Goal: Transaction & Acquisition: Purchase product/service

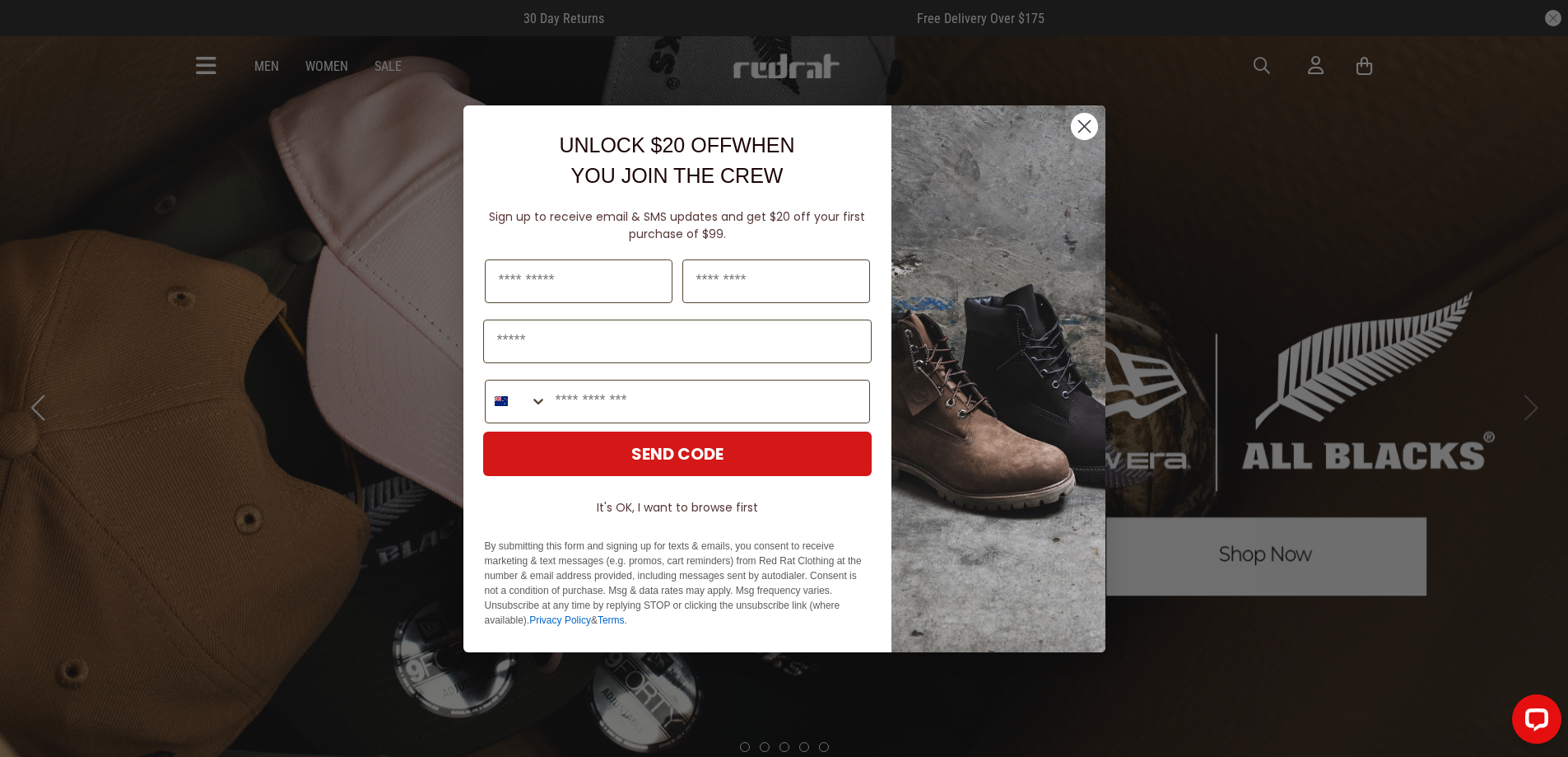
click at [1082, 127] on icon "Close dialog" at bounding box center [1084, 126] width 11 height 11
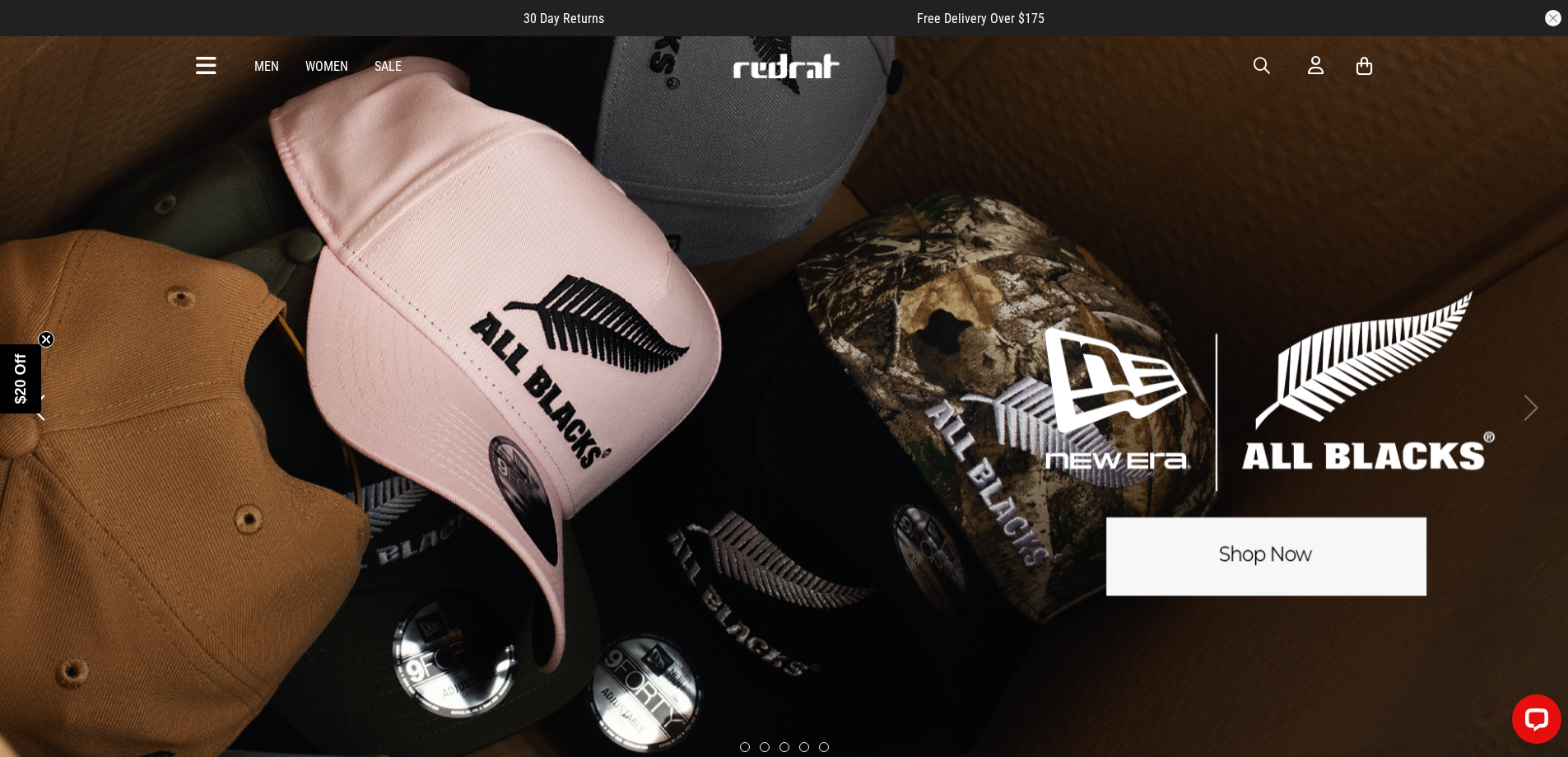
click at [212, 64] on icon at bounding box center [206, 66] width 21 height 27
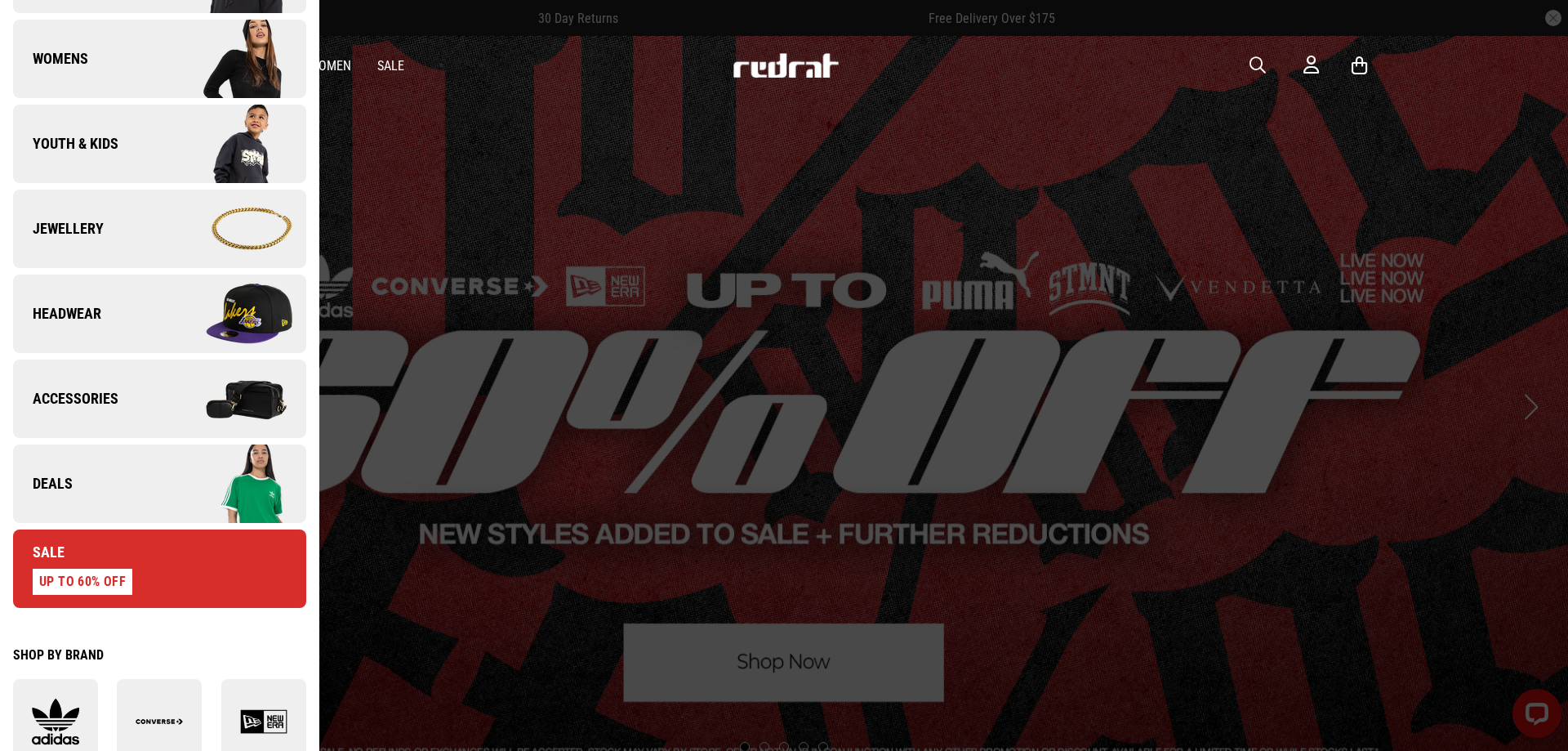
scroll to position [653, 0]
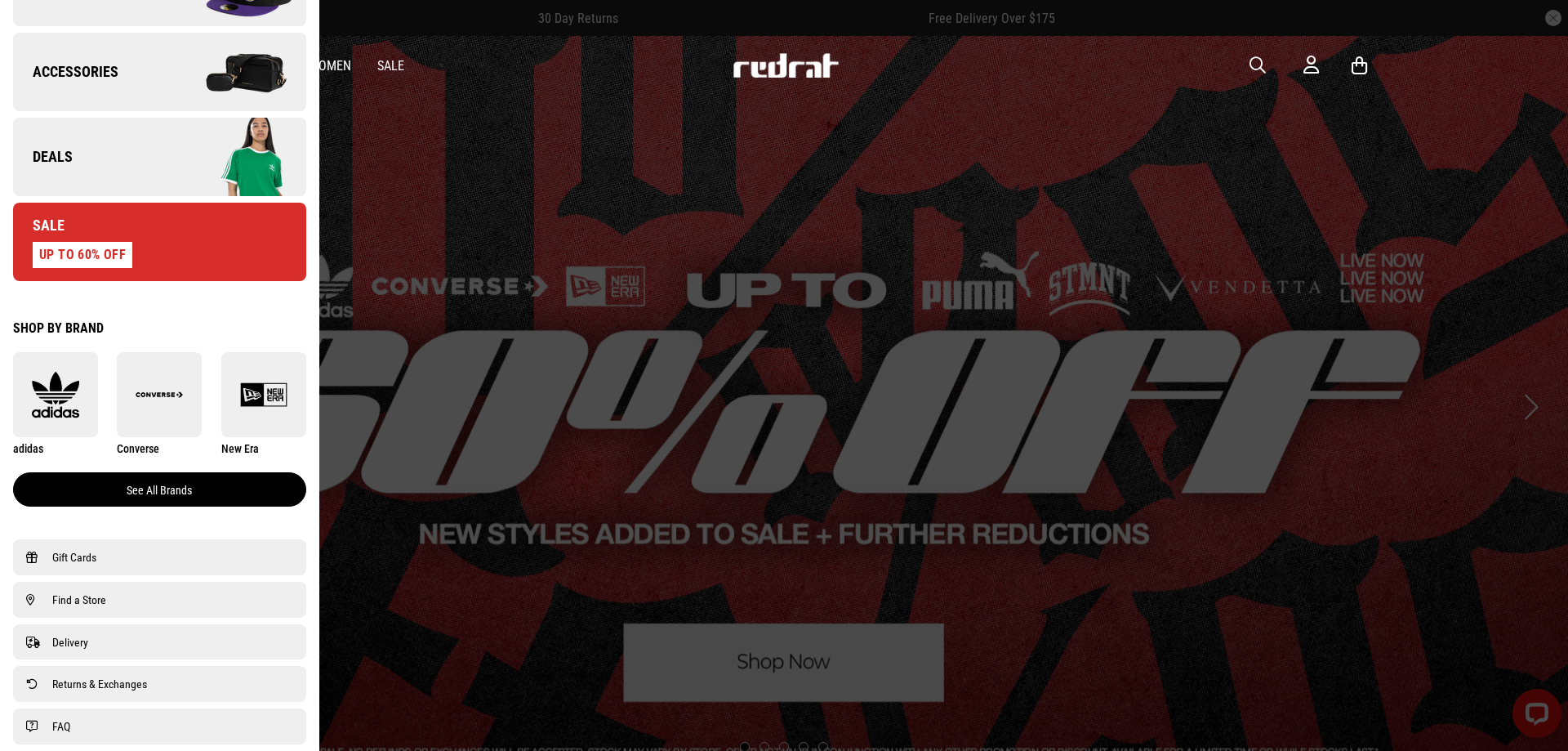
click at [157, 495] on link "See all brands" at bounding box center [159, 489] width 293 height 34
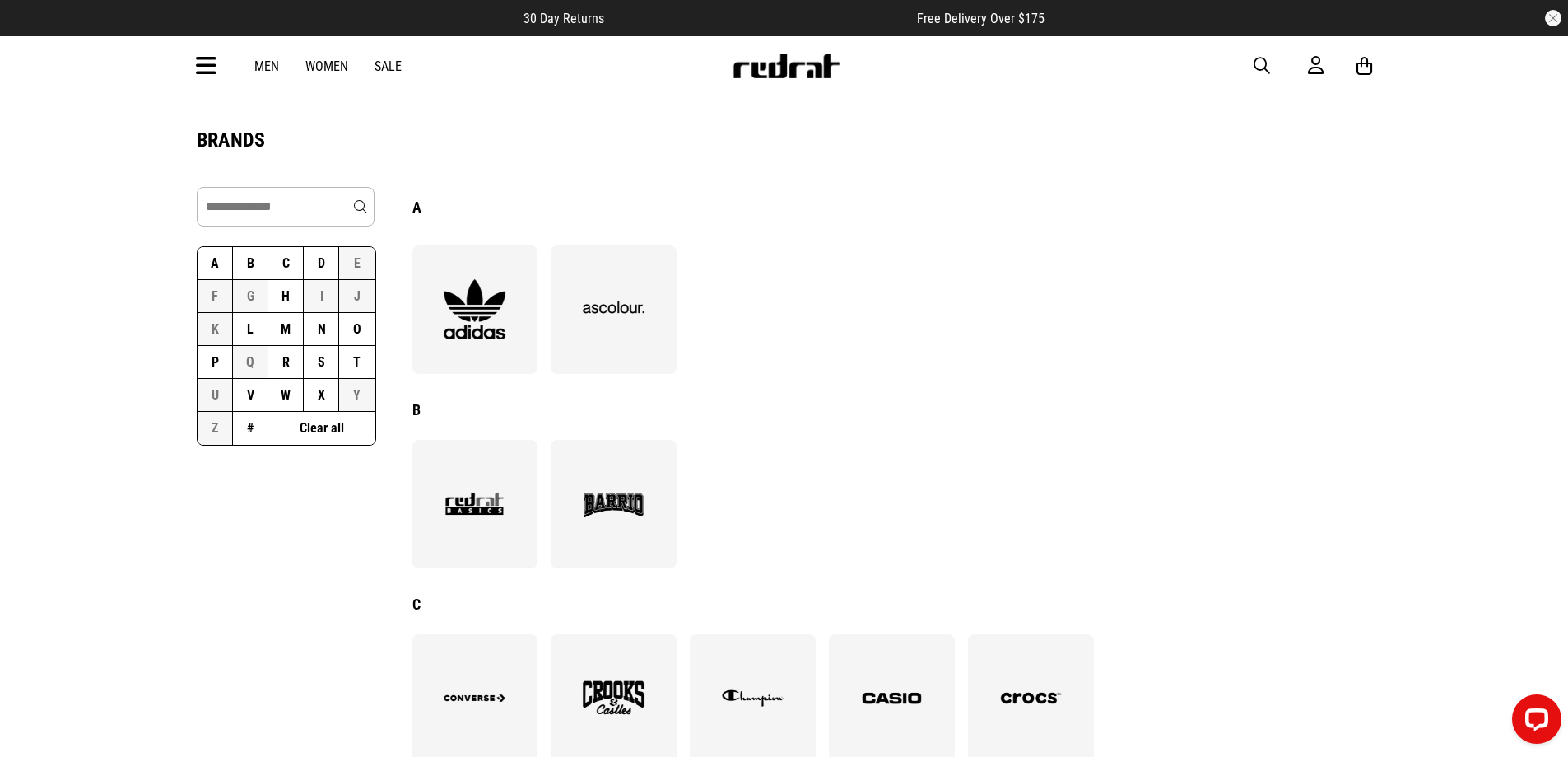
click at [213, 361] on button "P" at bounding box center [216, 362] width 36 height 33
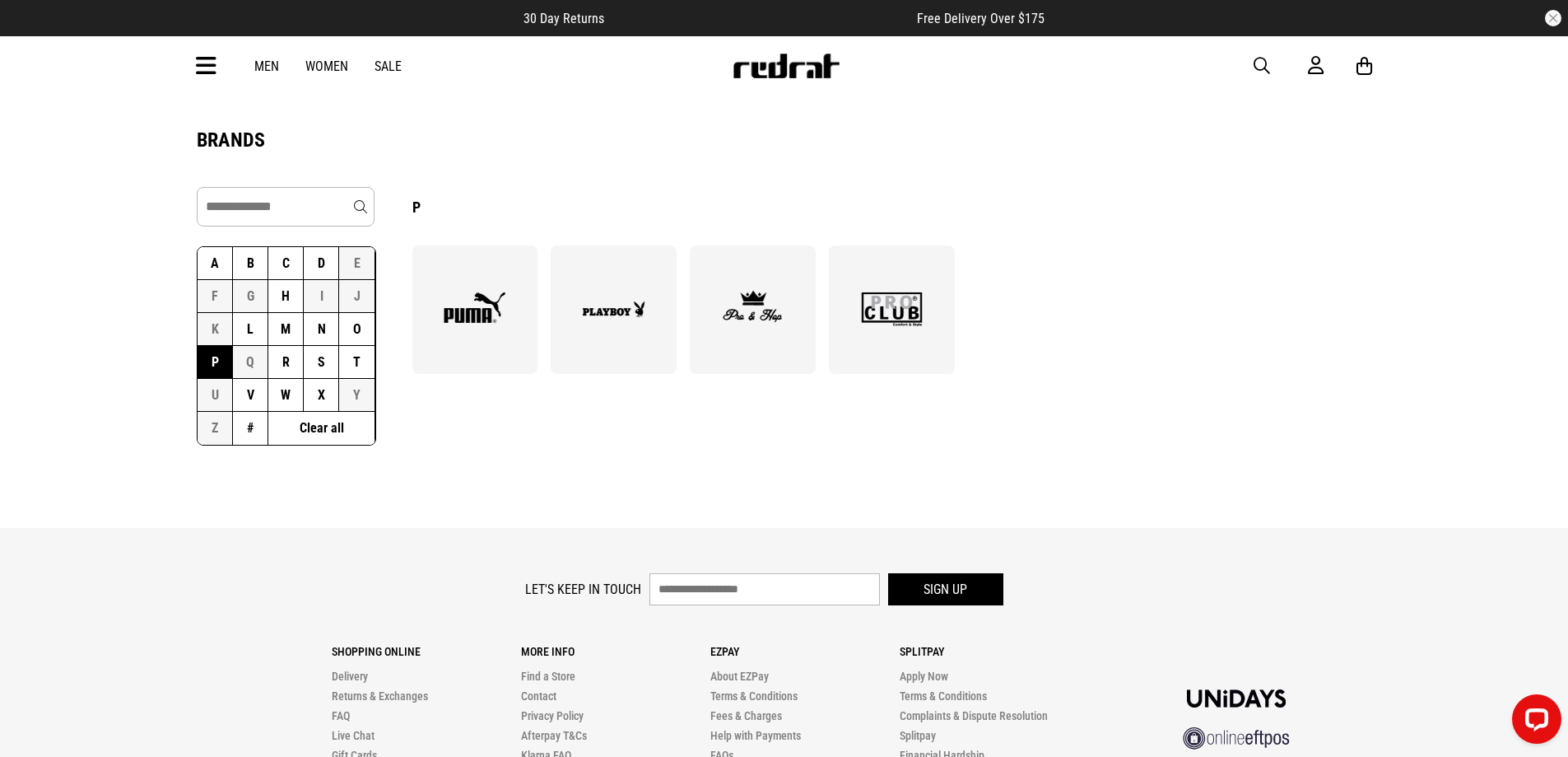
click at [463, 326] on img at bounding box center [475, 310] width 90 height 62
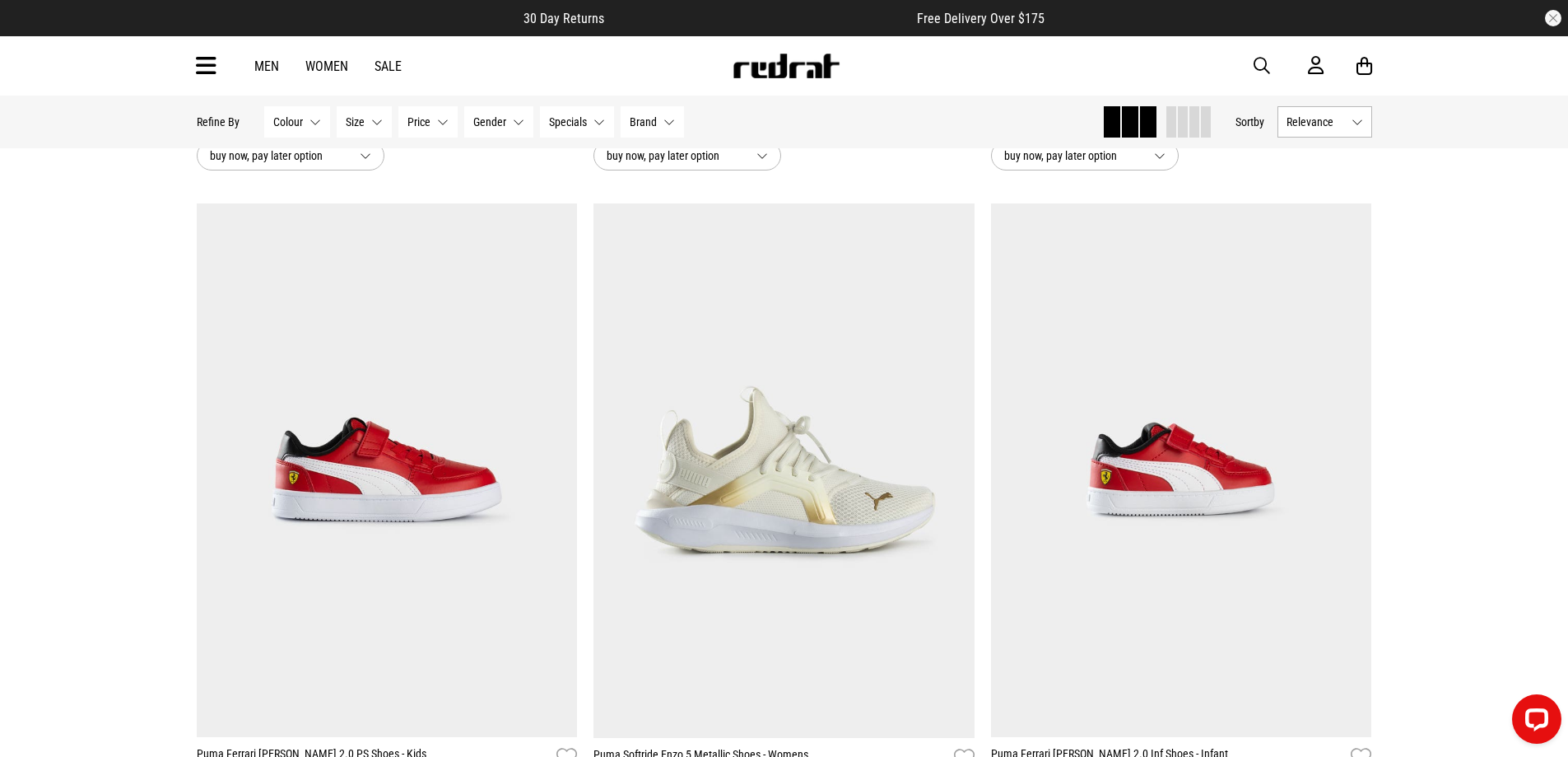
scroll to position [1647, 0]
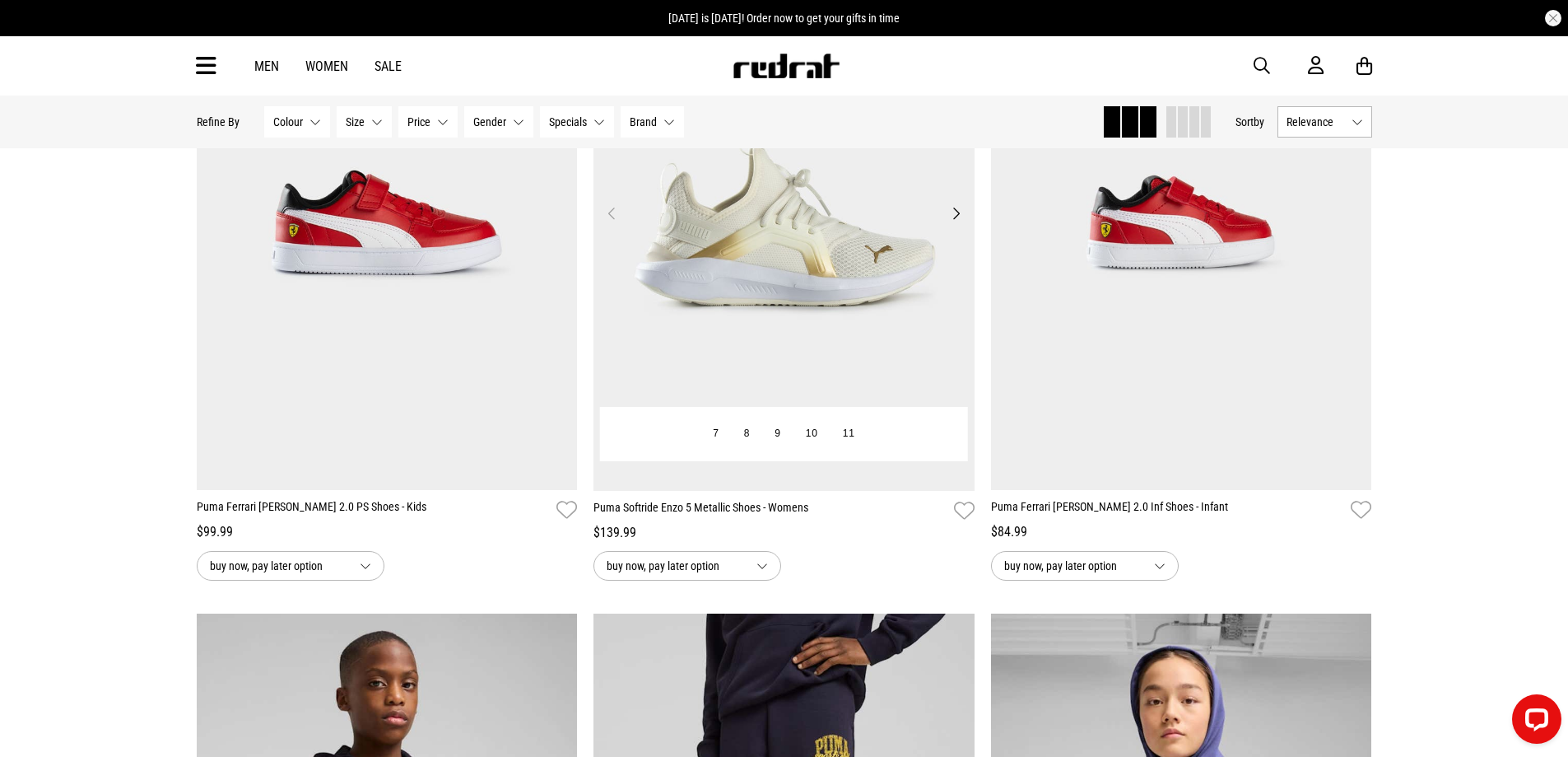
click at [959, 215] on button "Next" at bounding box center [957, 213] width 21 height 20
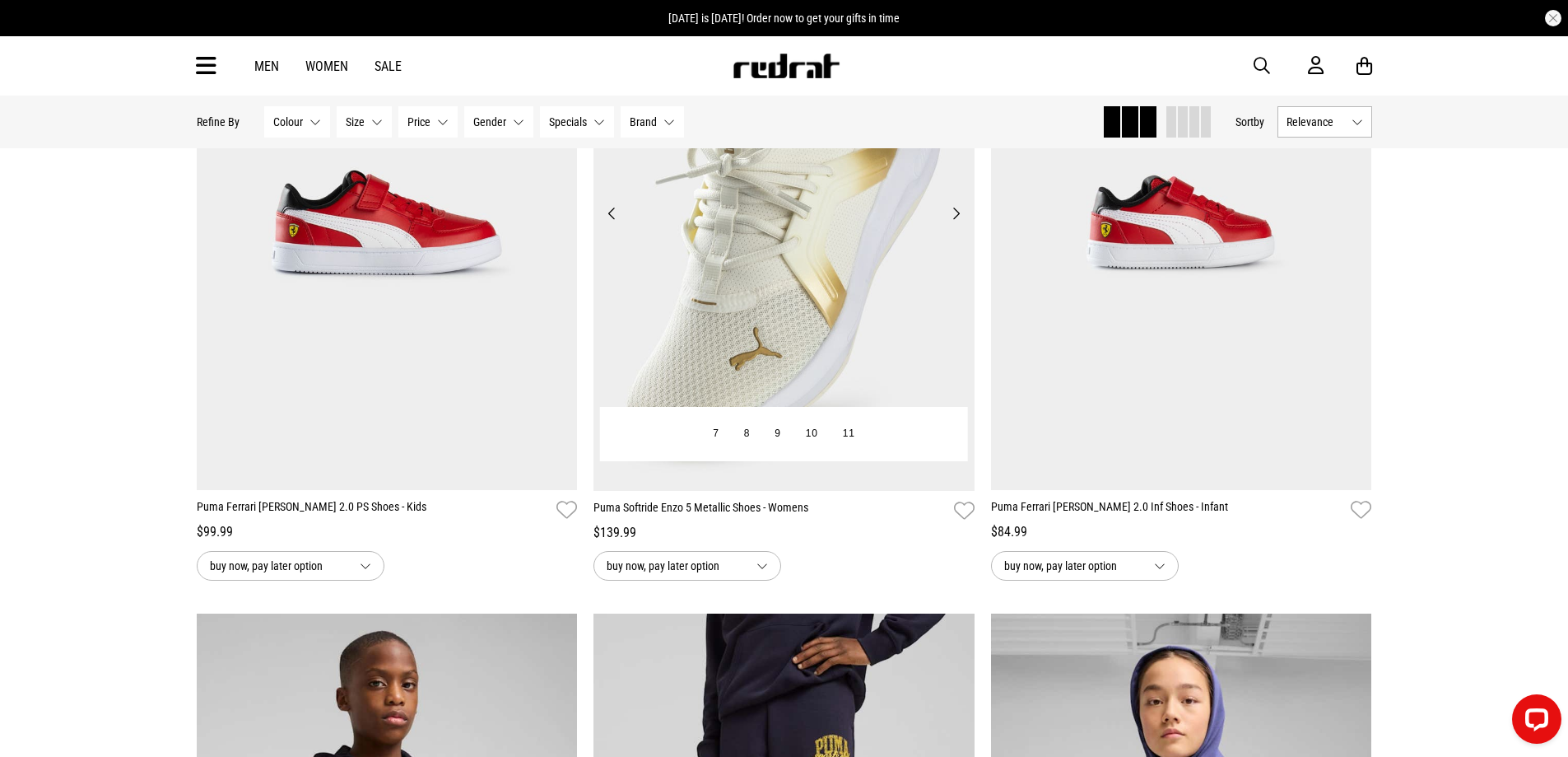
click at [959, 215] on button "Next" at bounding box center [957, 213] width 21 height 20
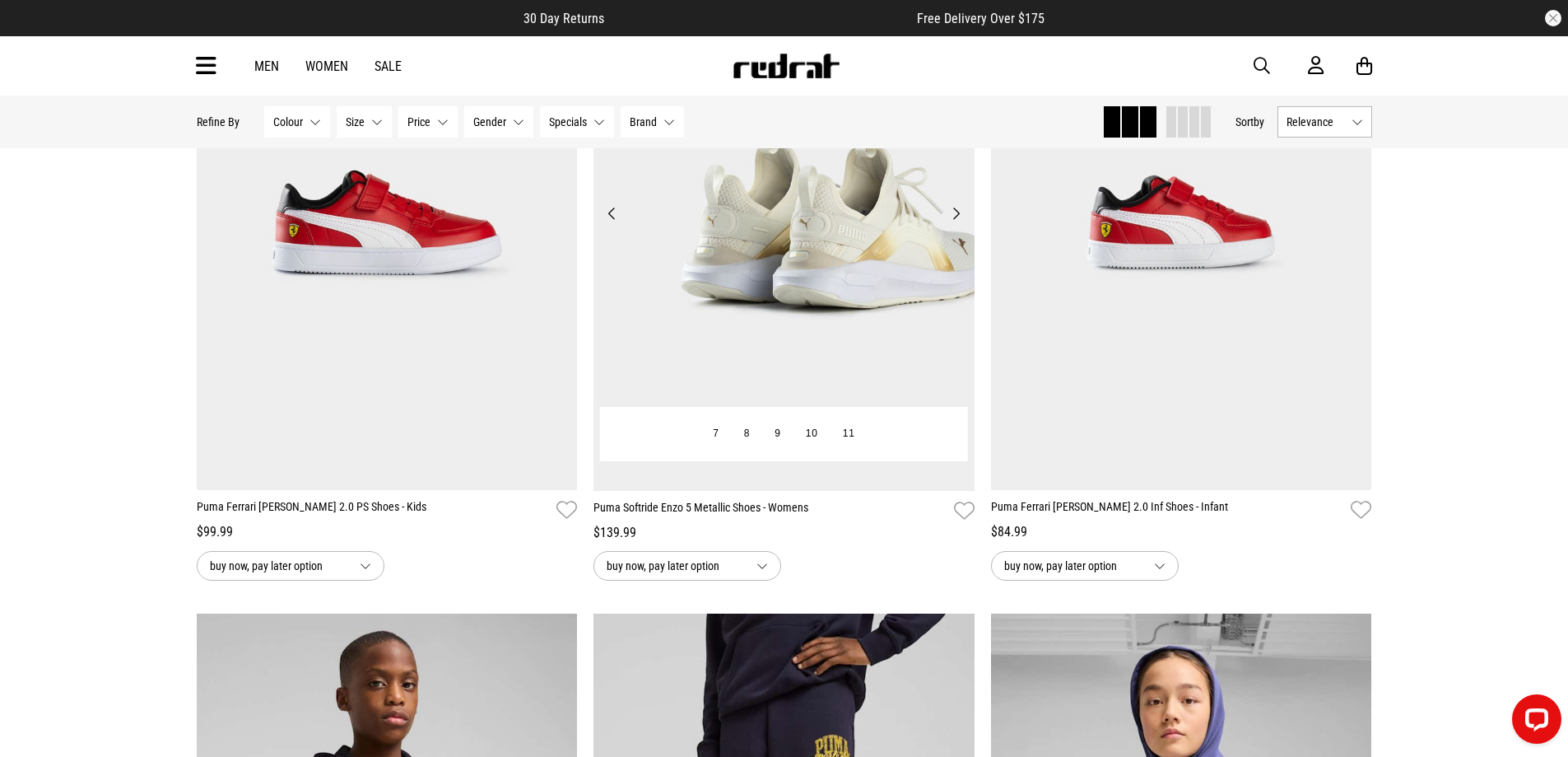
click at [959, 215] on button "Next" at bounding box center [957, 213] width 21 height 20
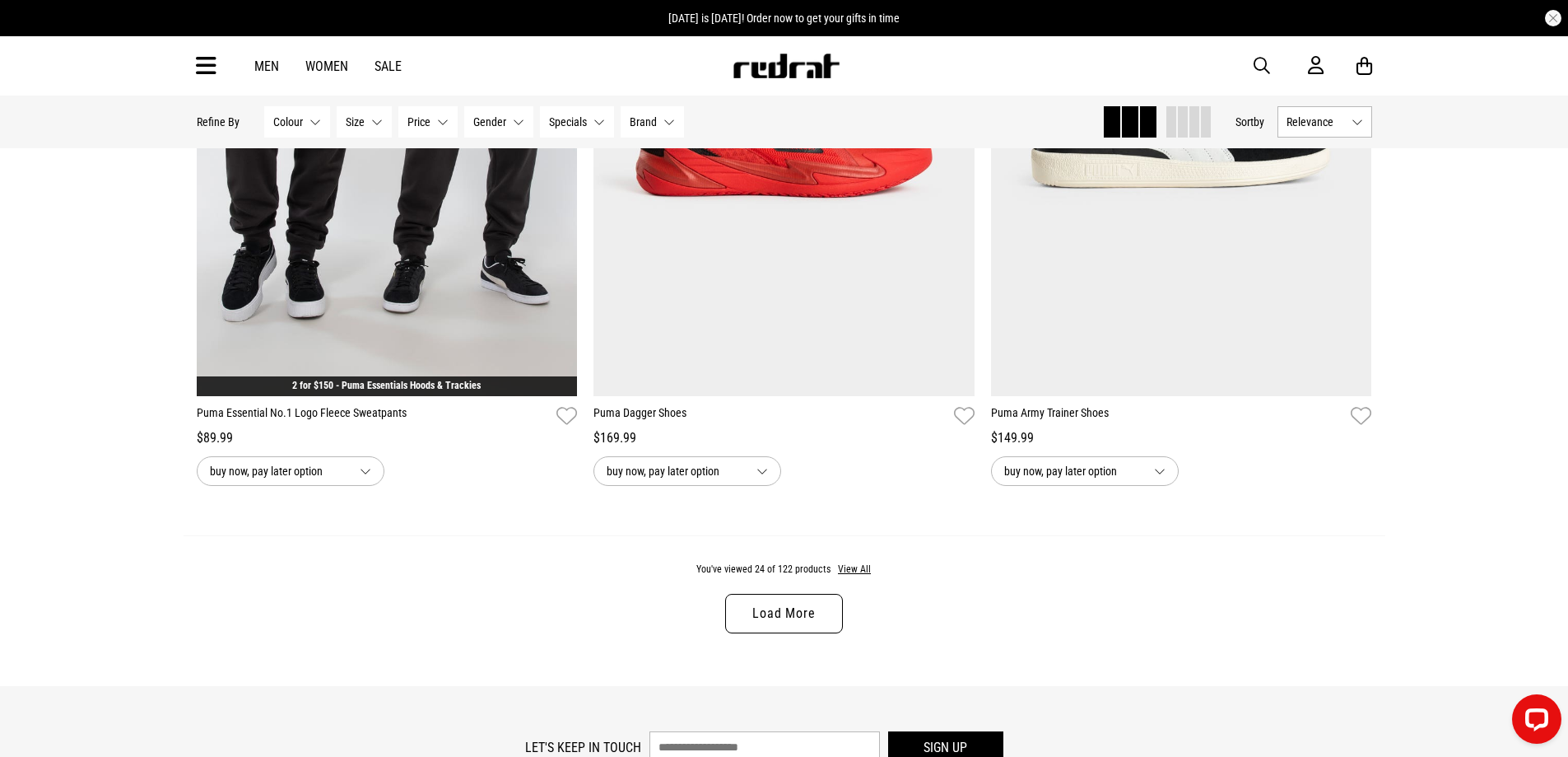
scroll to position [5352, 0]
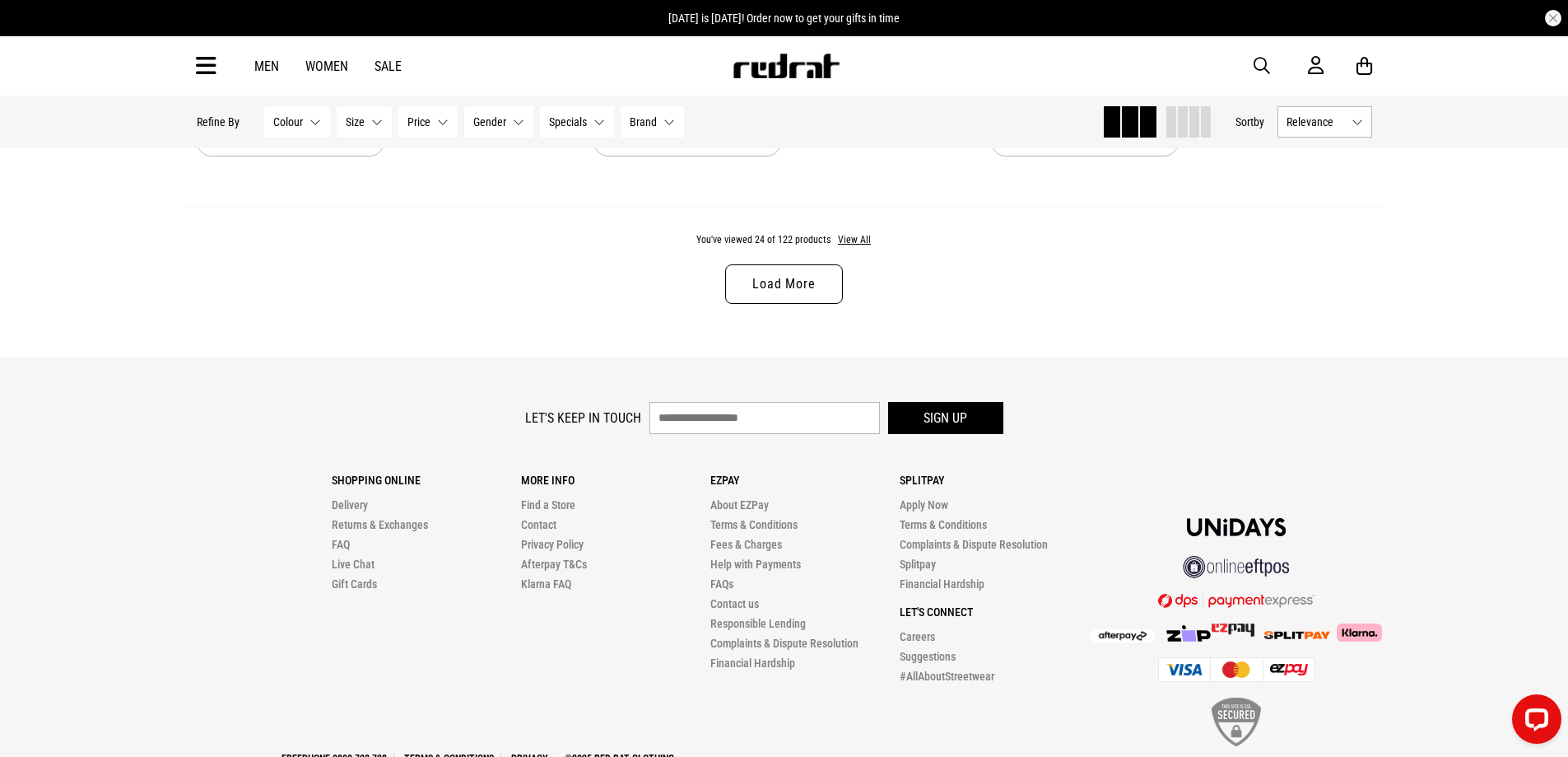
click at [791, 299] on link "Load More" at bounding box center [783, 284] width 117 height 39
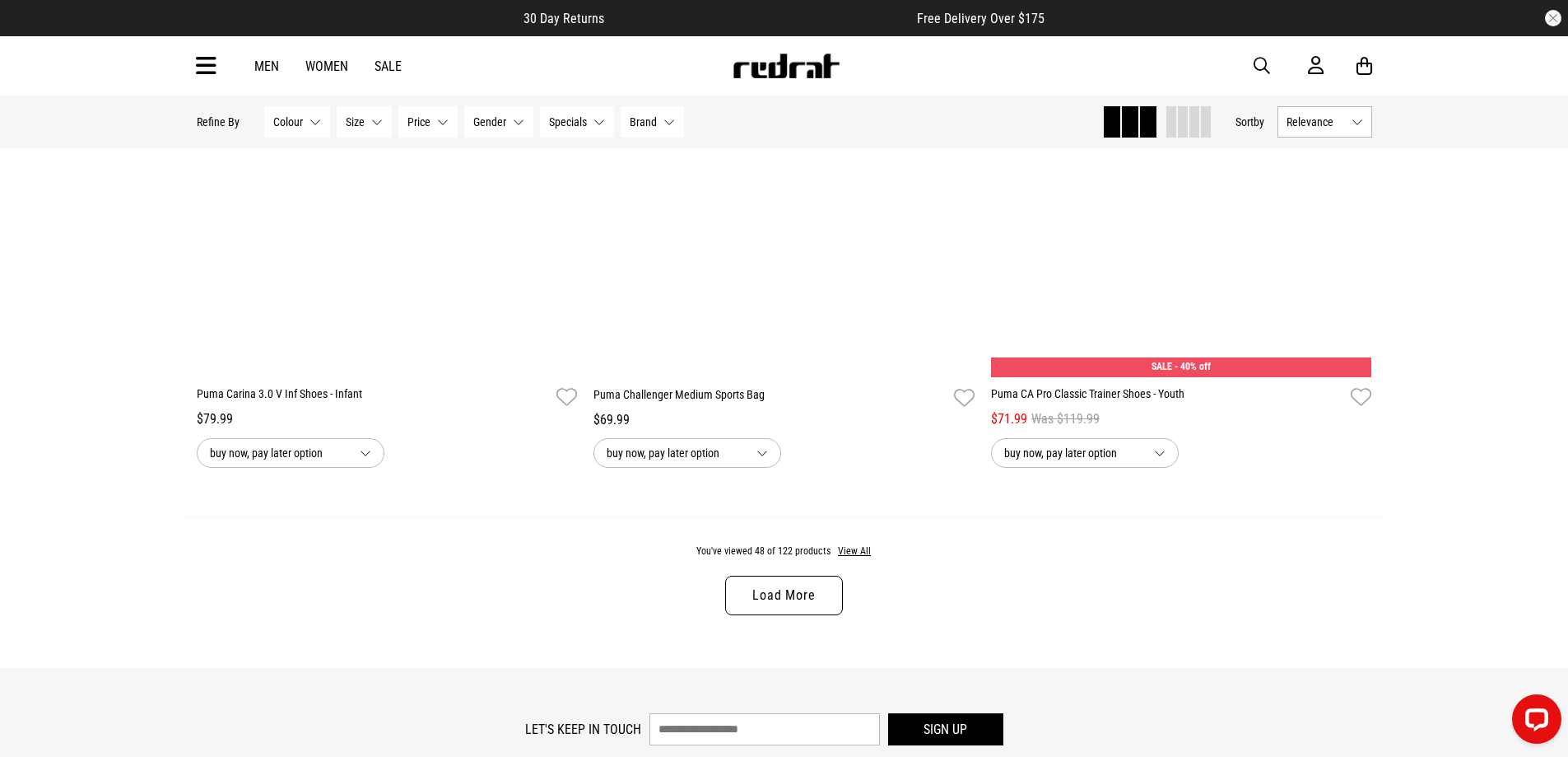
scroll to position [10621, 0]
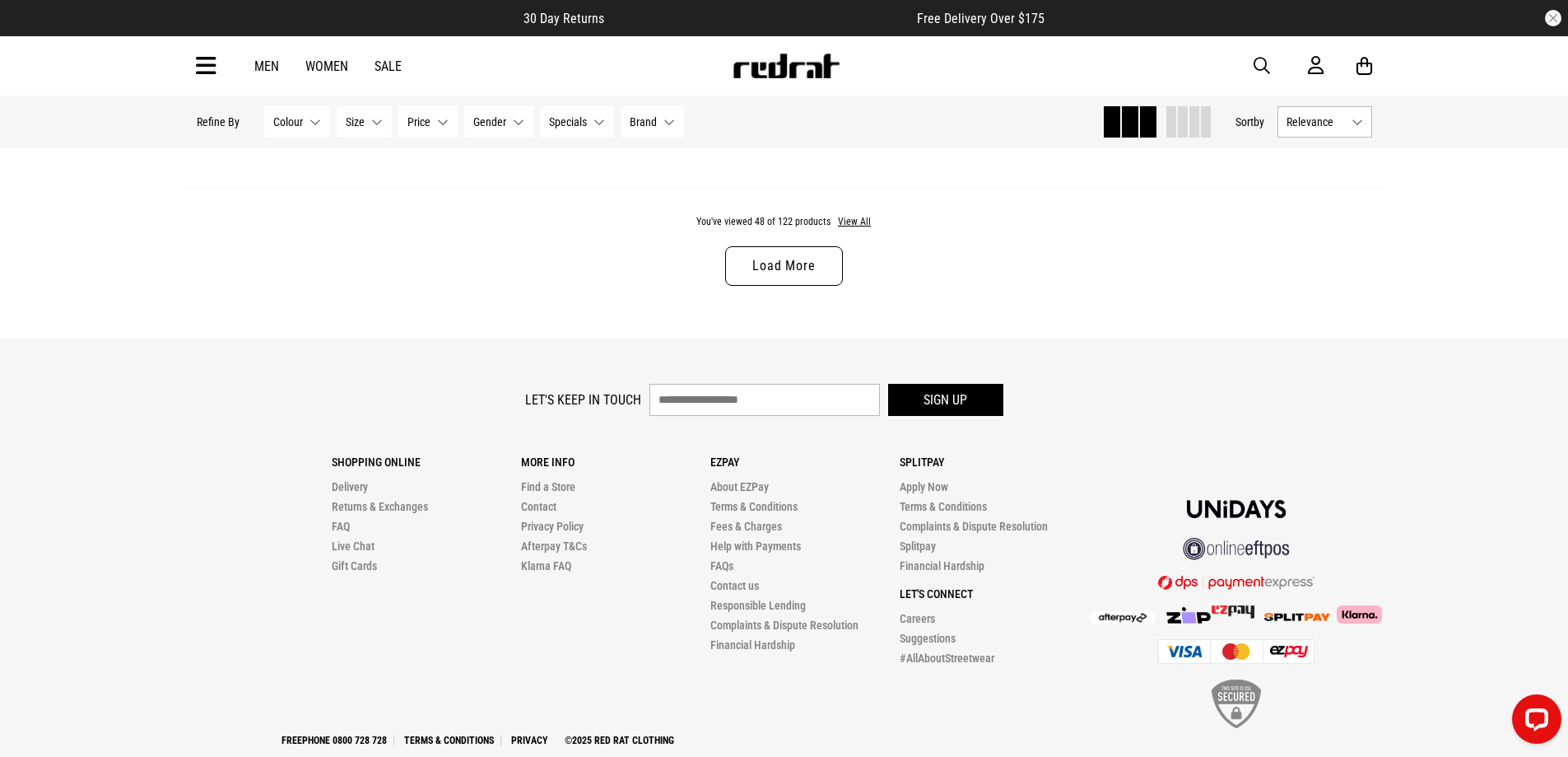
click at [798, 283] on link "Load More" at bounding box center [783, 265] width 117 height 39
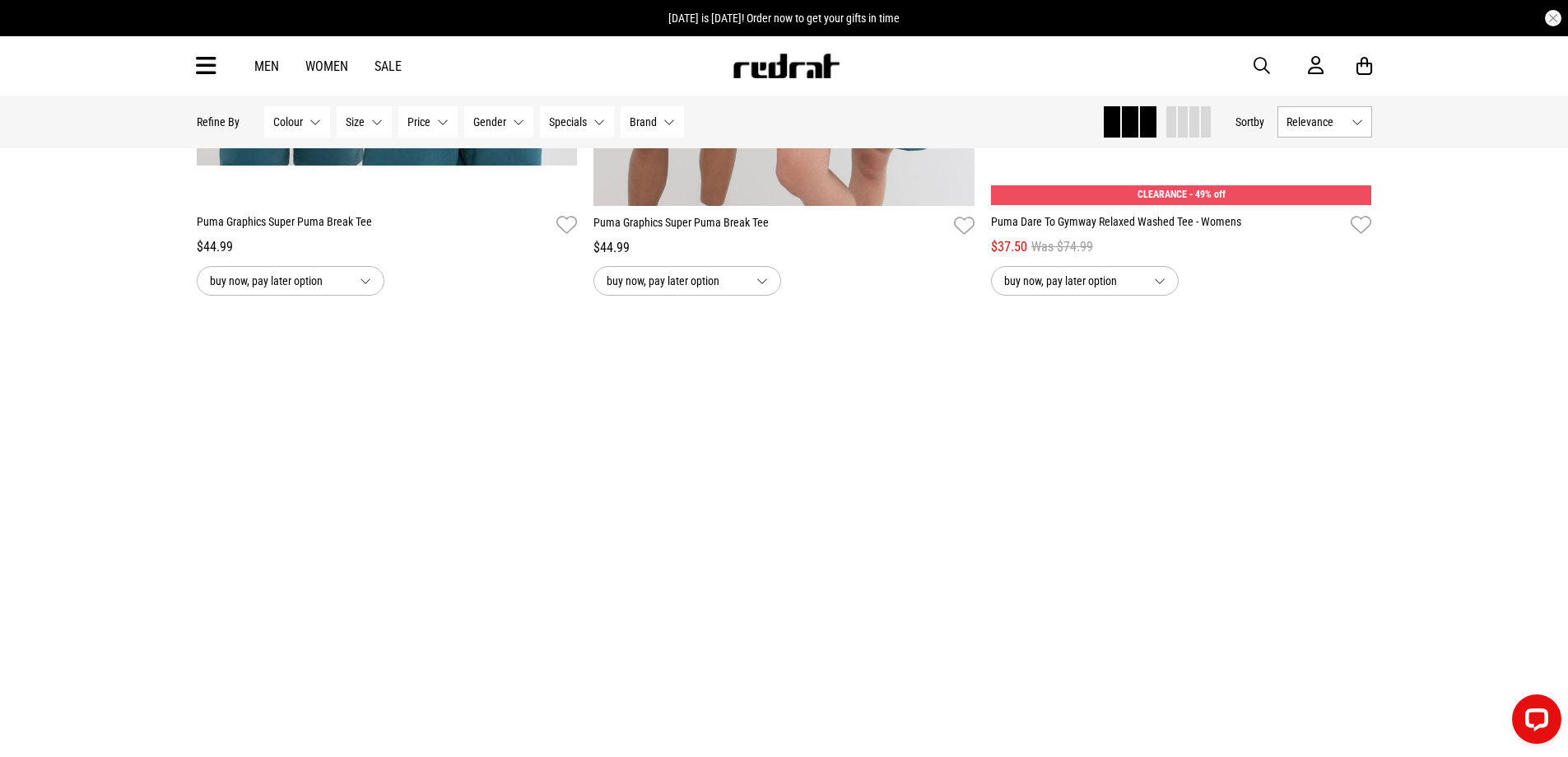
scroll to position [12680, 0]
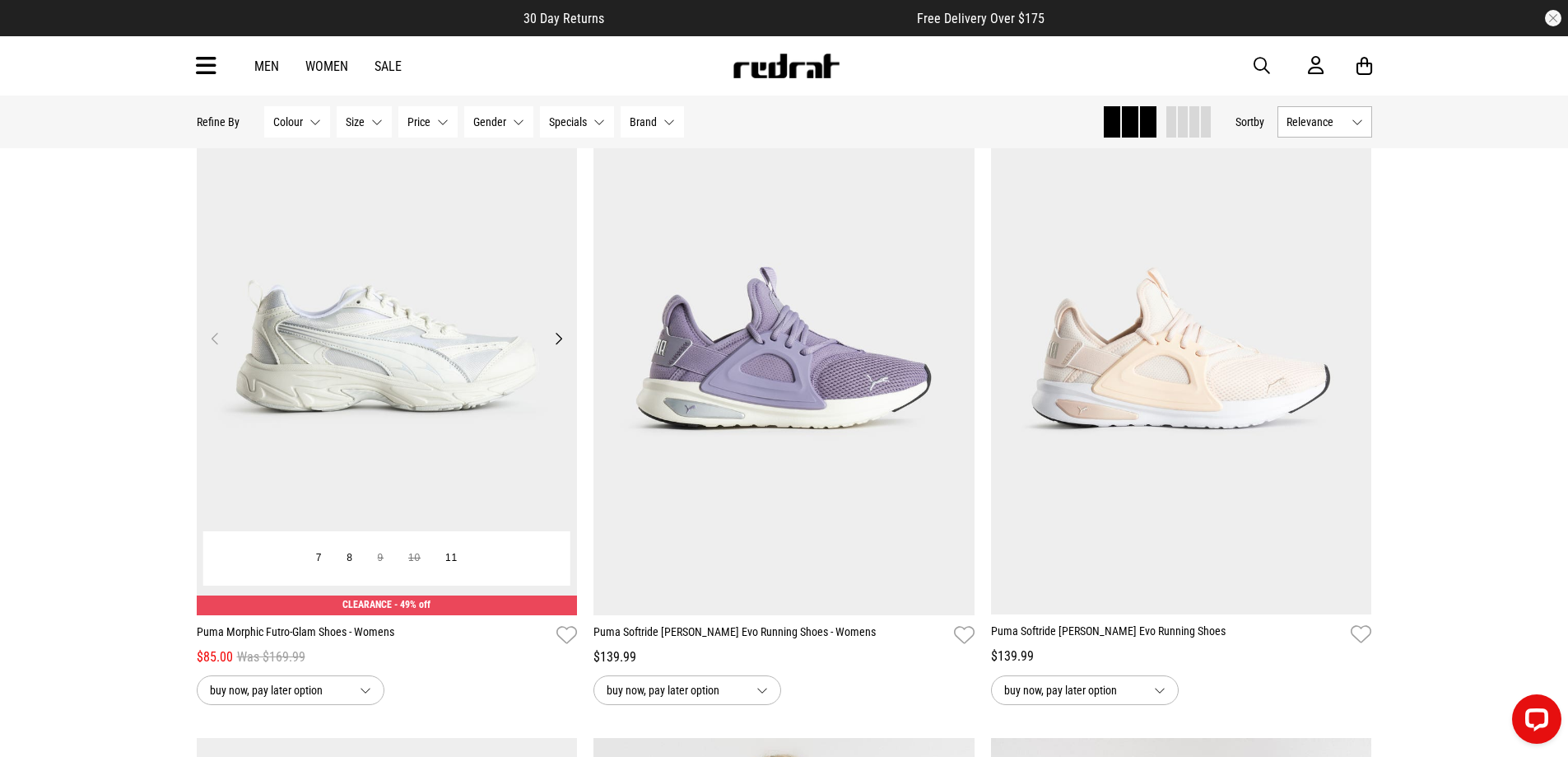
click at [559, 348] on button "Next" at bounding box center [559, 338] width 21 height 20
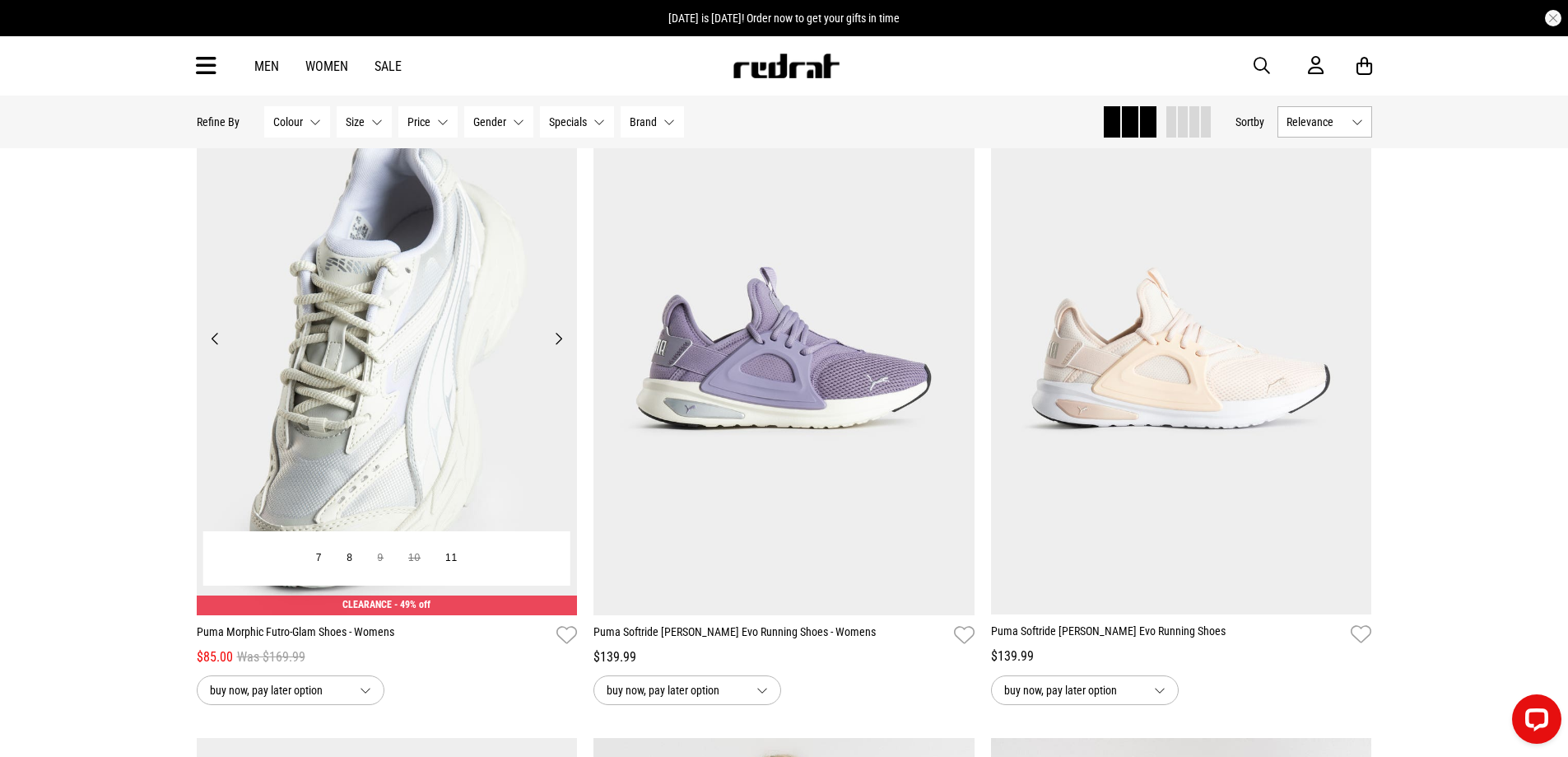
click at [559, 348] on button "Next" at bounding box center [559, 338] width 21 height 20
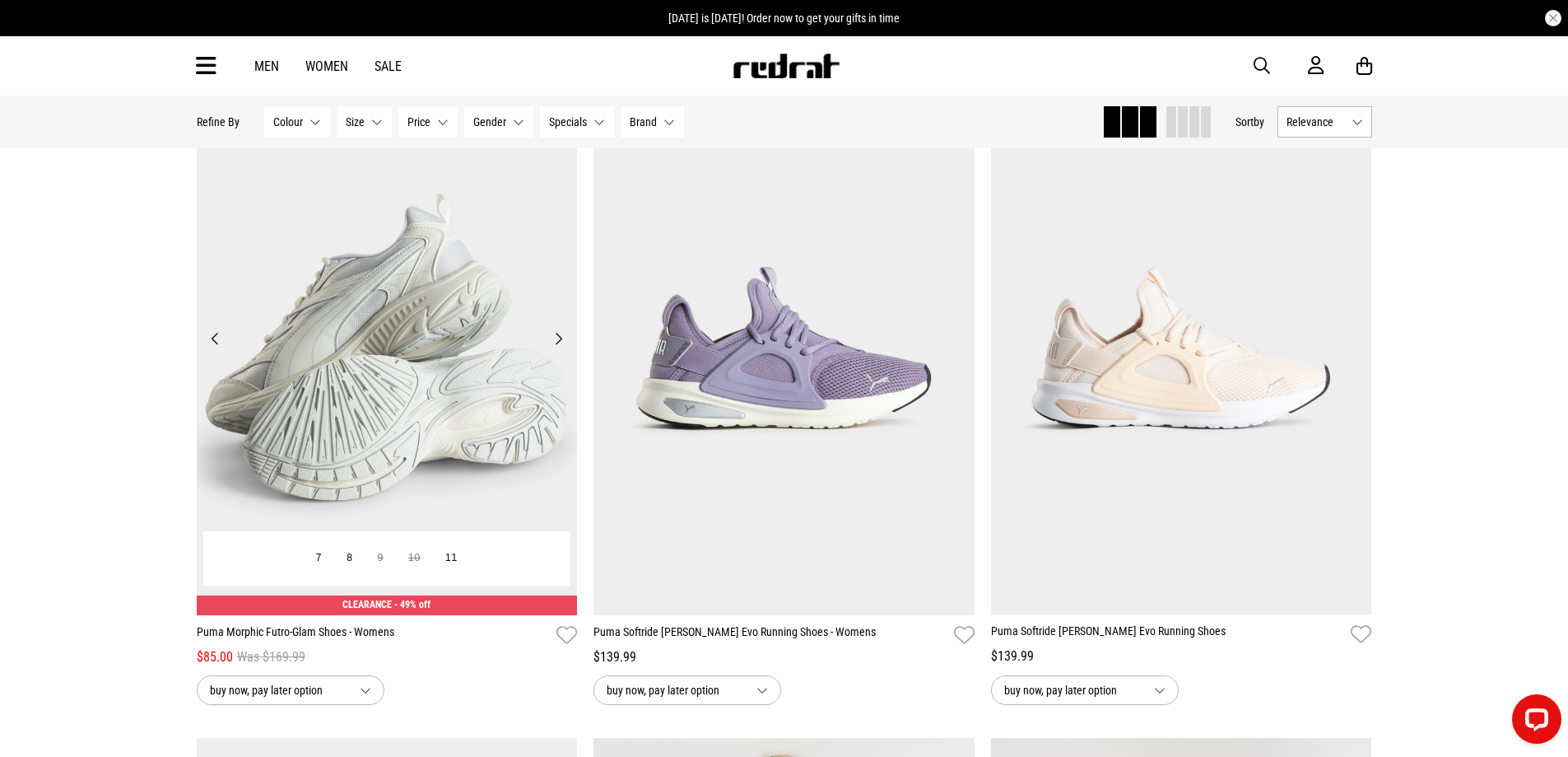
click at [559, 348] on button "Next" at bounding box center [559, 338] width 21 height 20
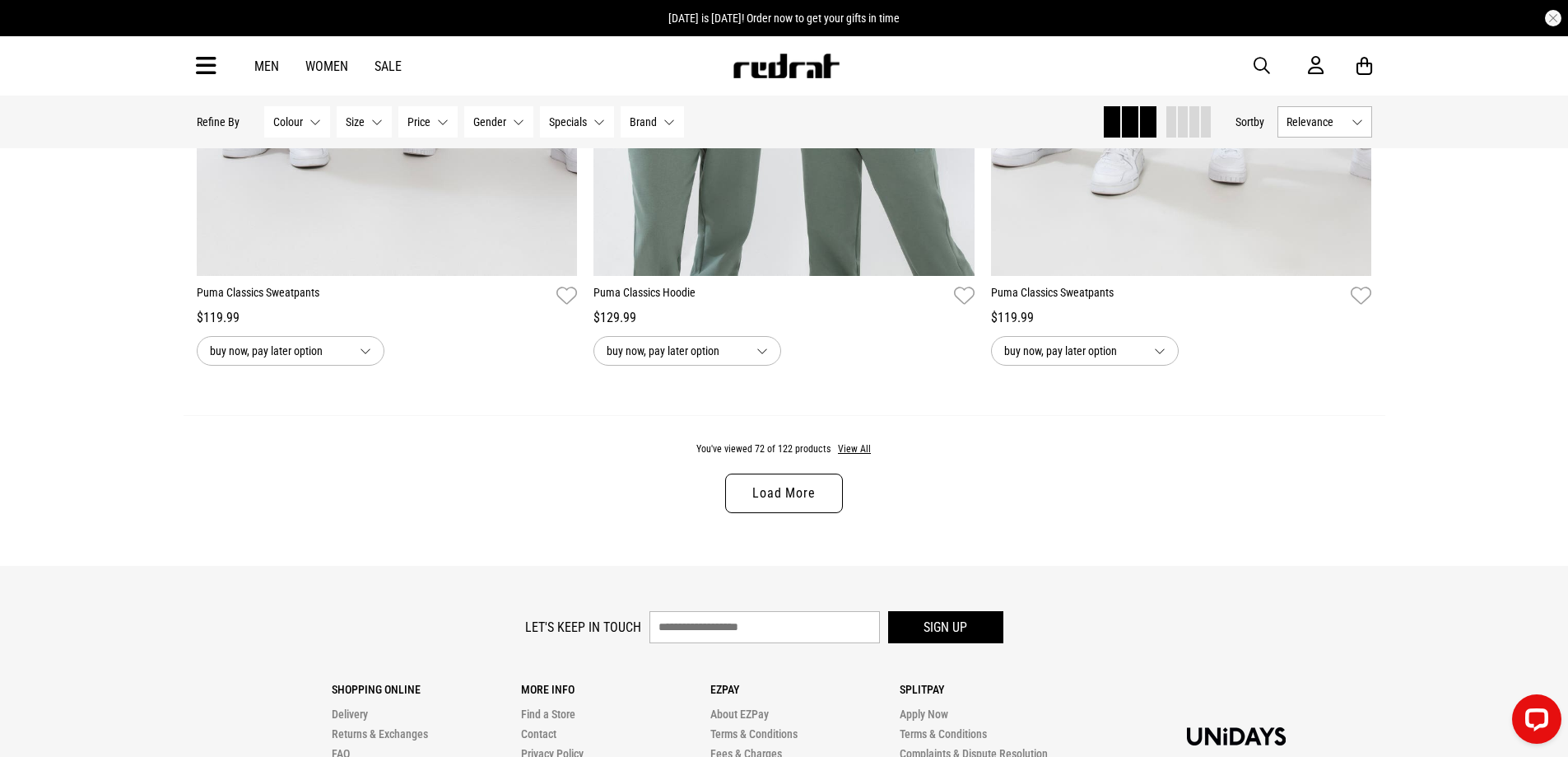
scroll to position [15929, 0]
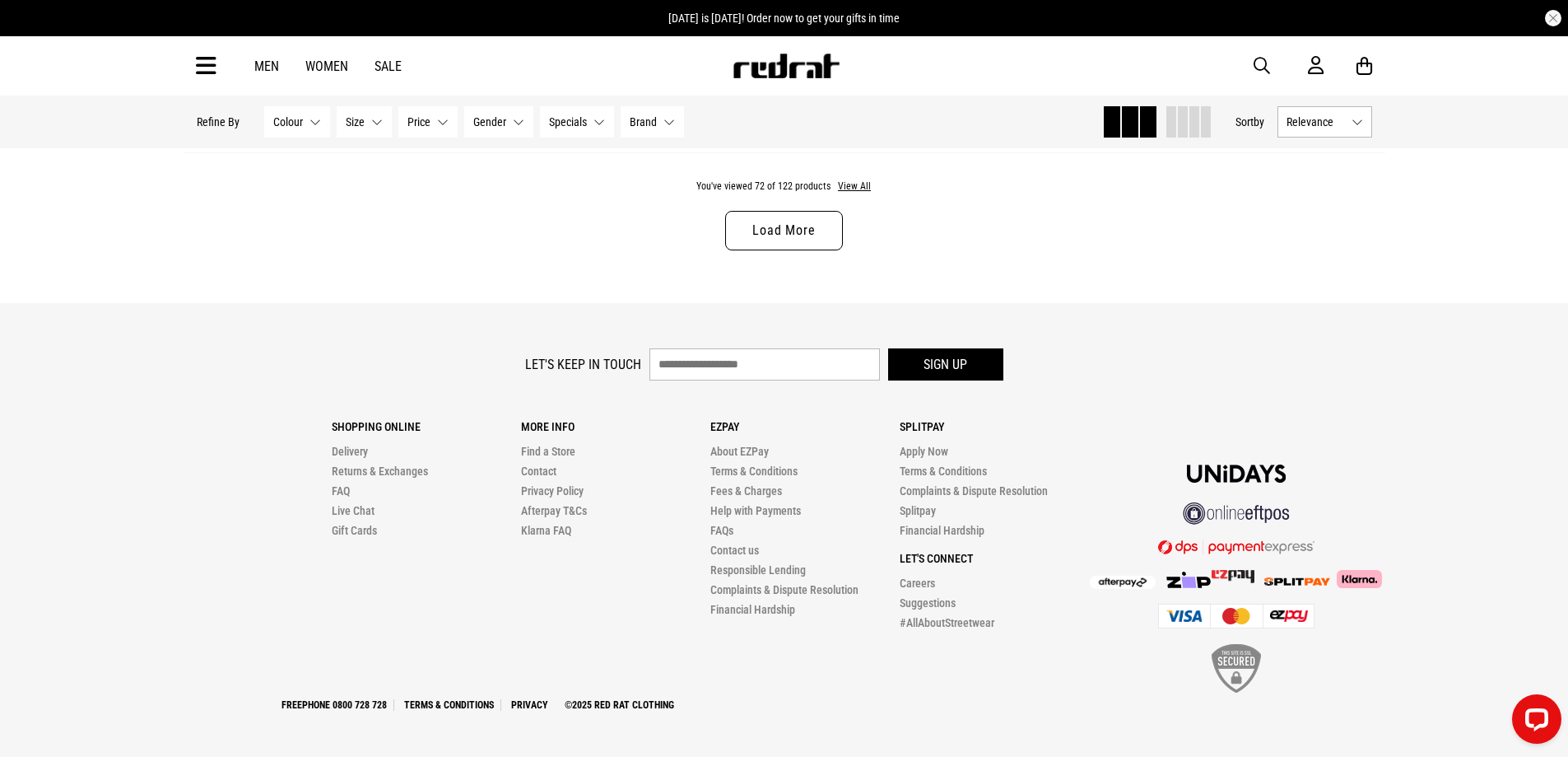
click at [761, 226] on link "Load More" at bounding box center [783, 231] width 117 height 39
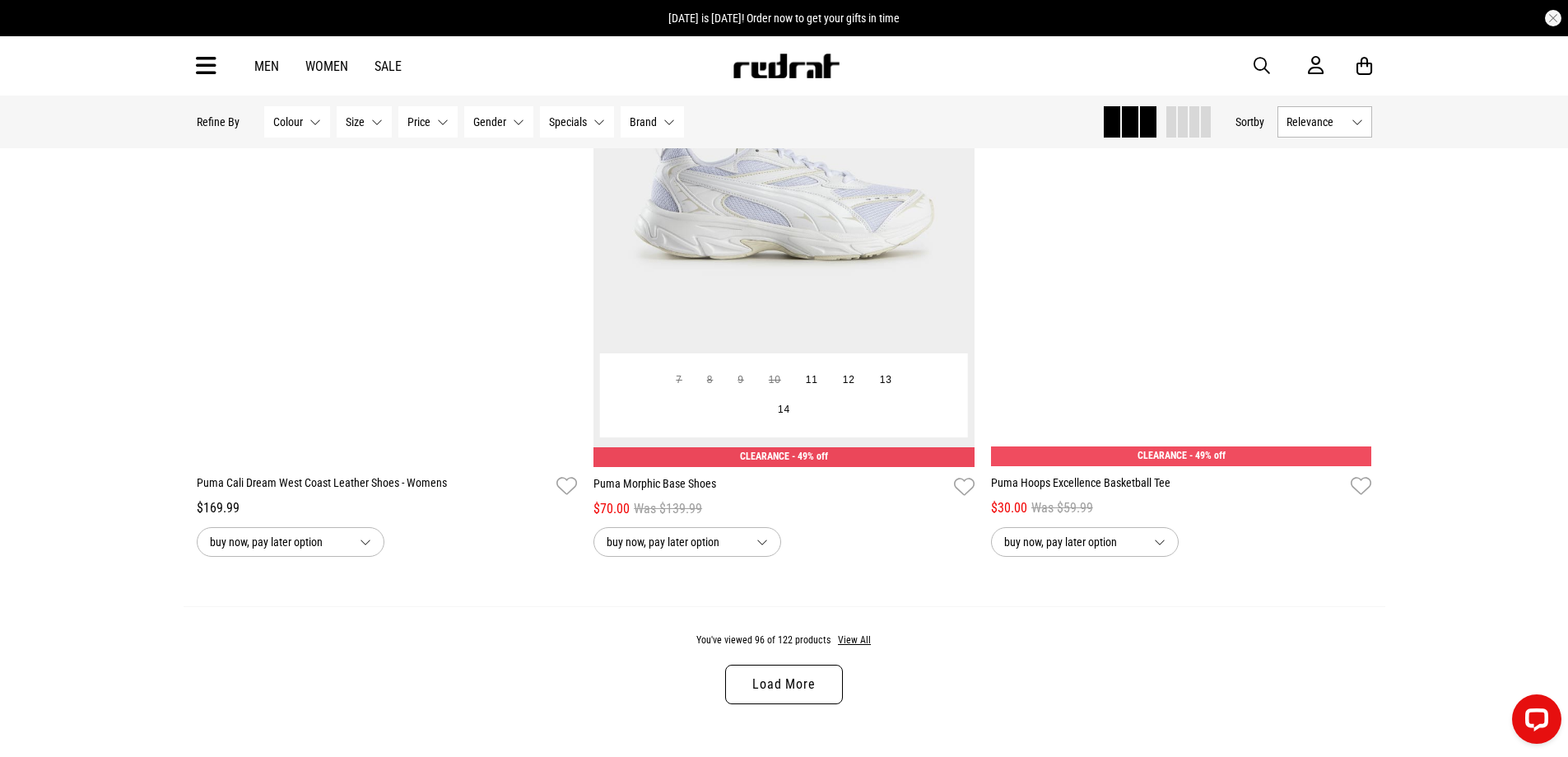
scroll to position [20951, 0]
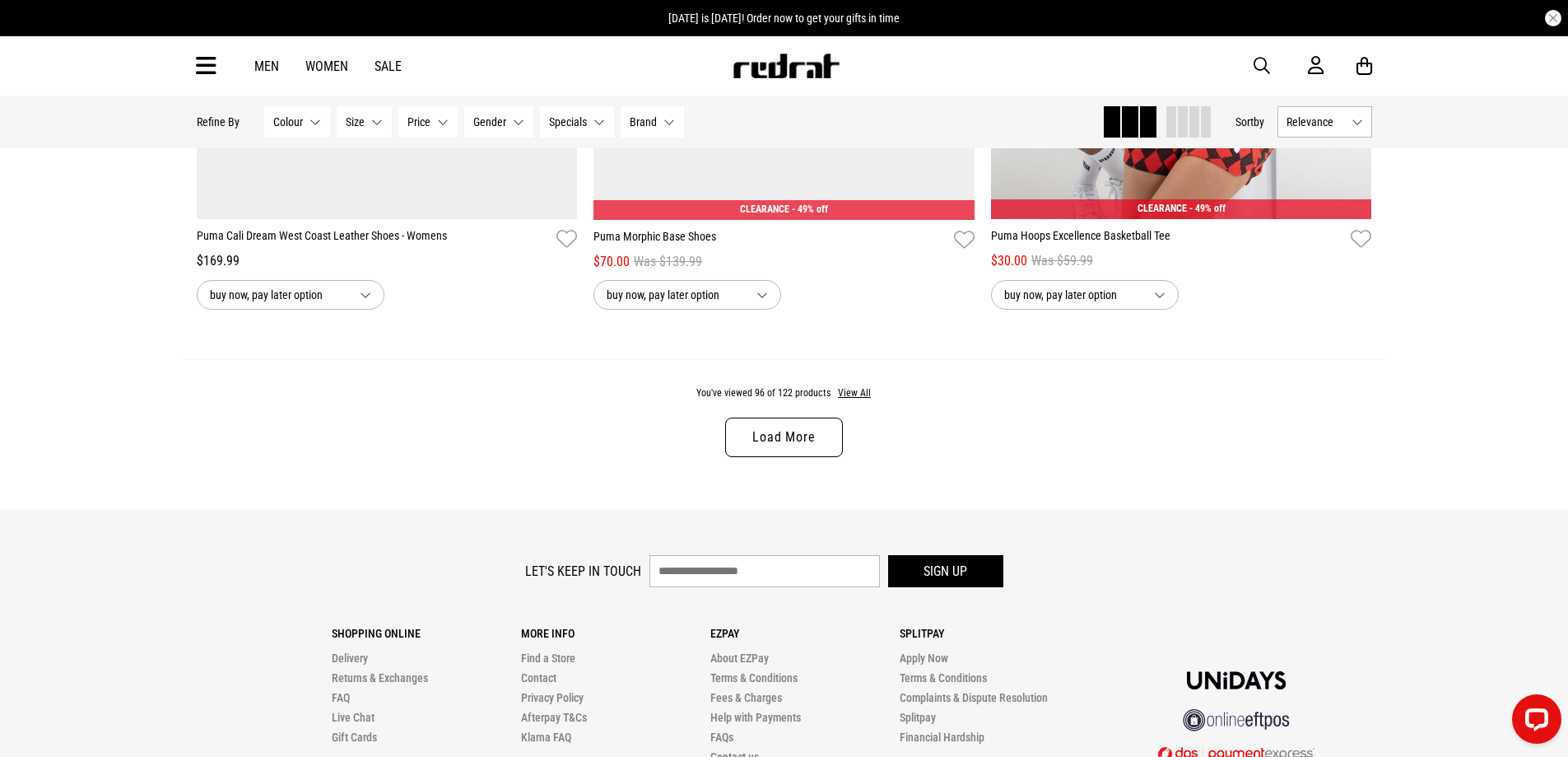
click at [773, 457] on link "Load More" at bounding box center [783, 437] width 117 height 39
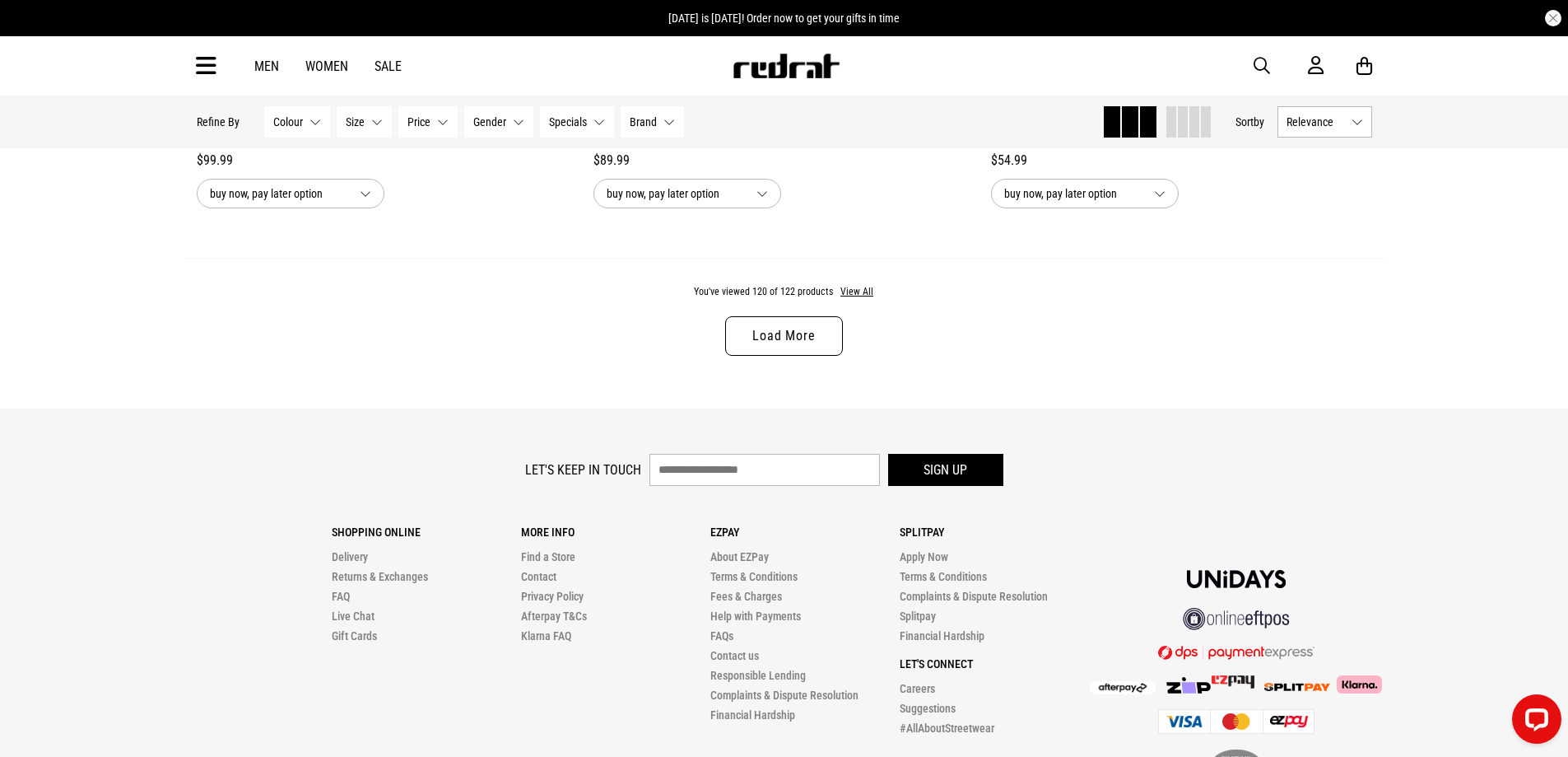
scroll to position [26386, 0]
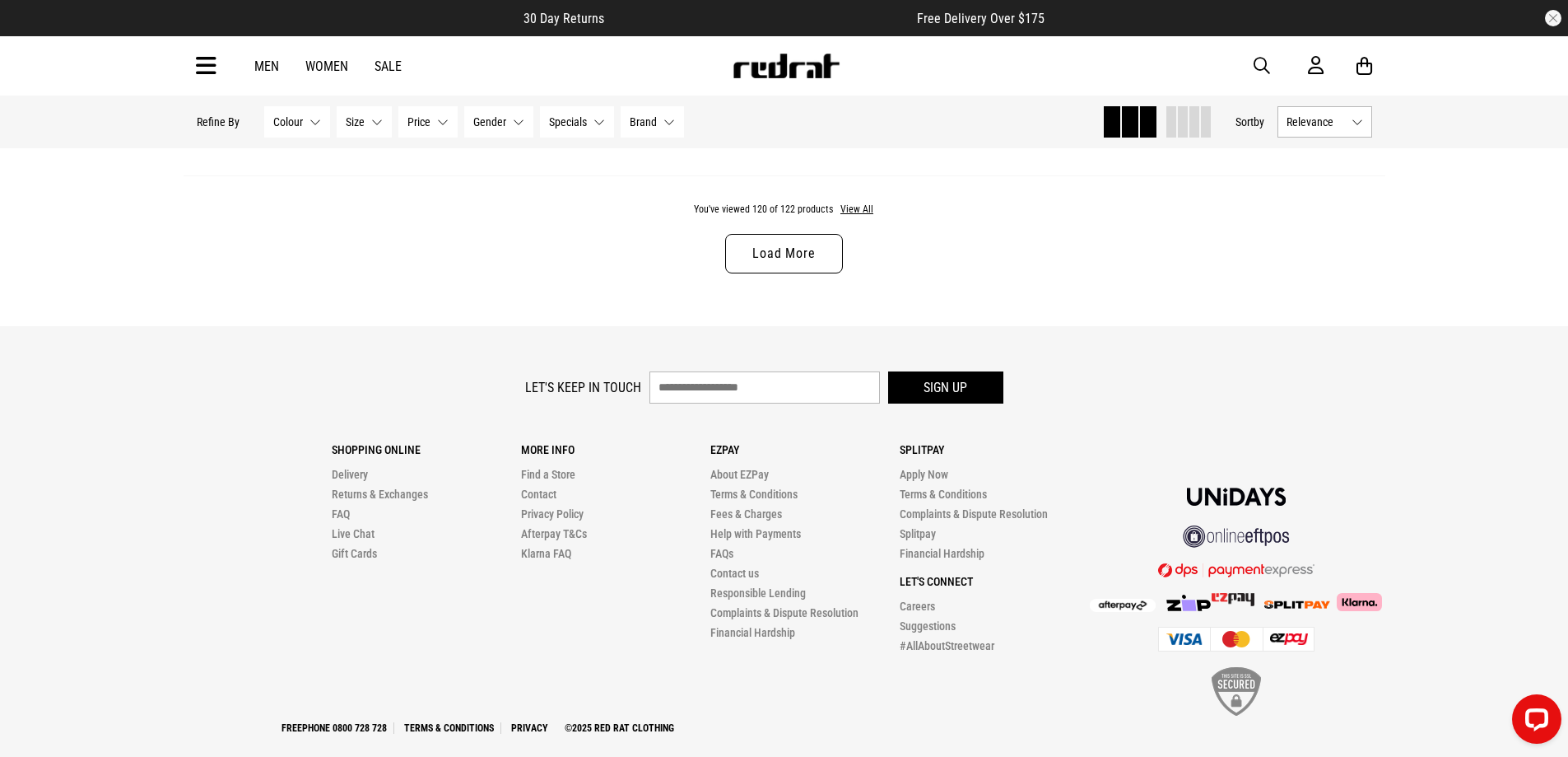
click at [771, 273] on link "Load More" at bounding box center [783, 253] width 117 height 39
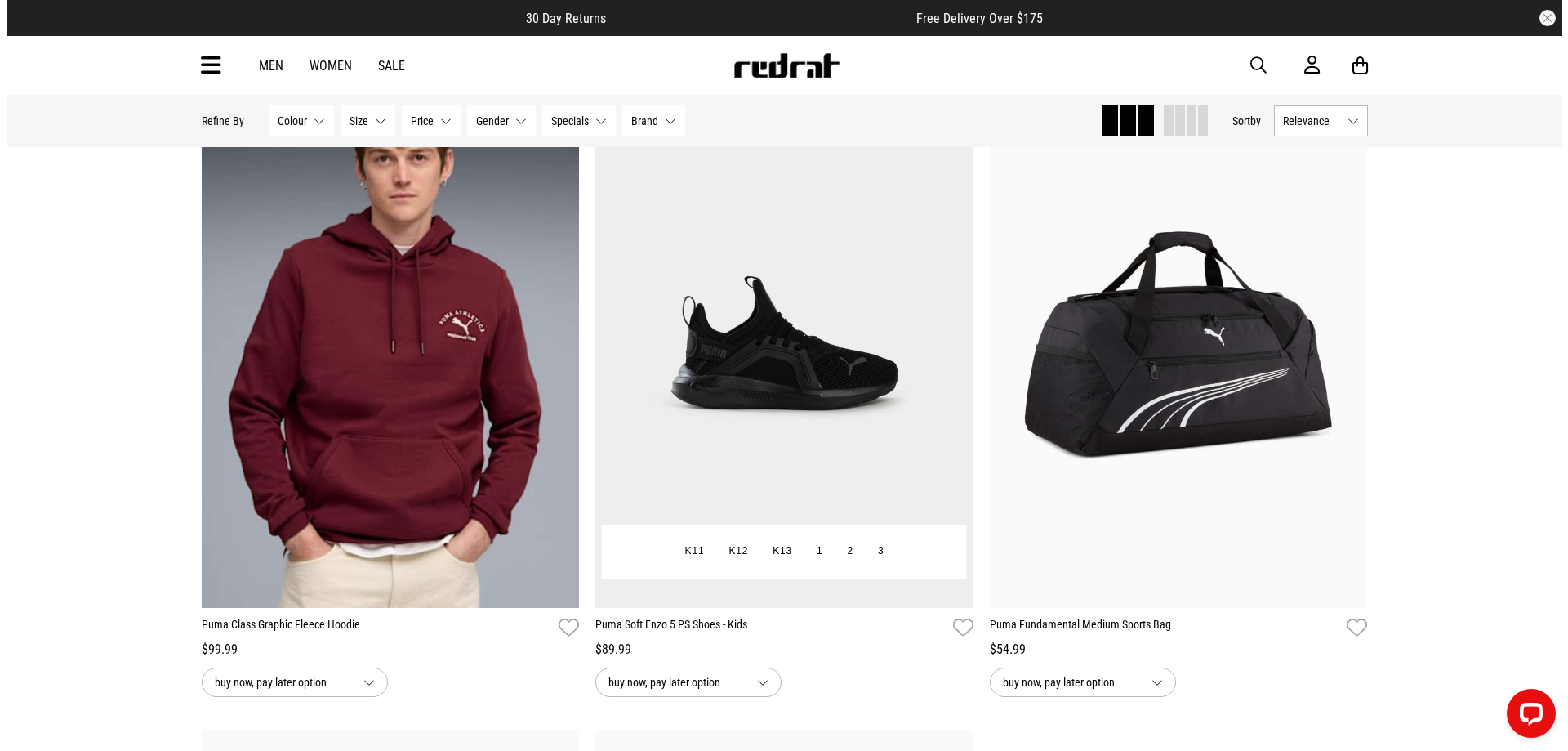
scroll to position [25523, 0]
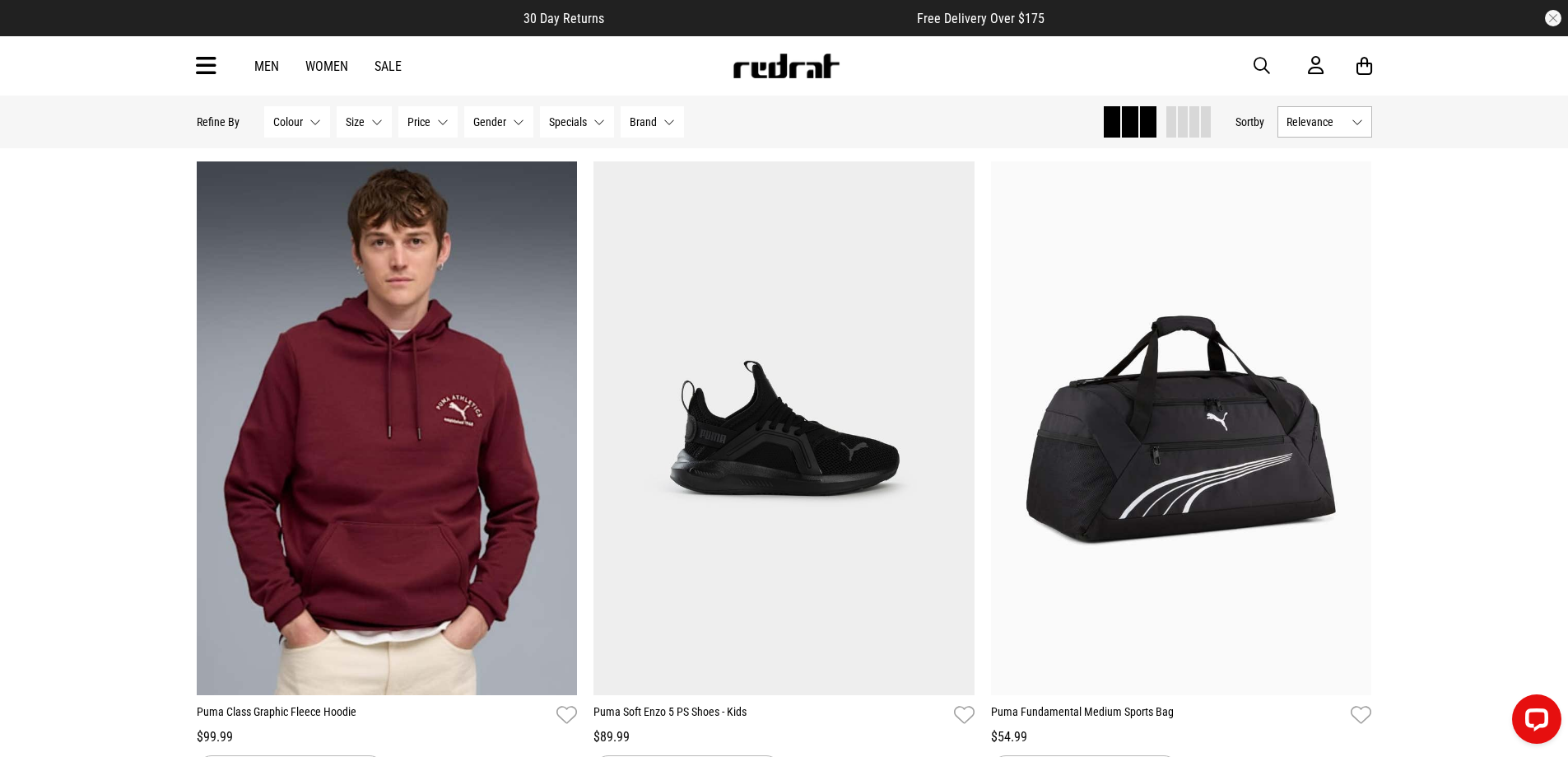
click at [208, 64] on icon at bounding box center [206, 66] width 21 height 27
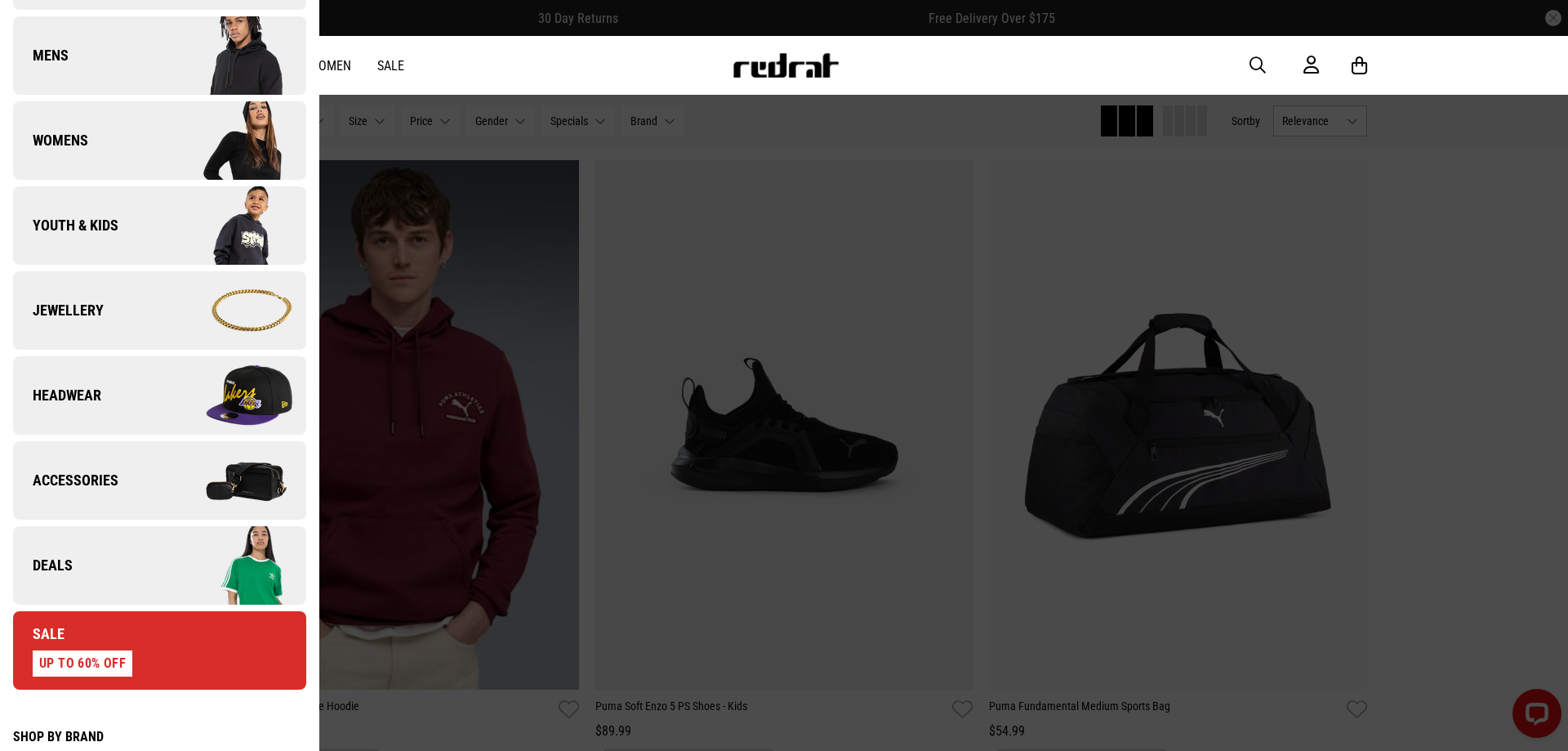
scroll to position [571, 0]
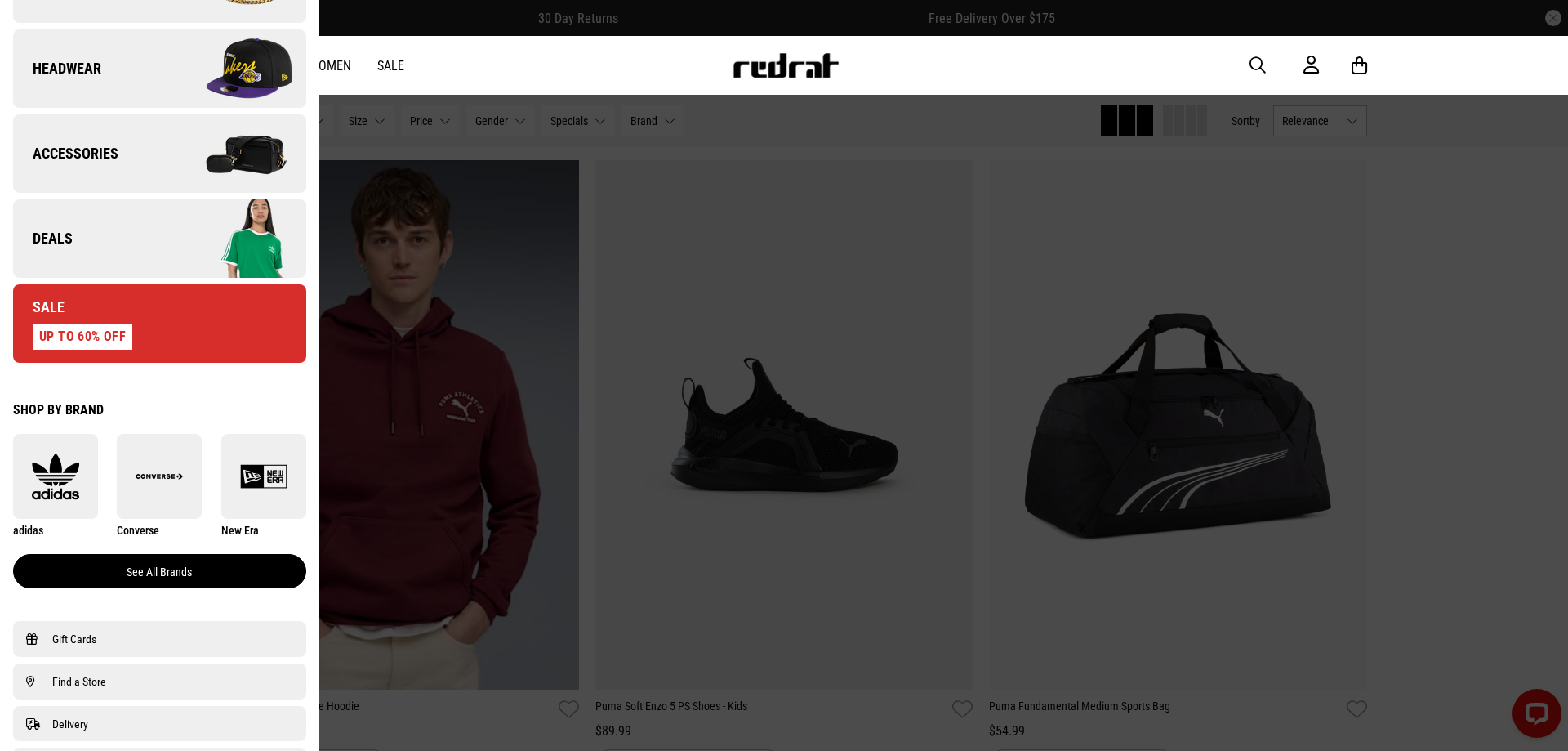
click at [103, 573] on link "See all brands" at bounding box center [159, 570] width 293 height 34
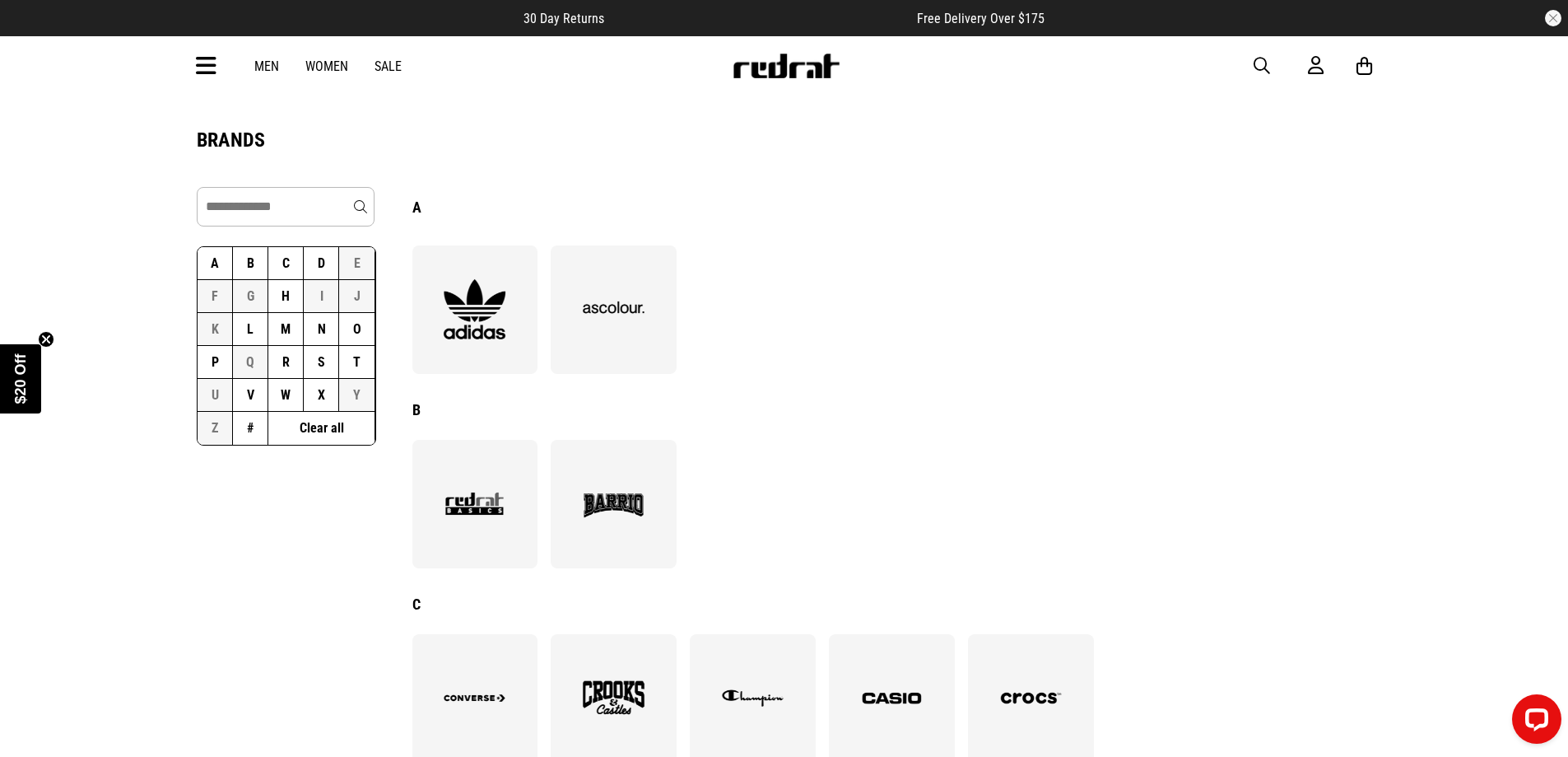
click at [321, 331] on button "N" at bounding box center [322, 329] width 36 height 33
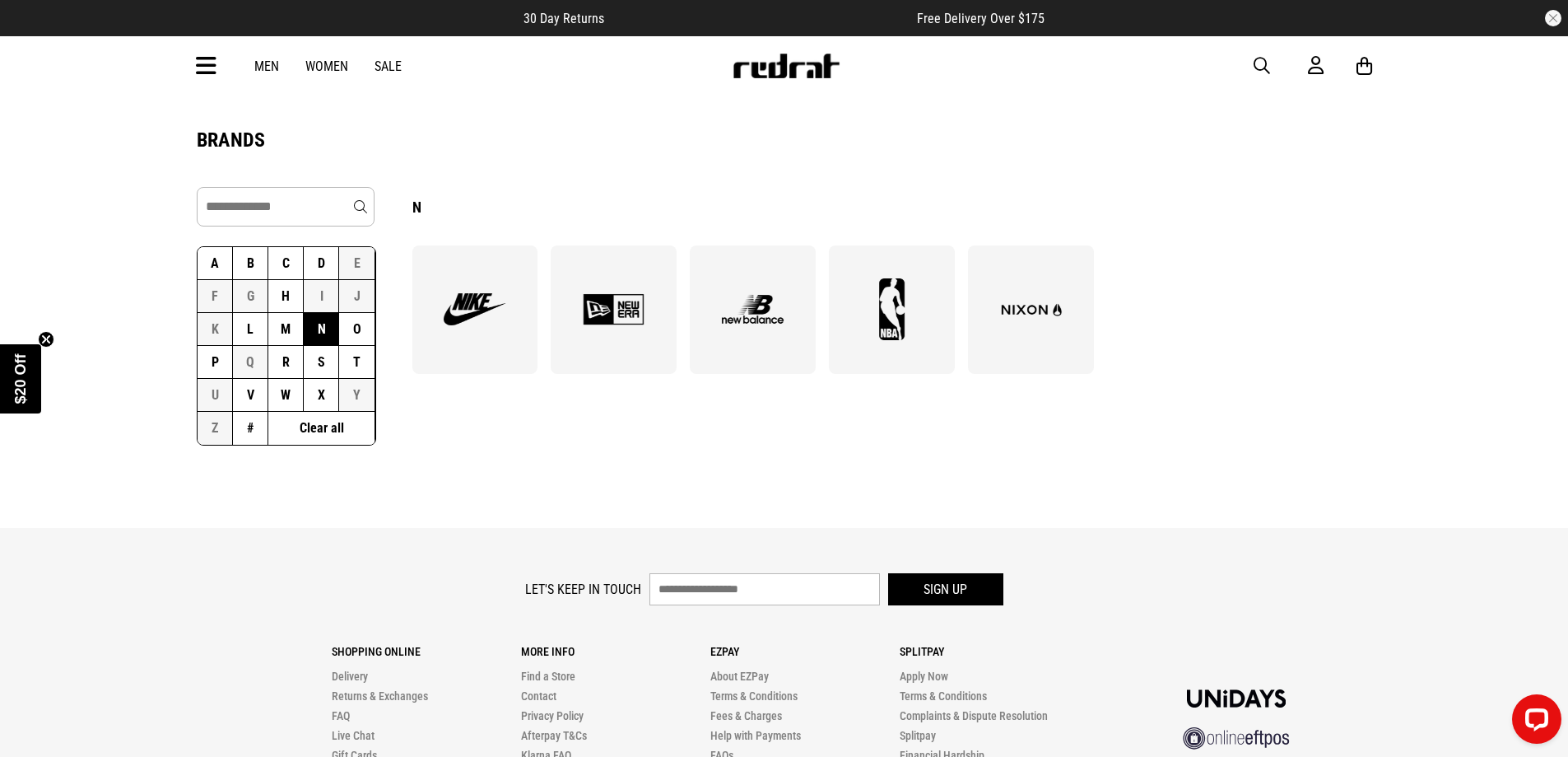
click at [486, 316] on img at bounding box center [475, 310] width 90 height 62
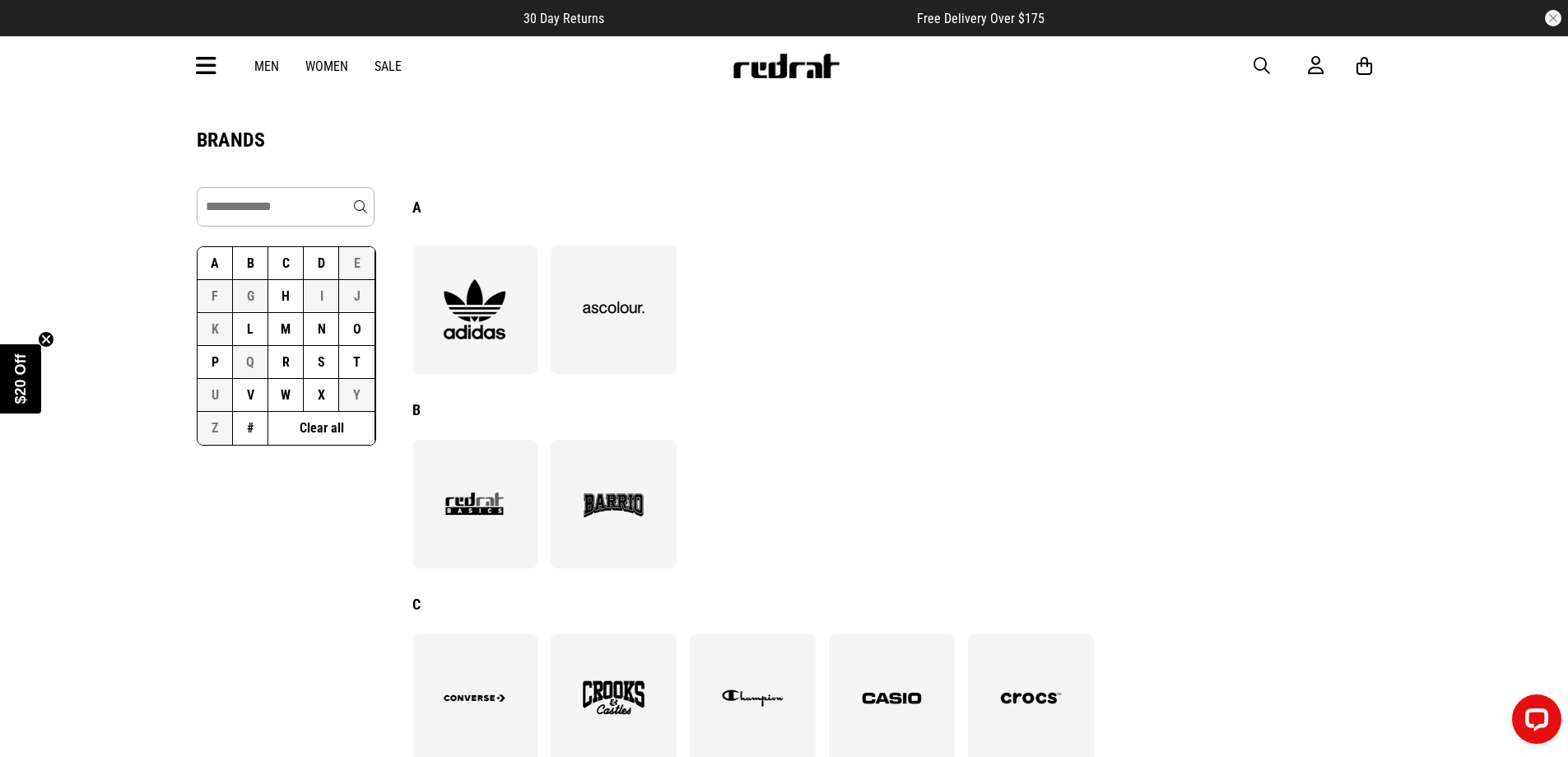
click at [216, 267] on button "A" at bounding box center [216, 263] width 36 height 33
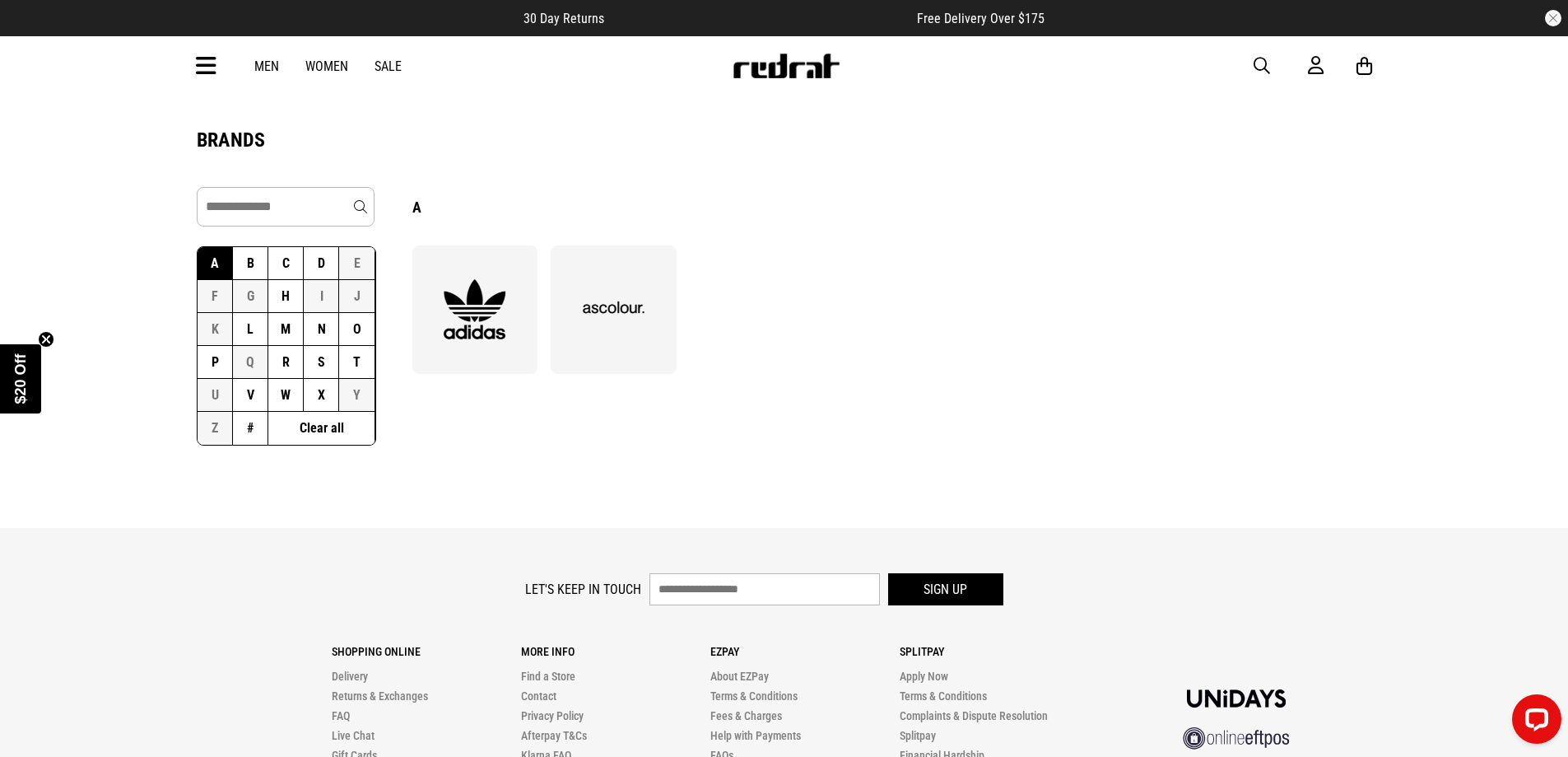
click at [473, 318] on img at bounding box center [475, 310] width 90 height 62
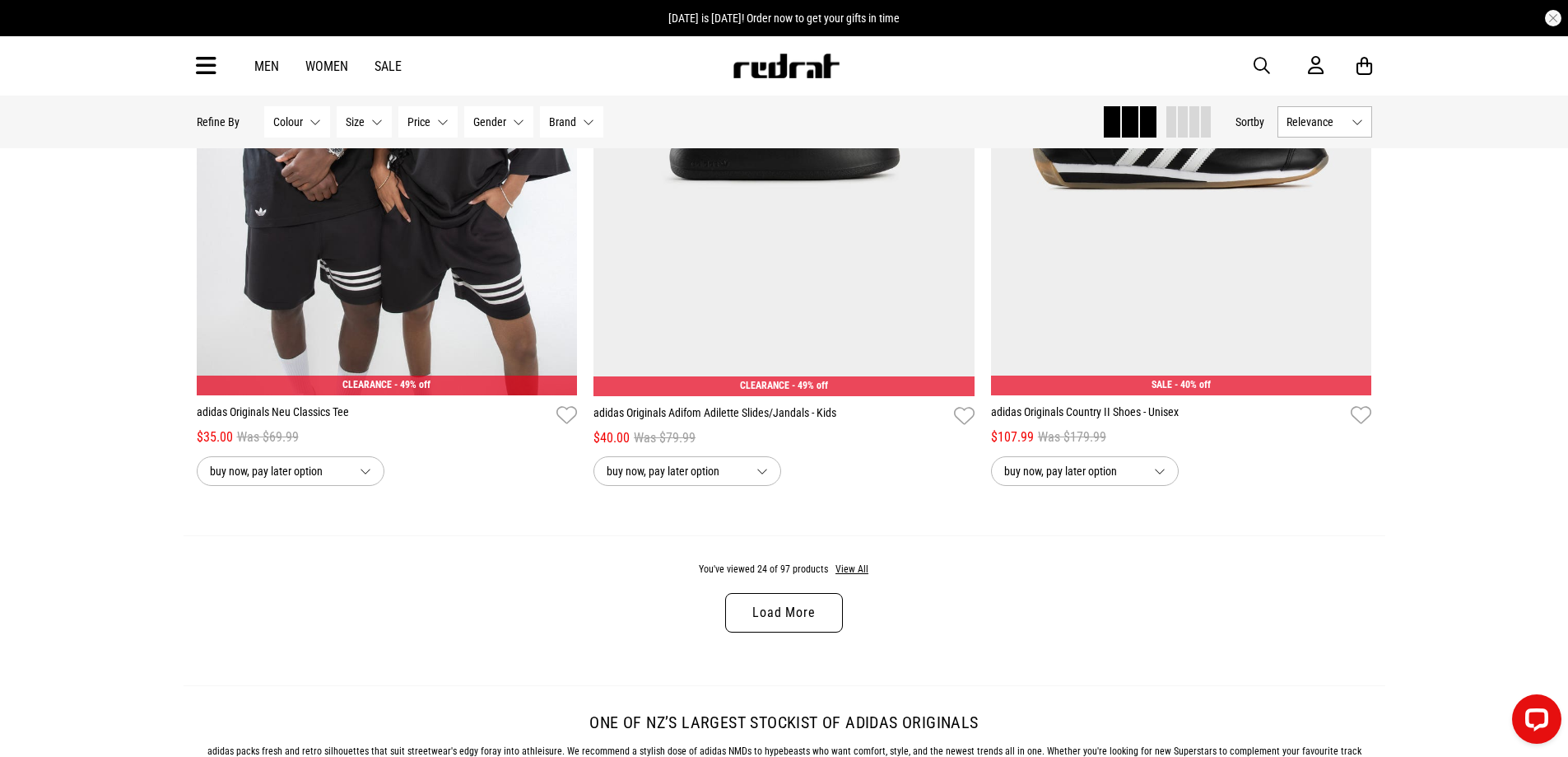
scroll to position [5187, 0]
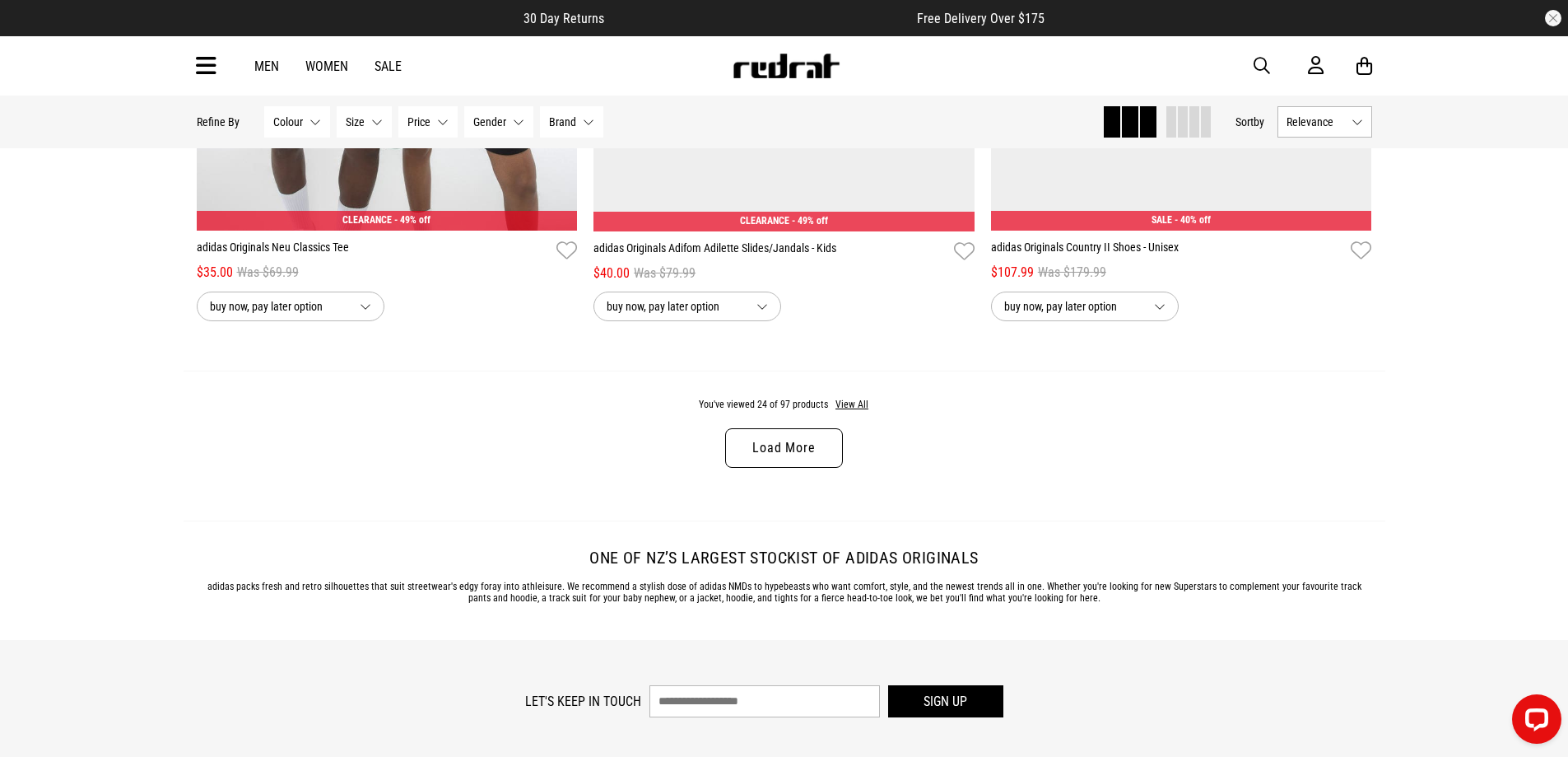
click at [788, 452] on link "Load More" at bounding box center [783, 447] width 117 height 39
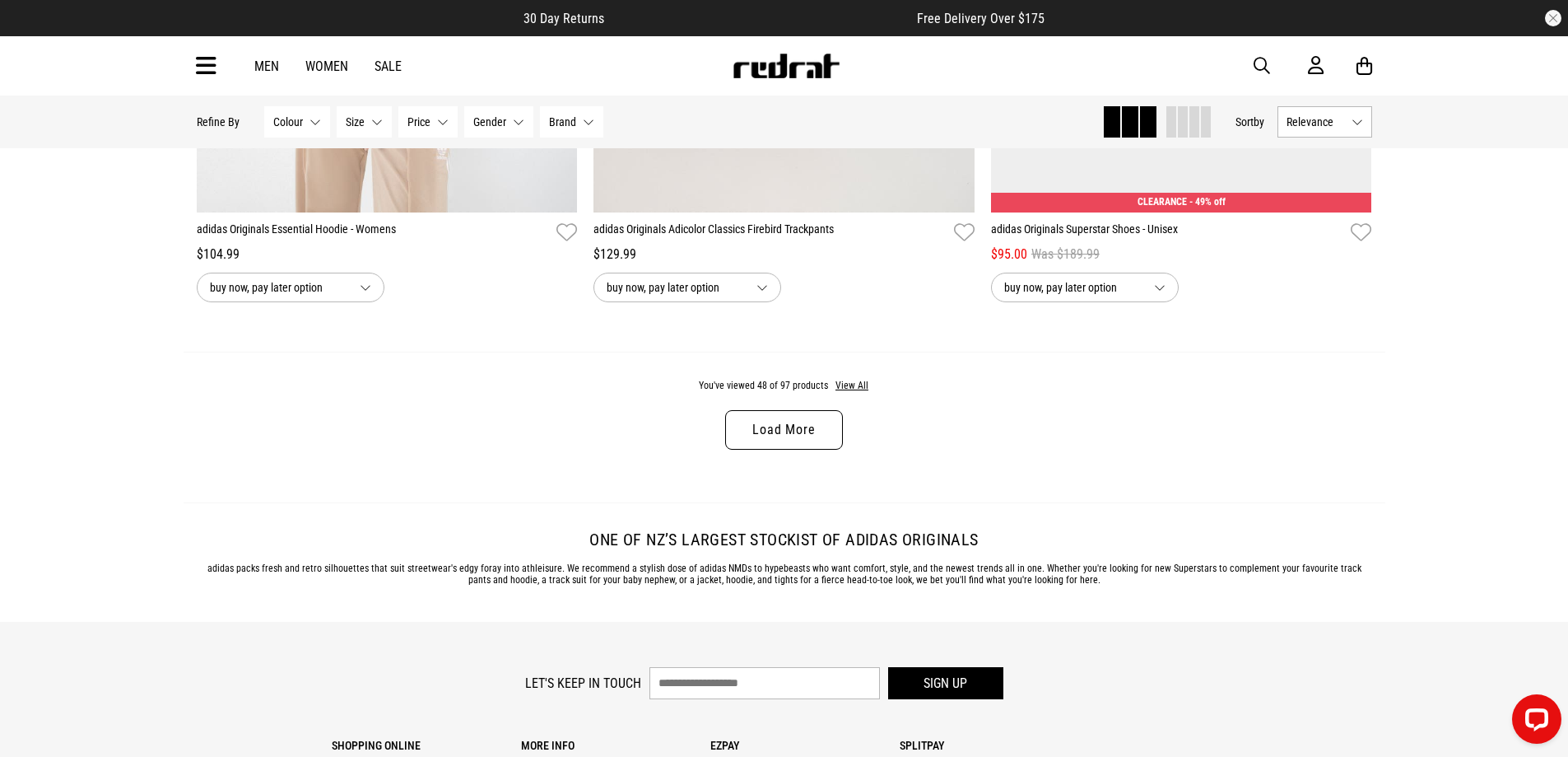
scroll to position [10539, 0]
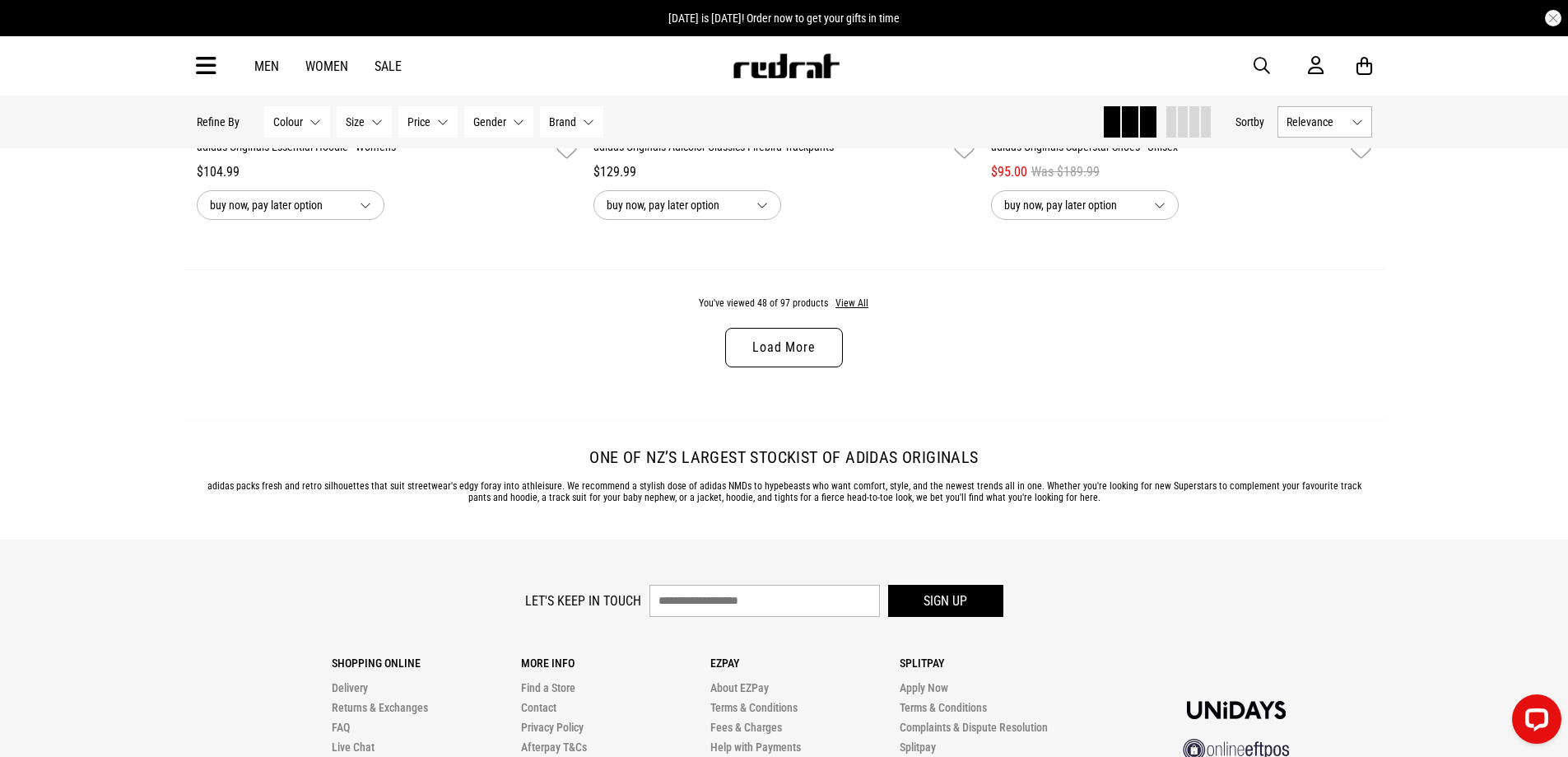
click at [798, 352] on link "Load More" at bounding box center [783, 347] width 117 height 39
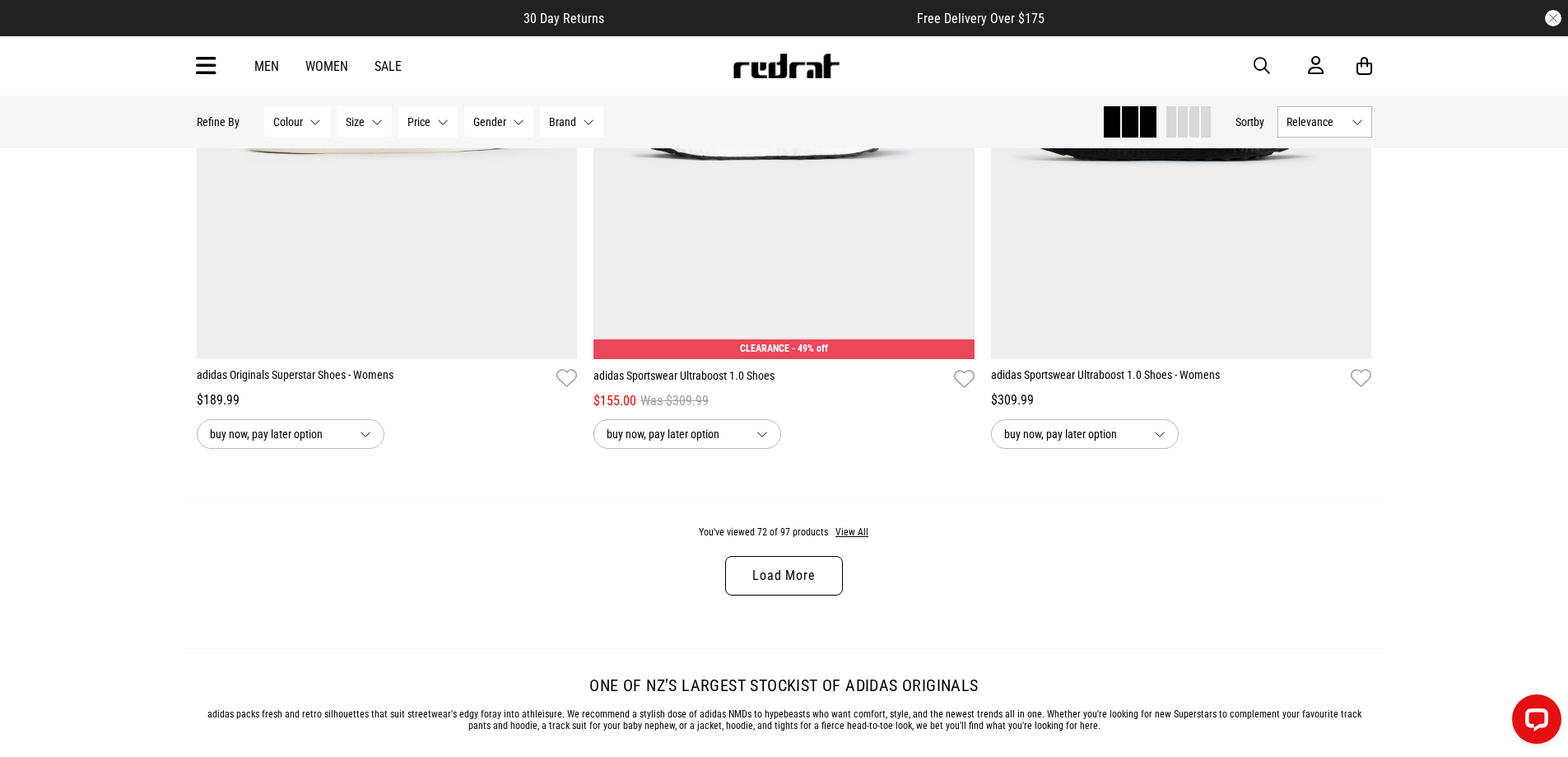
scroll to position [15809, 0]
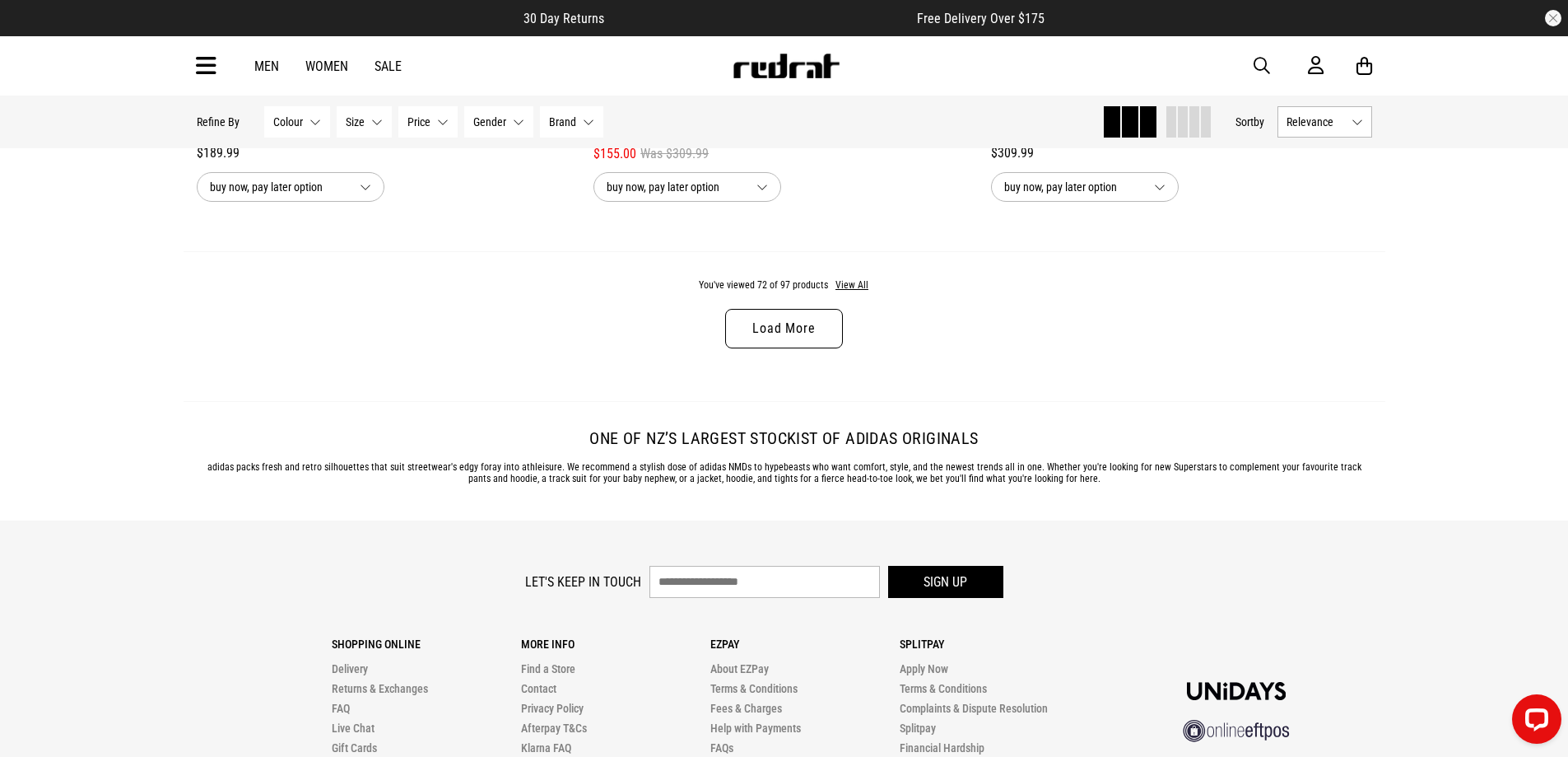
click at [784, 347] on link "Load More" at bounding box center [783, 328] width 117 height 39
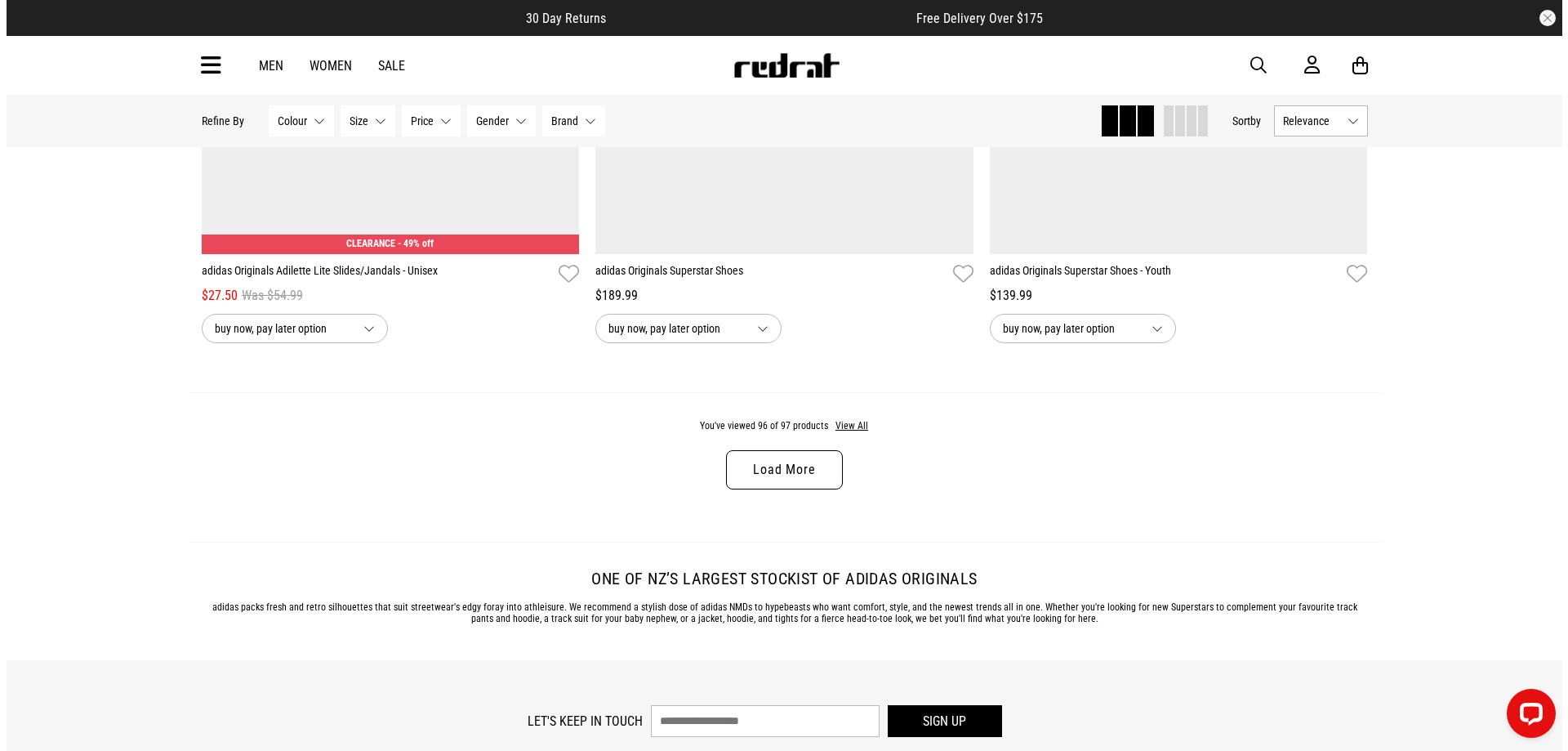
scroll to position [20912, 0]
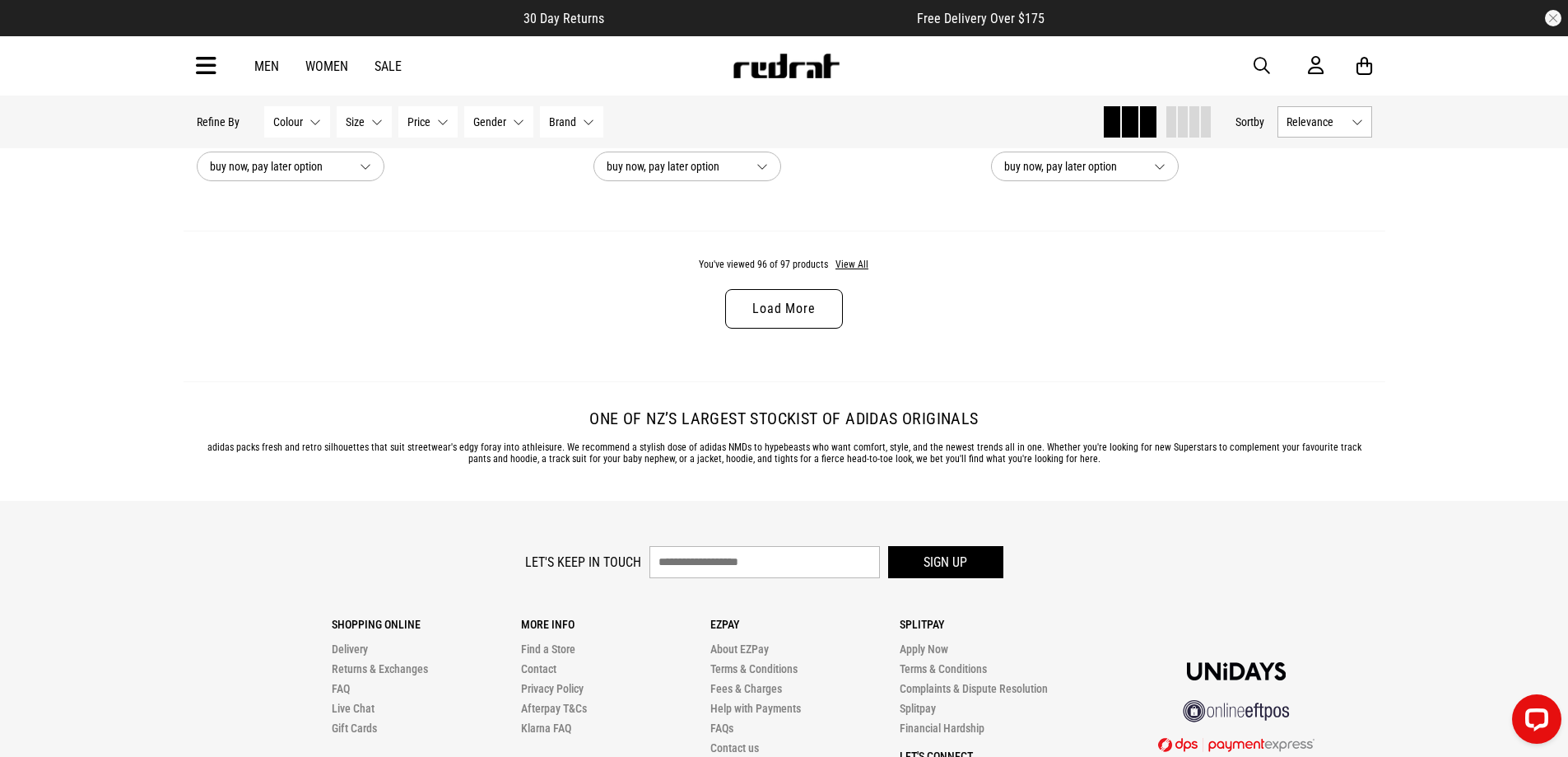
click at [789, 328] on link "Load More" at bounding box center [783, 309] width 117 height 39
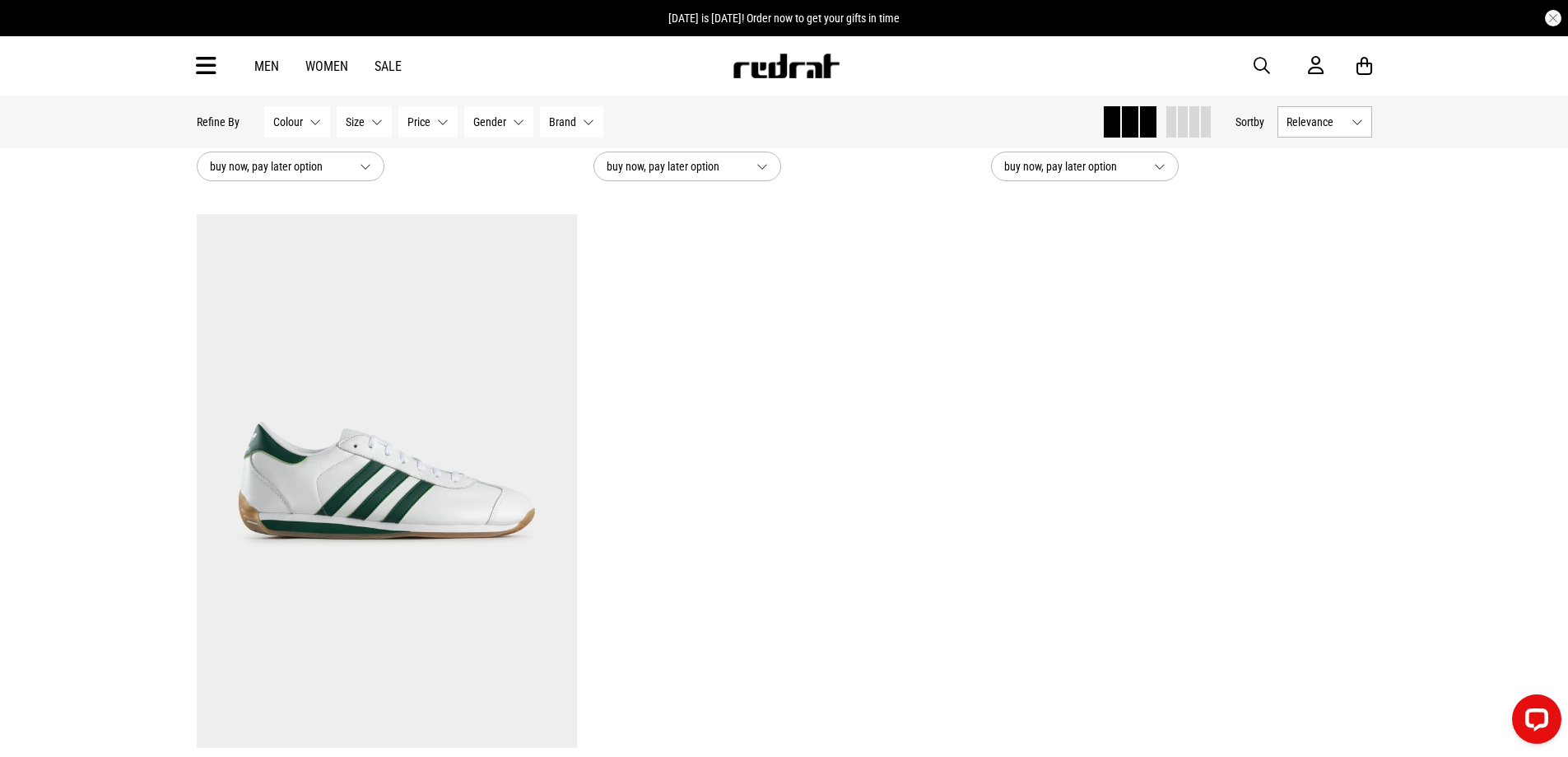
click at [208, 76] on icon at bounding box center [206, 66] width 21 height 27
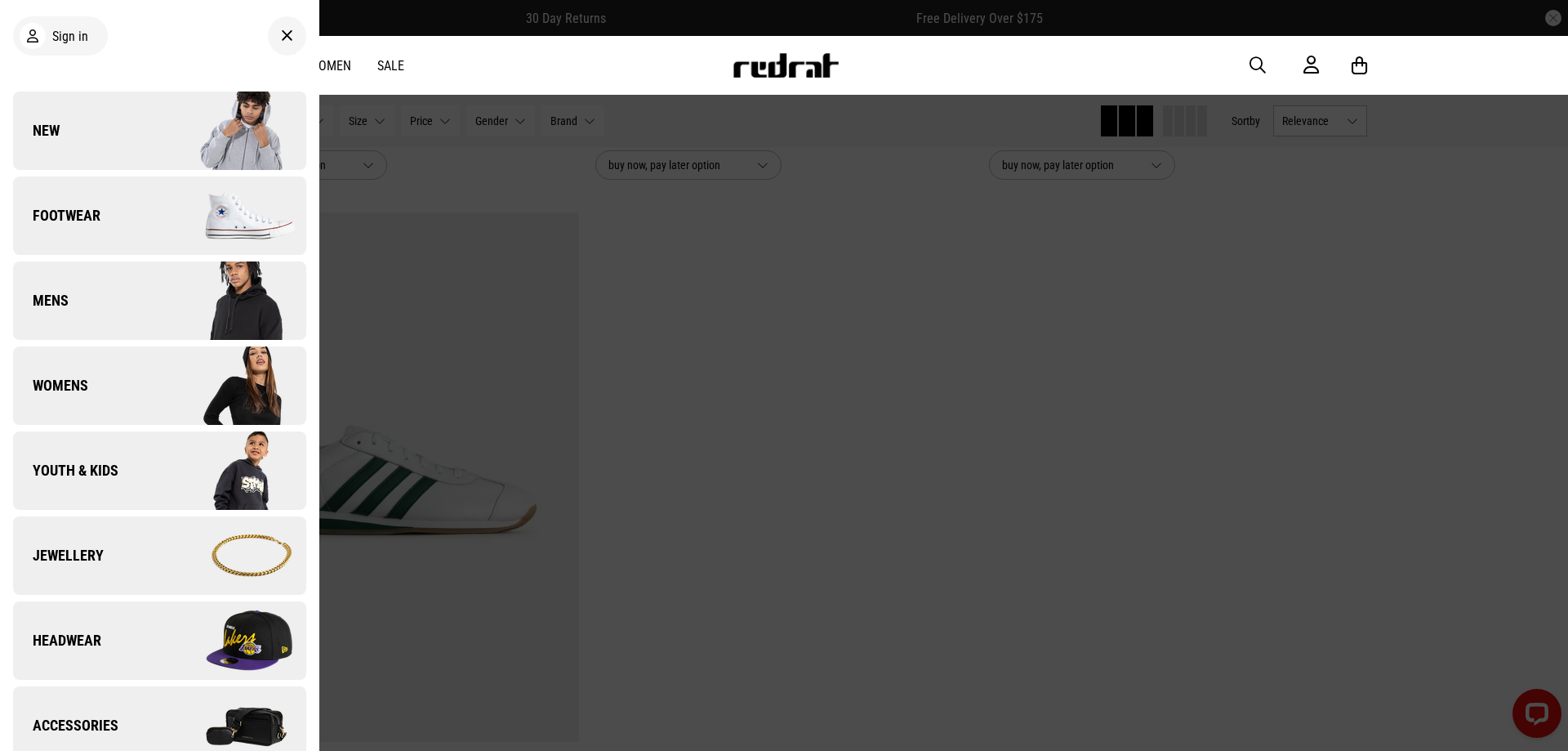
click at [57, 298] on span "Mens" at bounding box center [41, 300] width 56 height 20
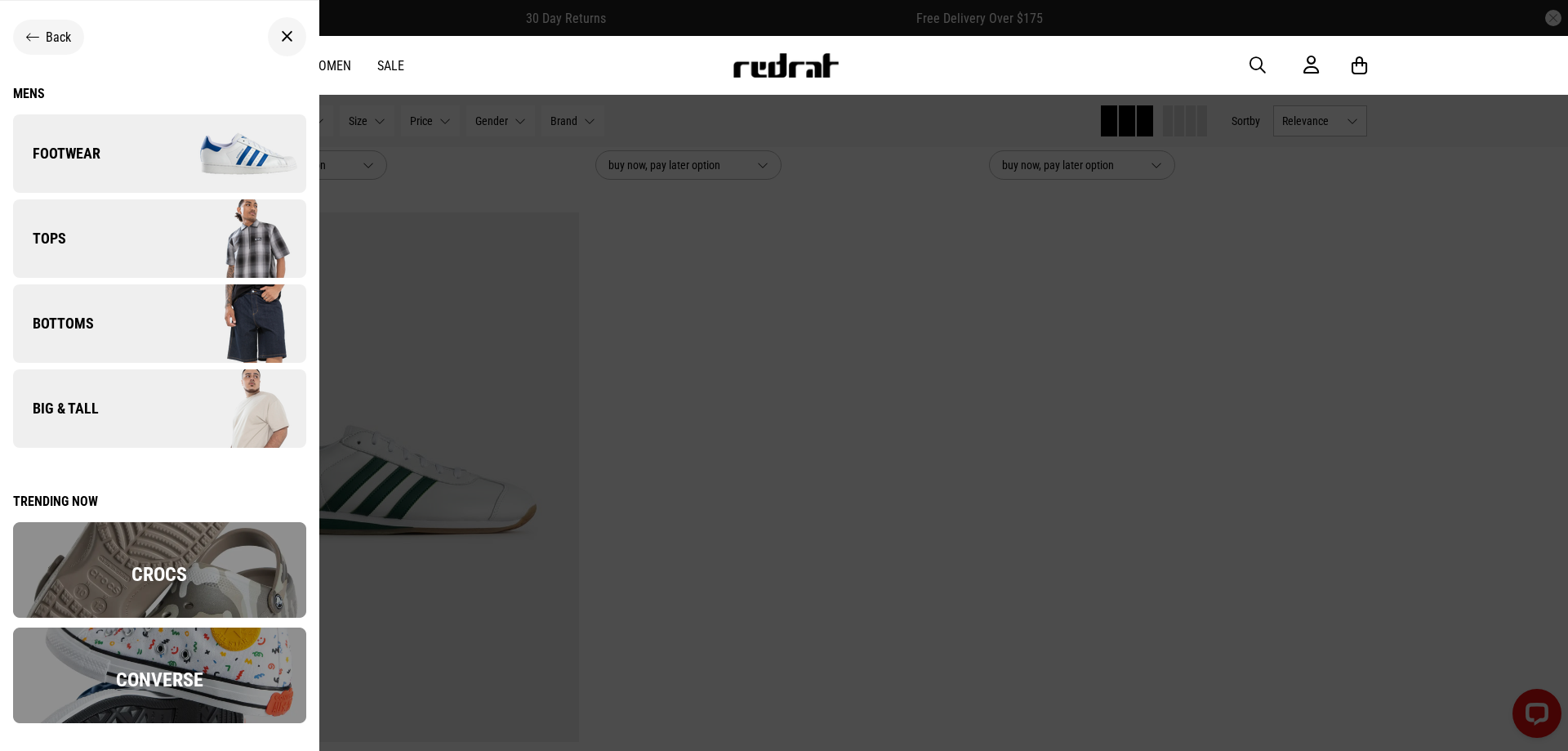
click at [164, 659] on img at bounding box center [159, 675] width 293 height 96
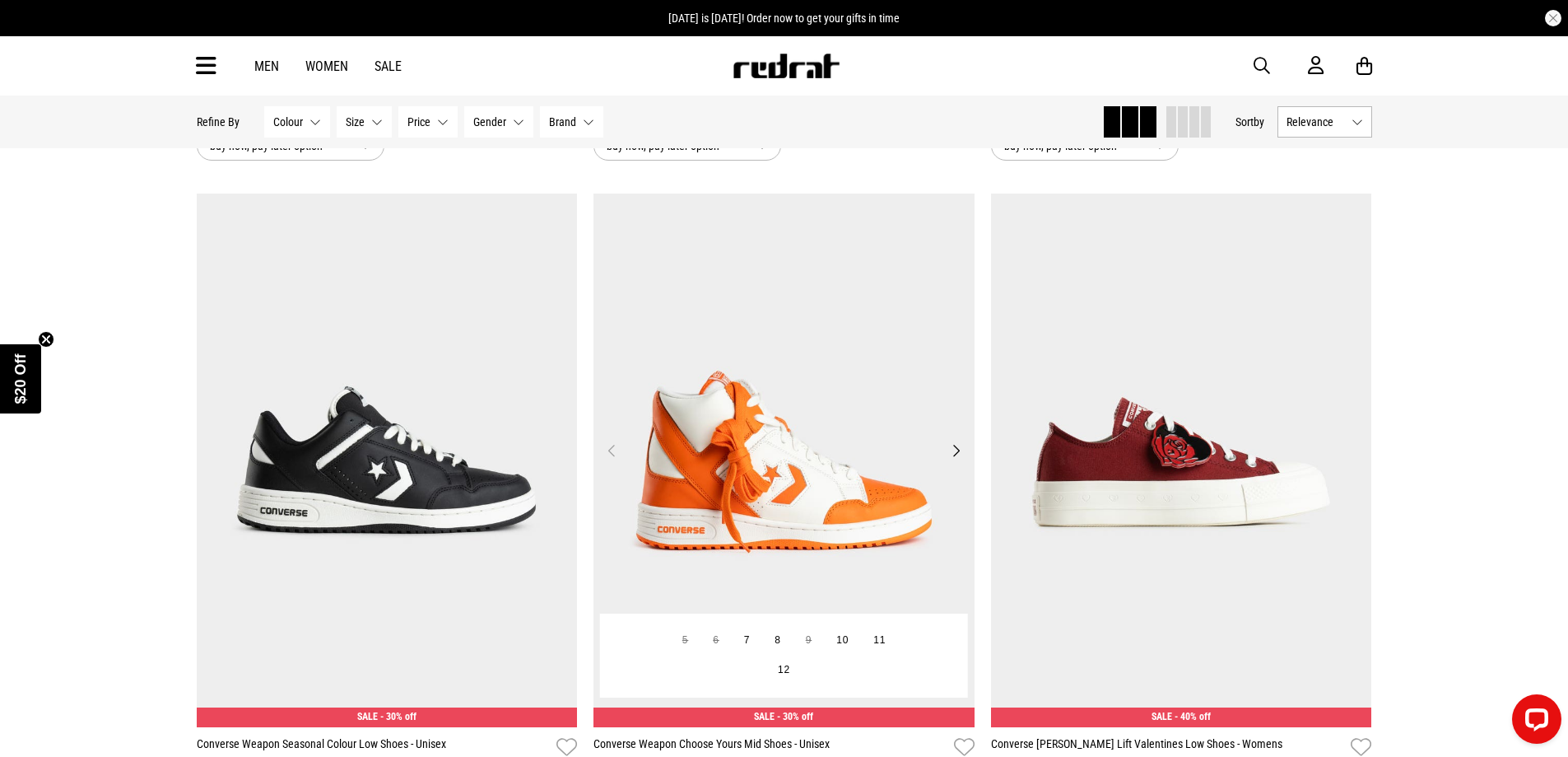
scroll to position [4200, 0]
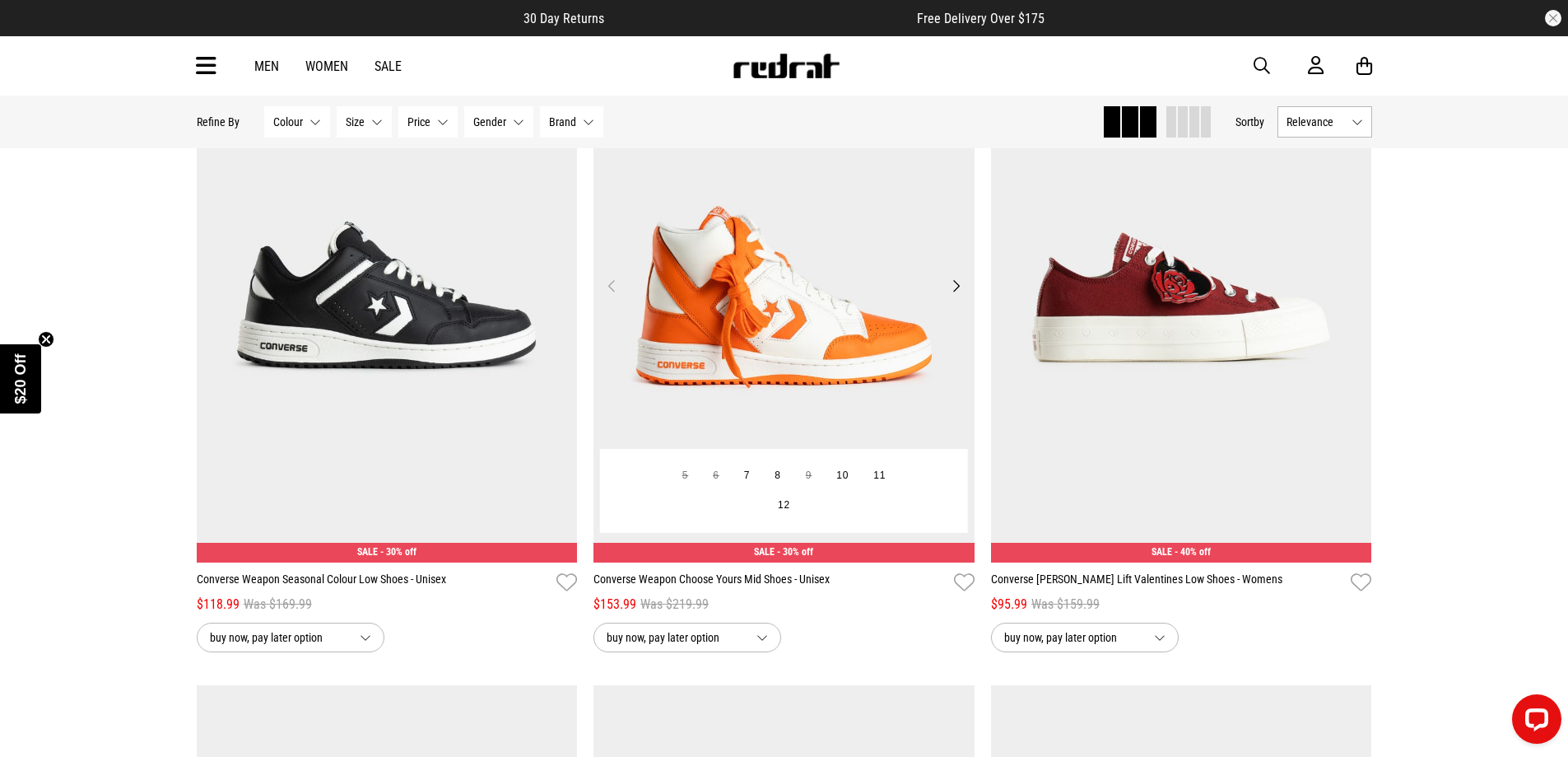
click at [761, 338] on img at bounding box center [784, 295] width 381 height 534
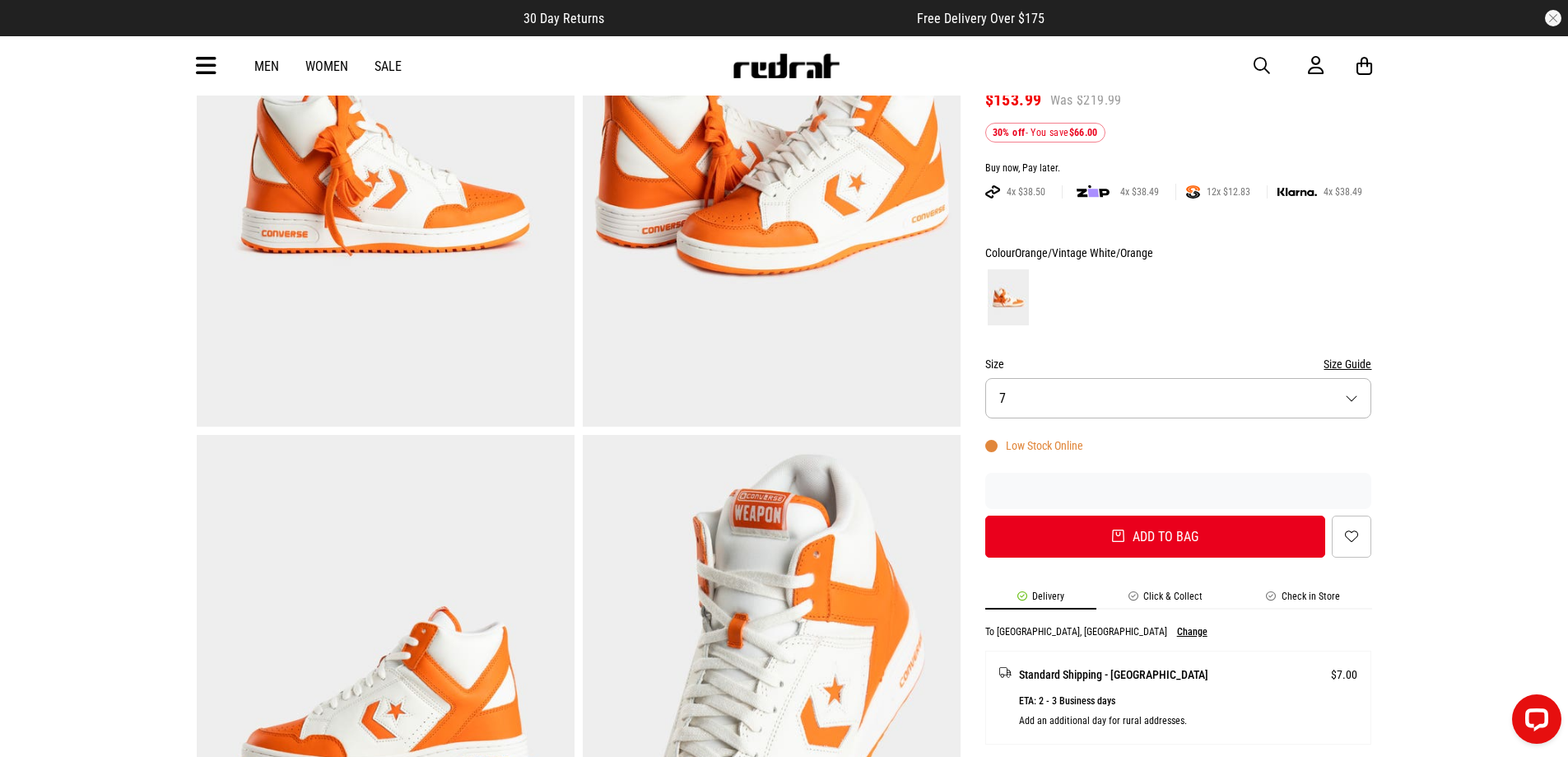
scroll to position [494, 0]
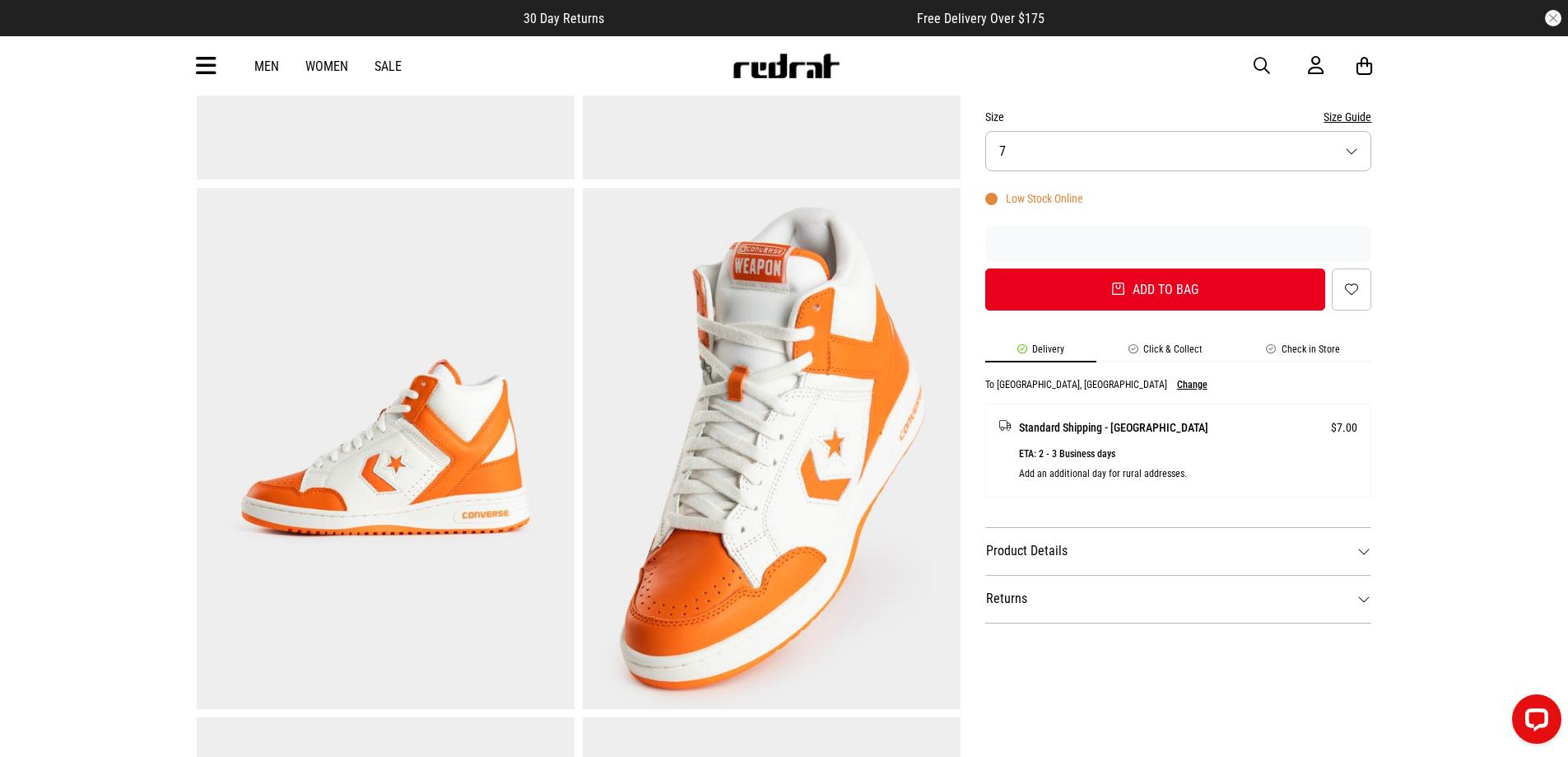
click at [1355, 152] on button "Size 7" at bounding box center [1179, 151] width 387 height 40
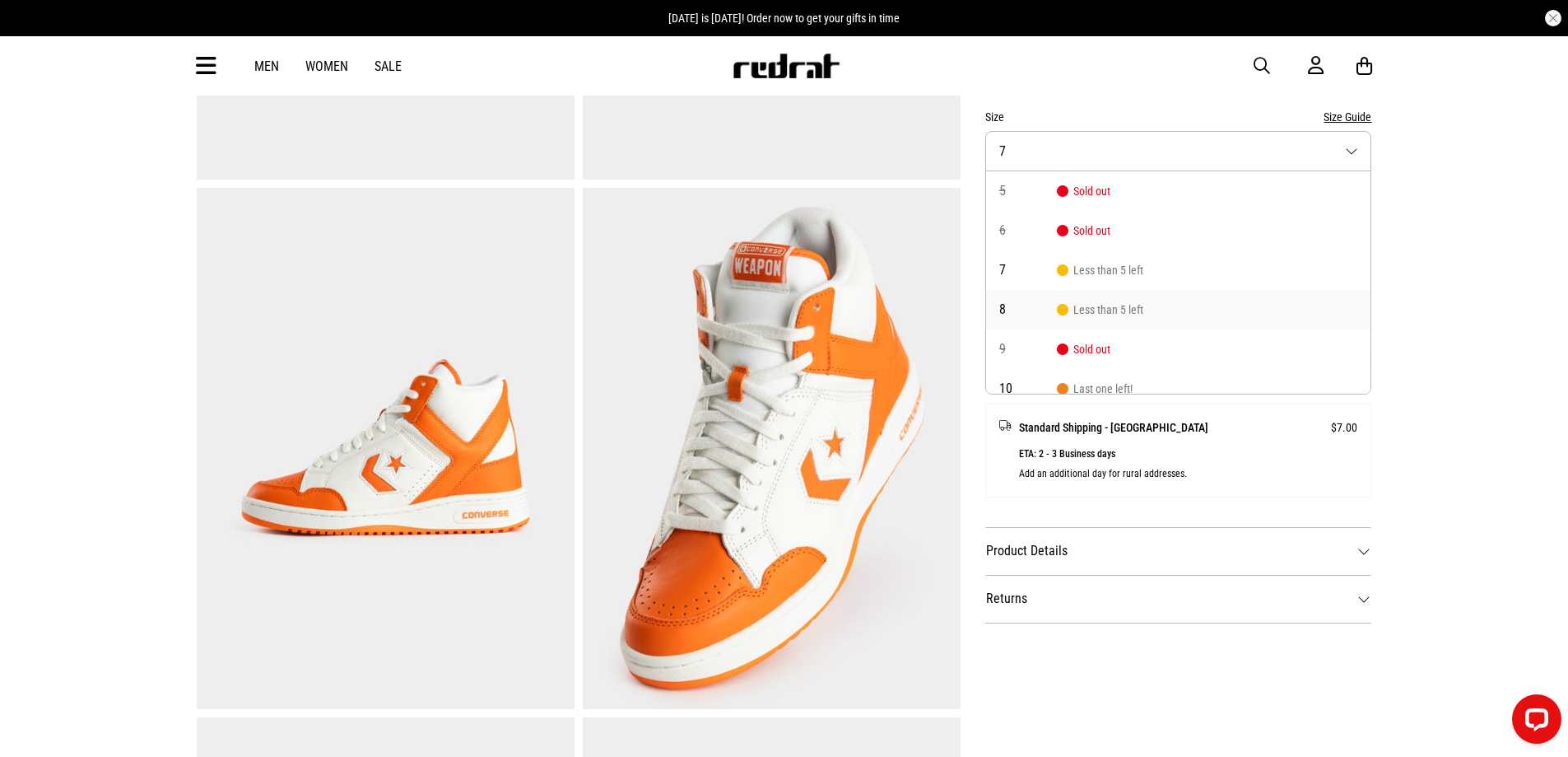
click at [1011, 307] on span "8" at bounding box center [1028, 310] width 57 height 13
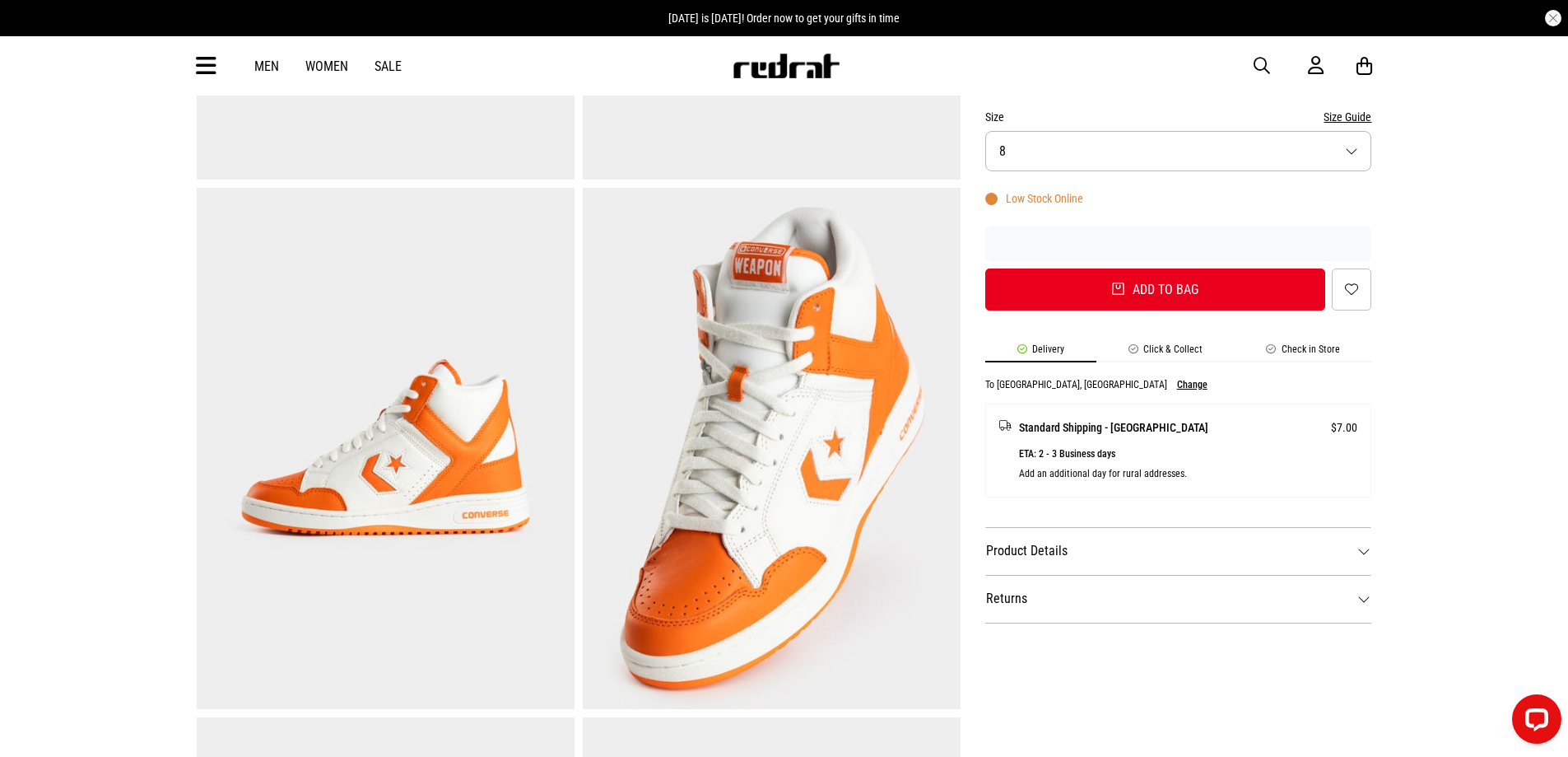
scroll to position [329, 0]
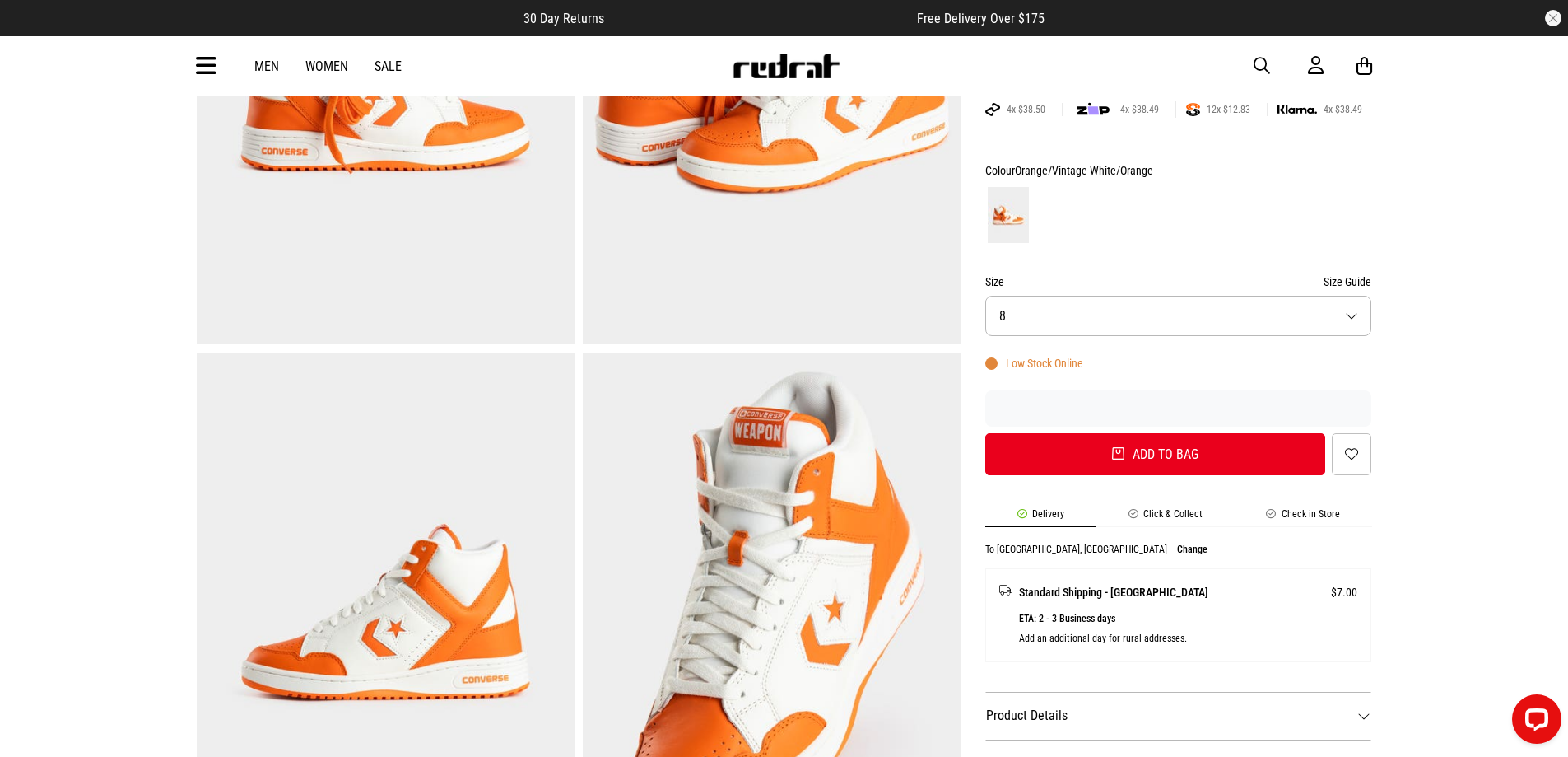
click at [1364, 283] on button "Size Guide" at bounding box center [1347, 281] width 48 height 20
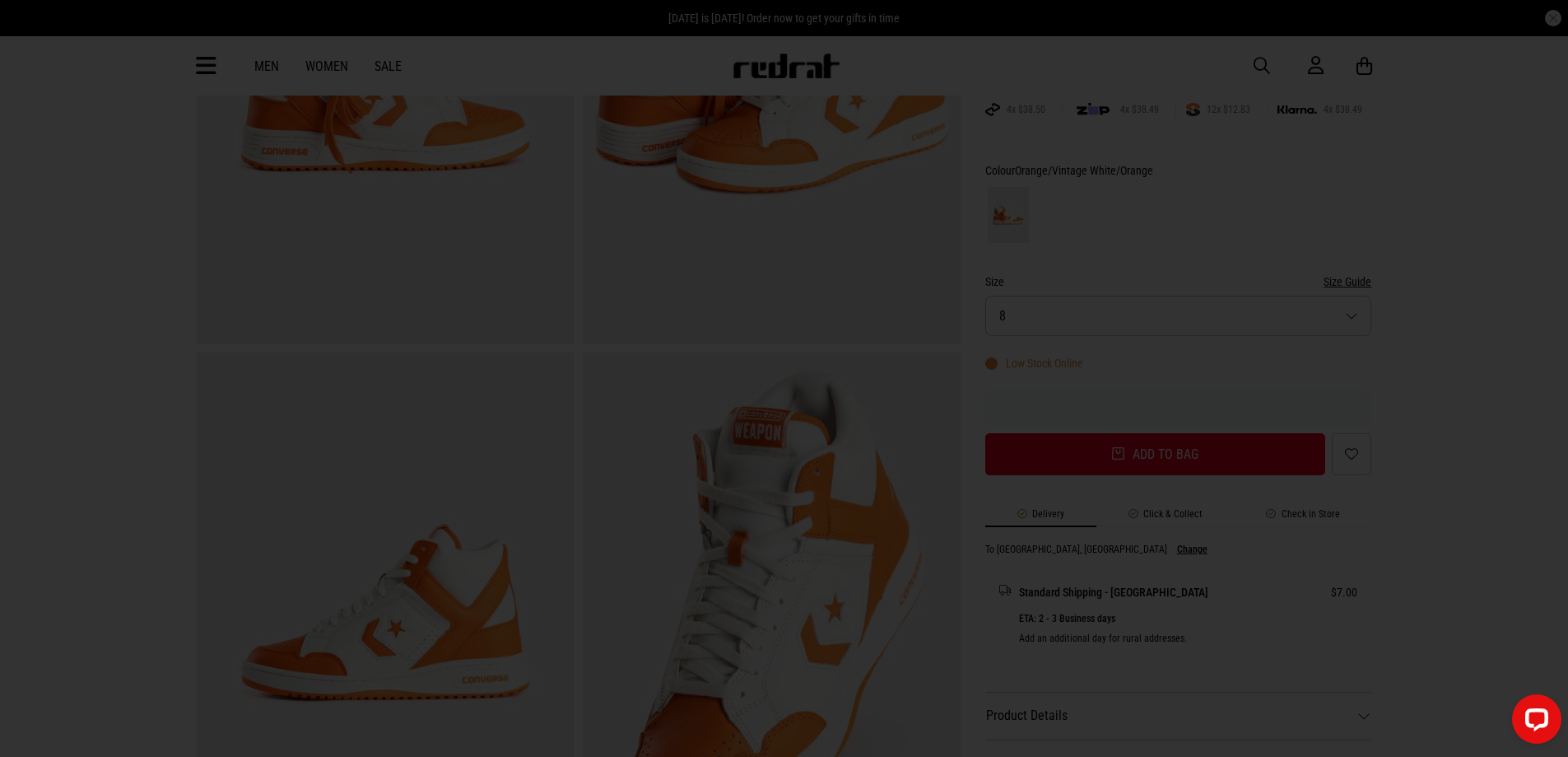
click at [1433, 404] on div at bounding box center [784, 378] width 1568 height 757
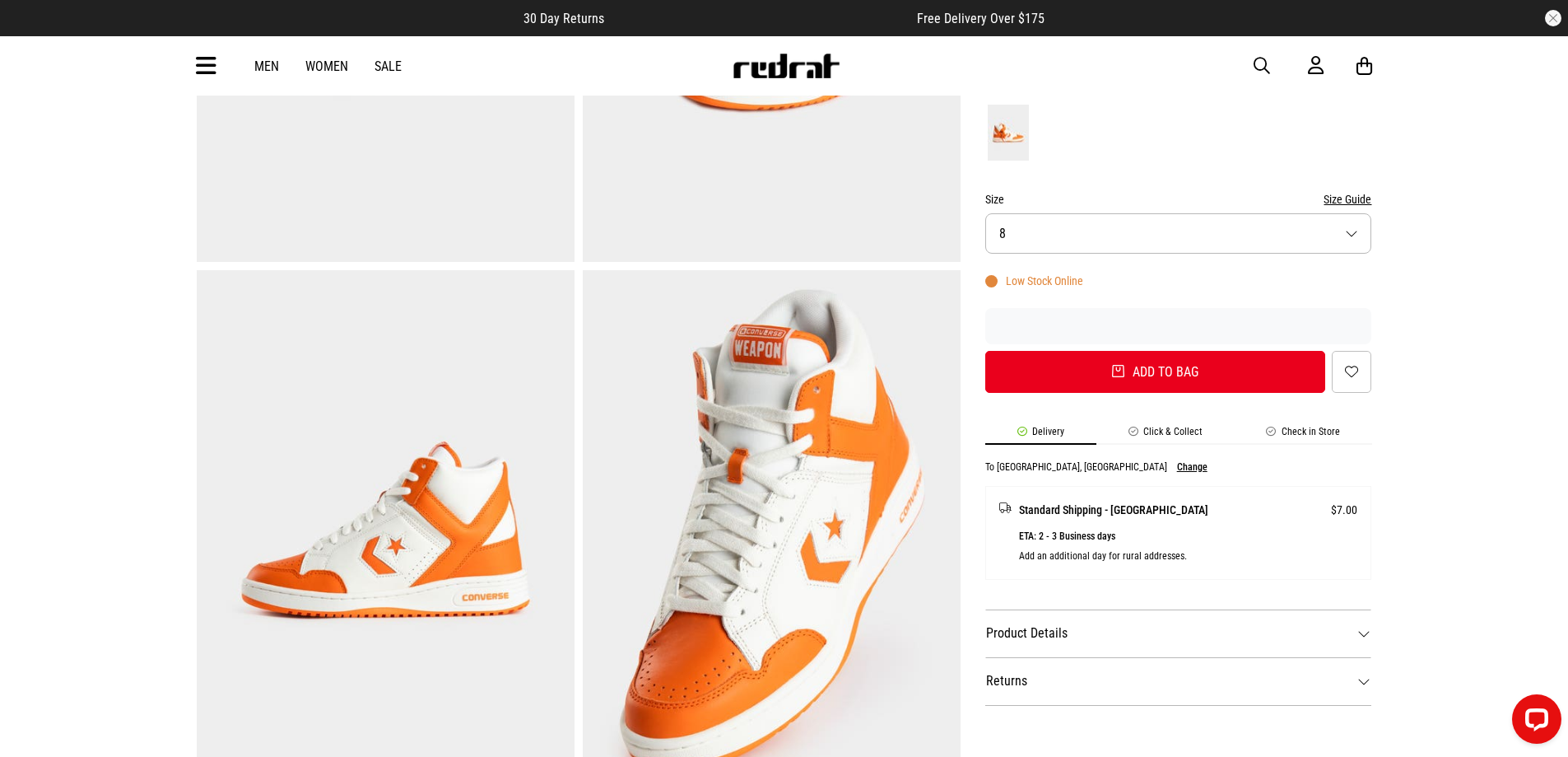
scroll to position [165, 0]
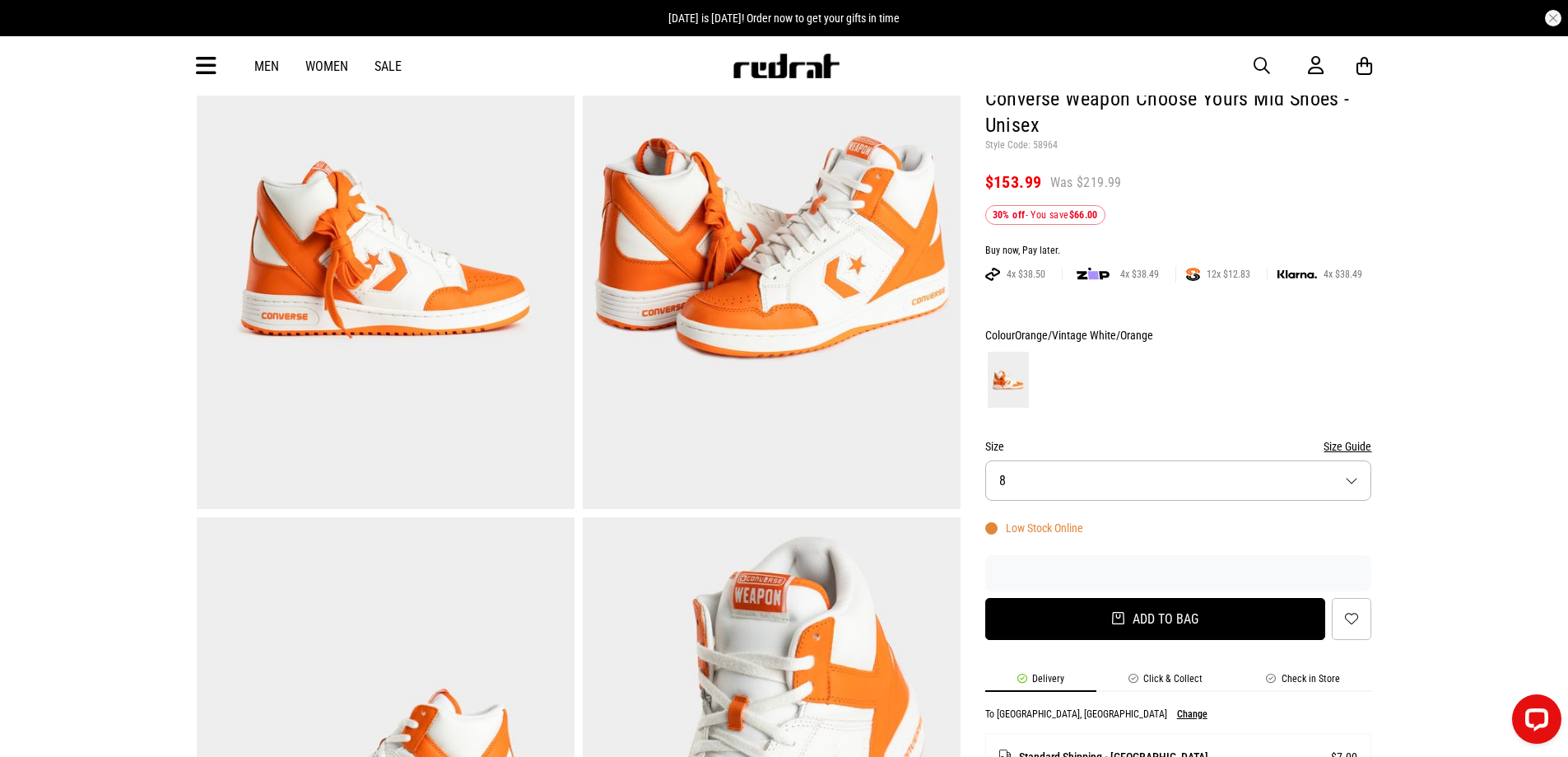
click at [1196, 625] on button "Add to bag" at bounding box center [1155, 618] width 340 height 42
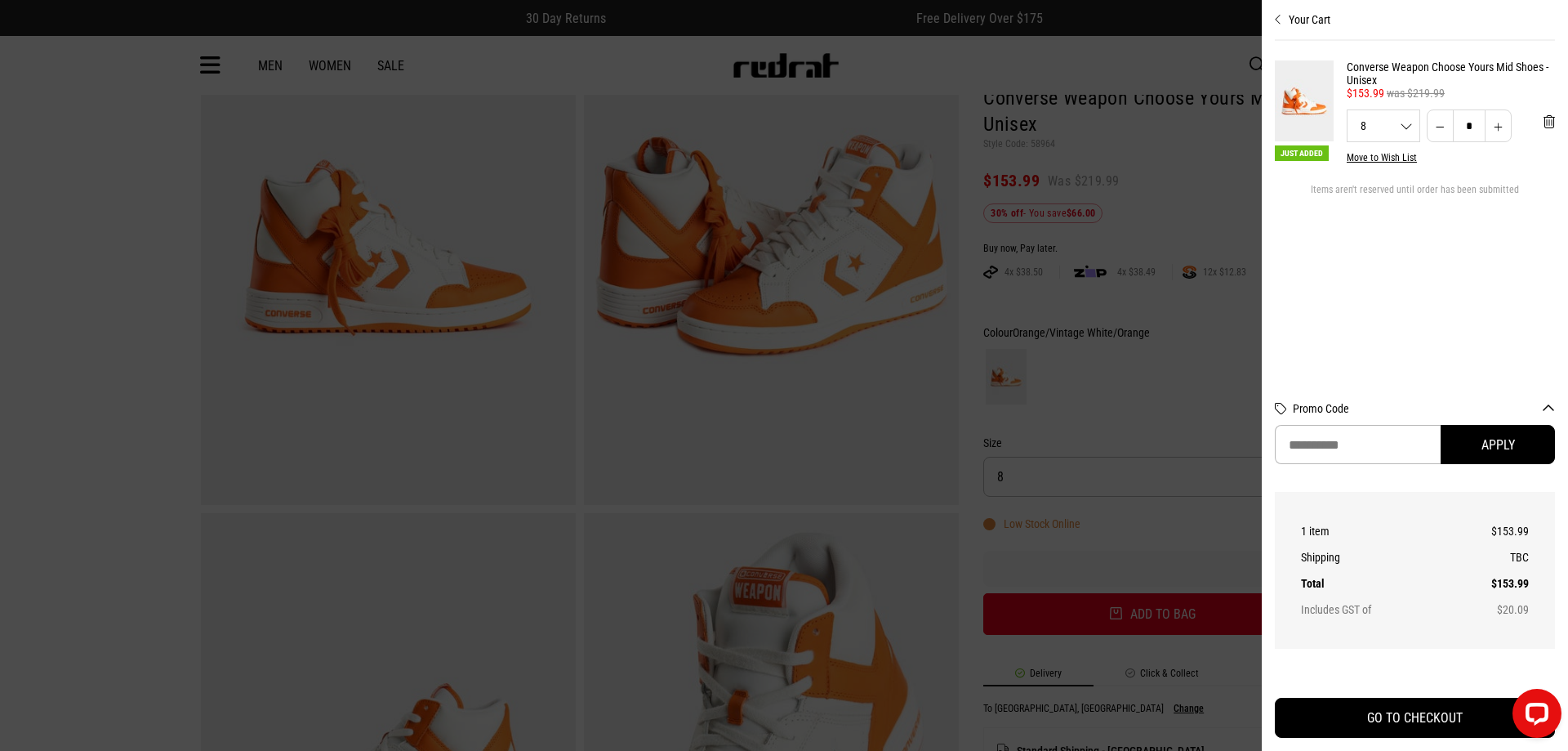
click at [1213, 329] on div at bounding box center [784, 375] width 1568 height 751
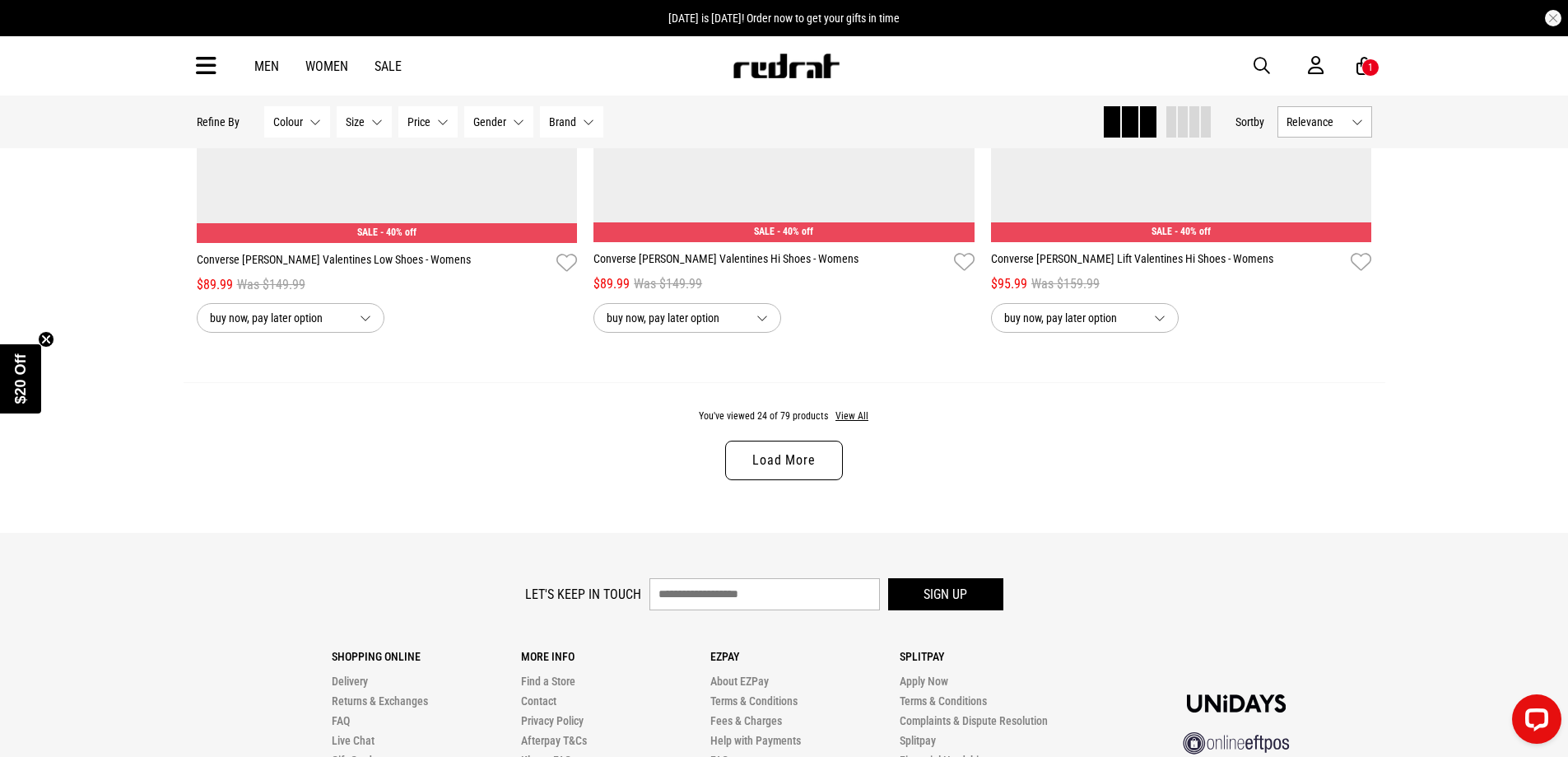
scroll to position [5338, 0]
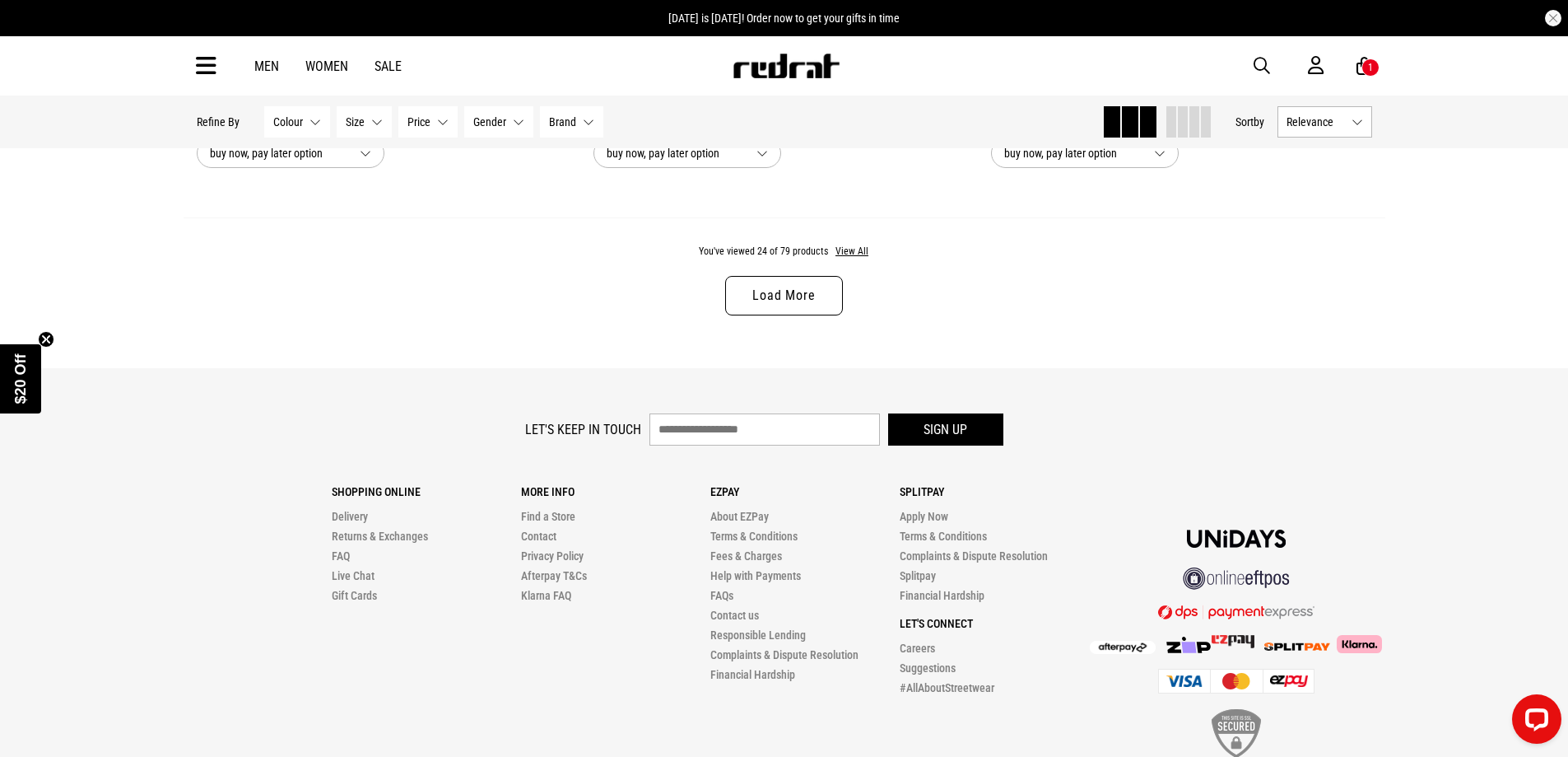
click at [780, 307] on link "Load More" at bounding box center [783, 295] width 117 height 39
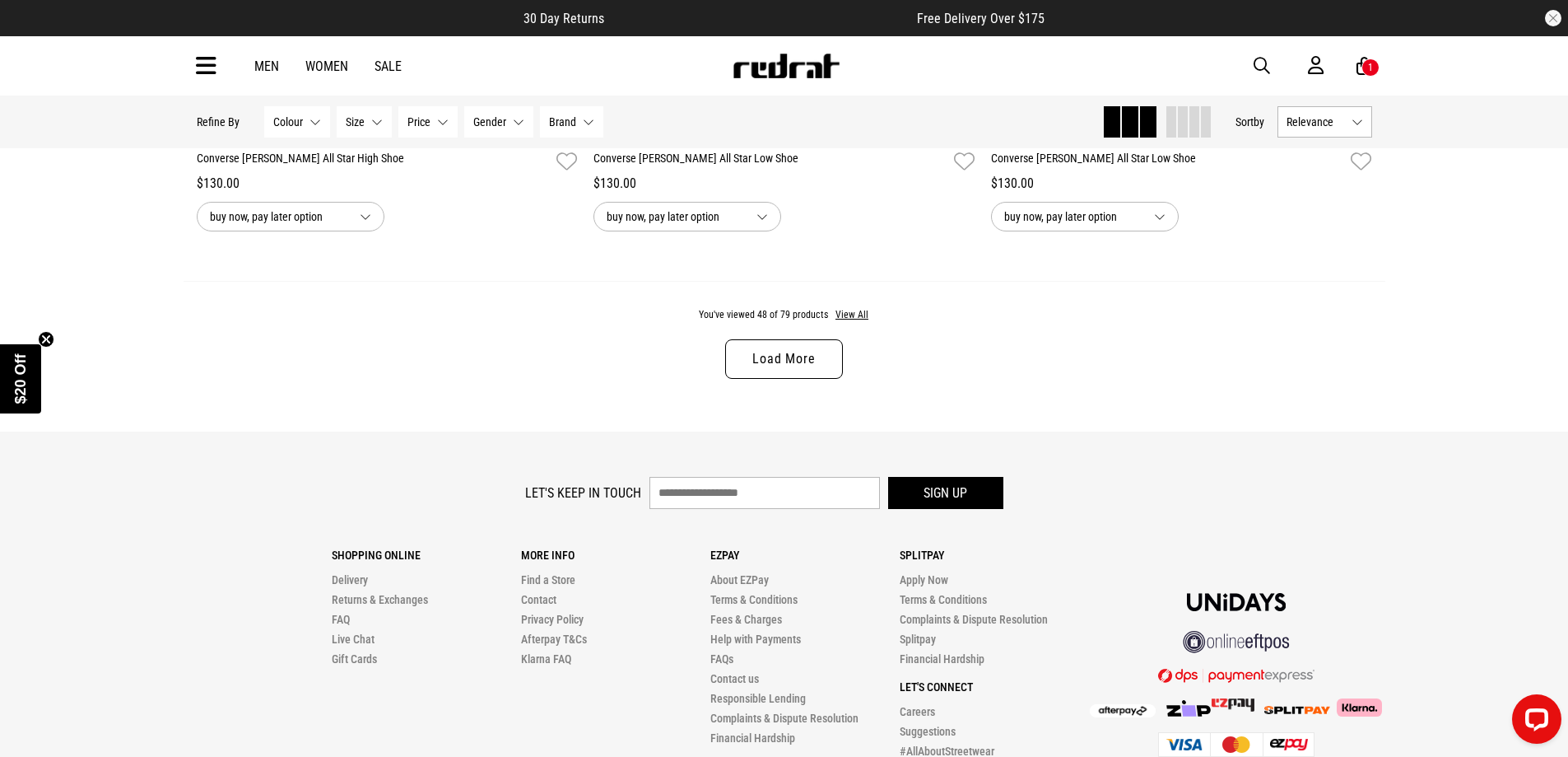
scroll to position [10607, 0]
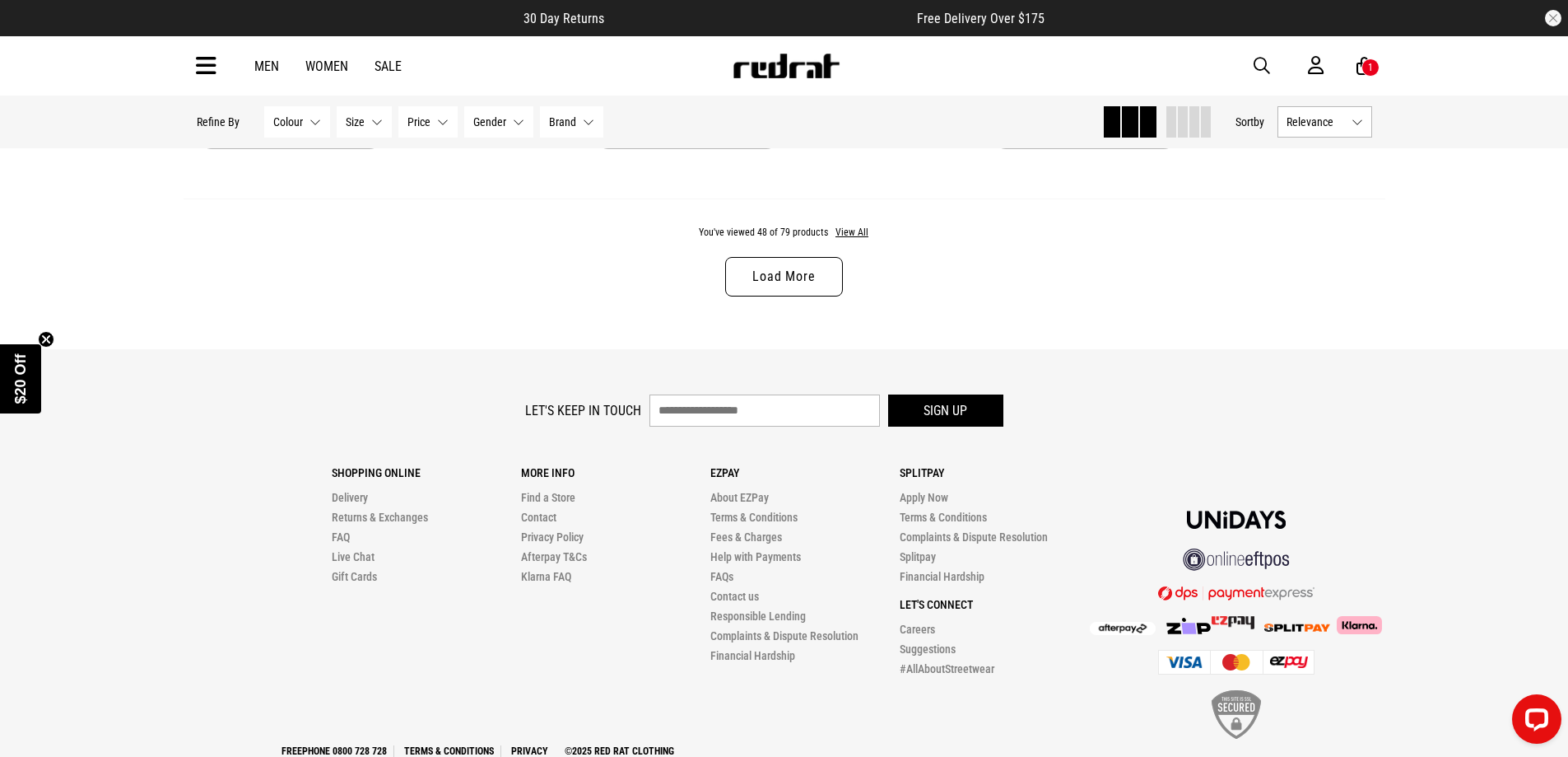
click at [772, 295] on link "Load More" at bounding box center [783, 277] width 117 height 39
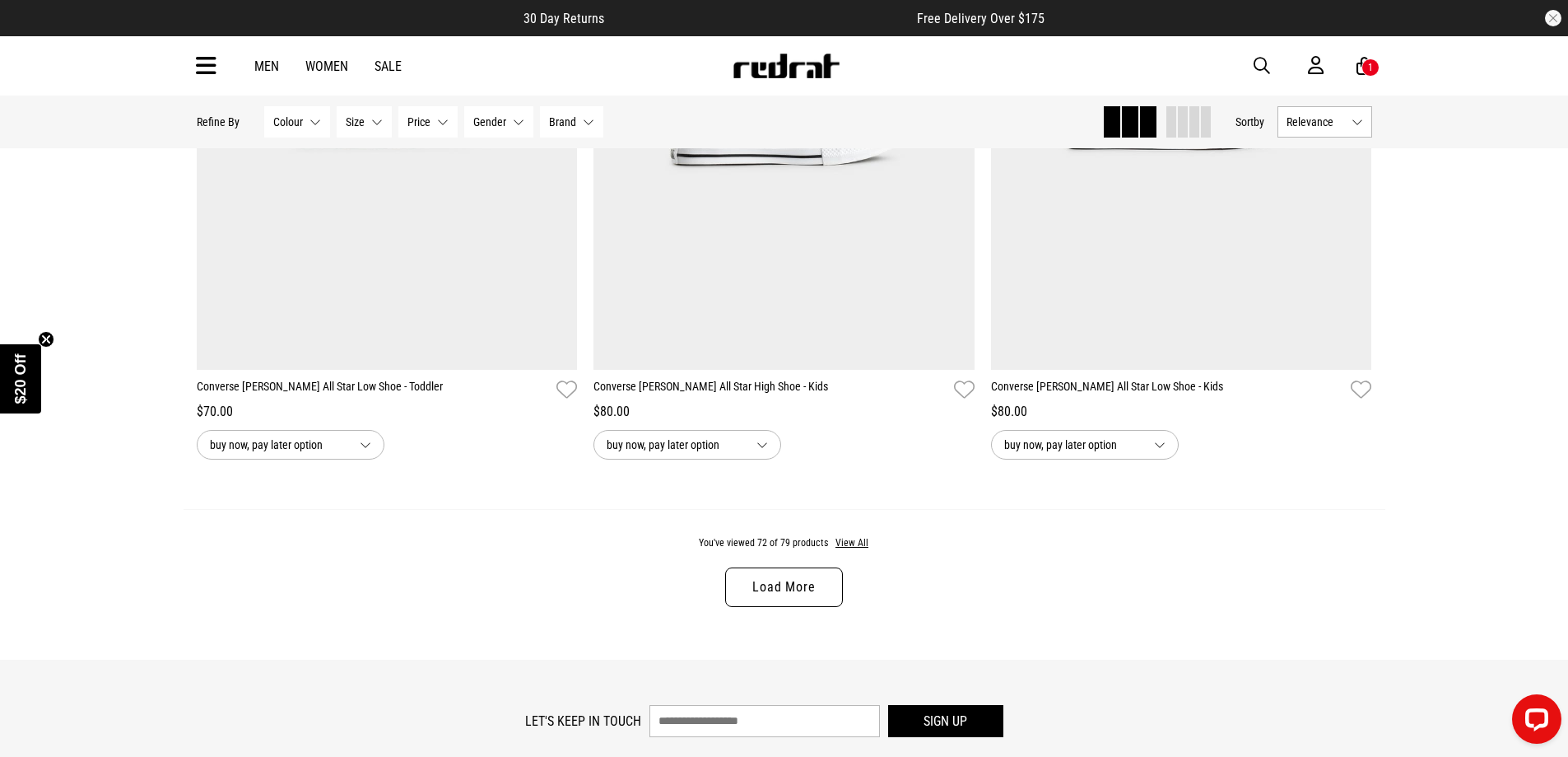
scroll to position [15795, 0]
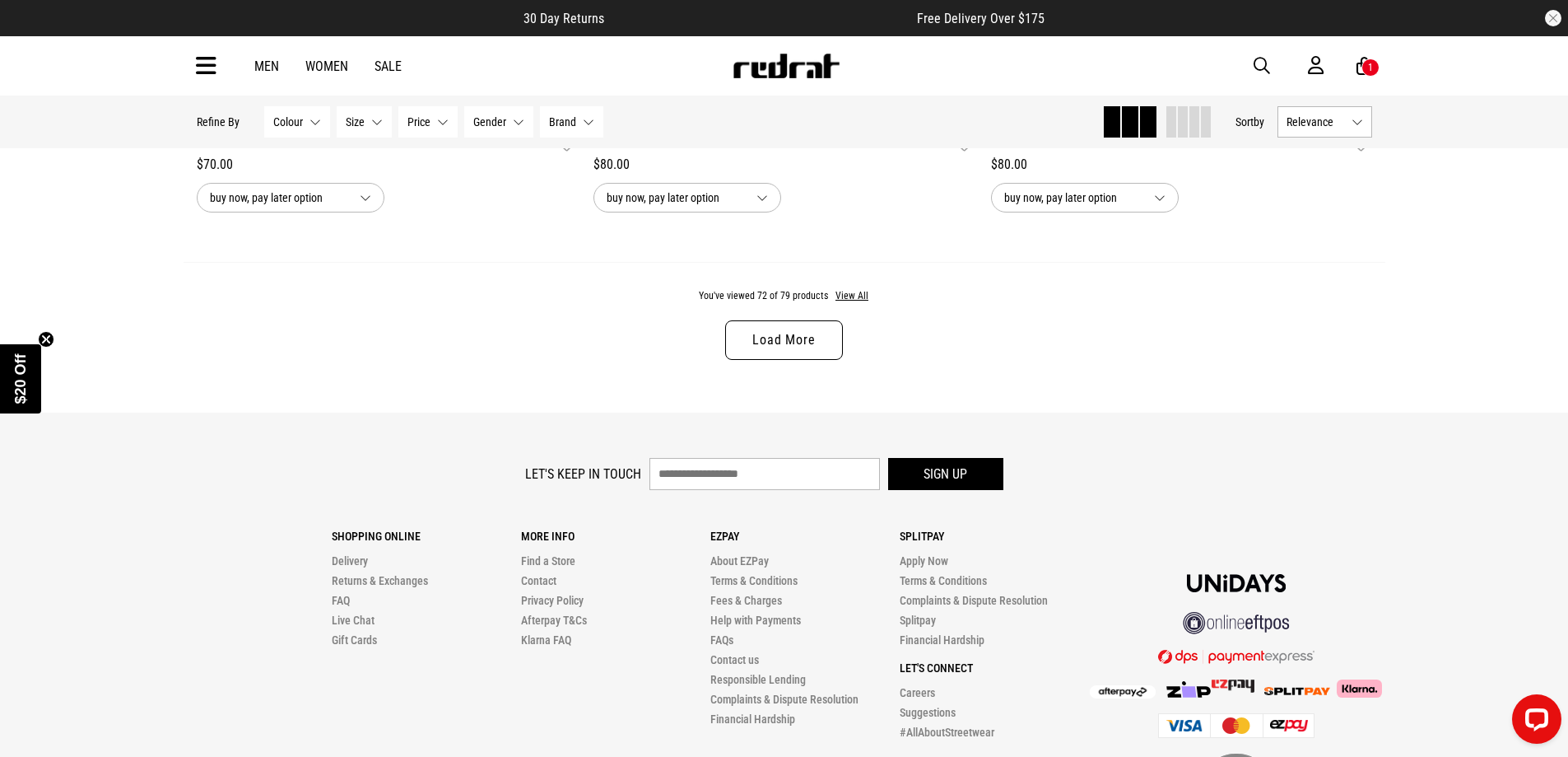
click at [777, 352] on link "Load More" at bounding box center [783, 340] width 117 height 39
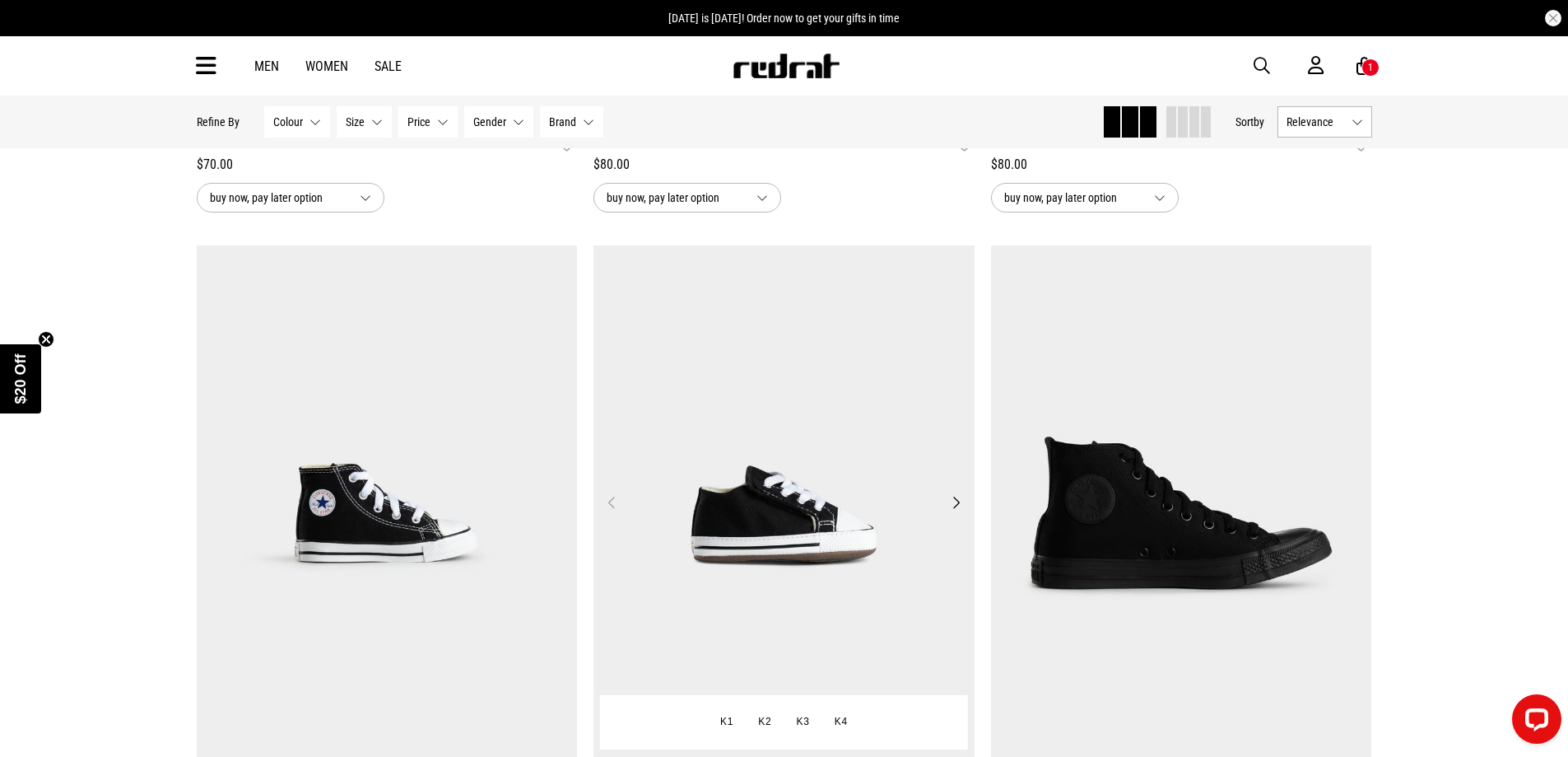
scroll to position [15466, 0]
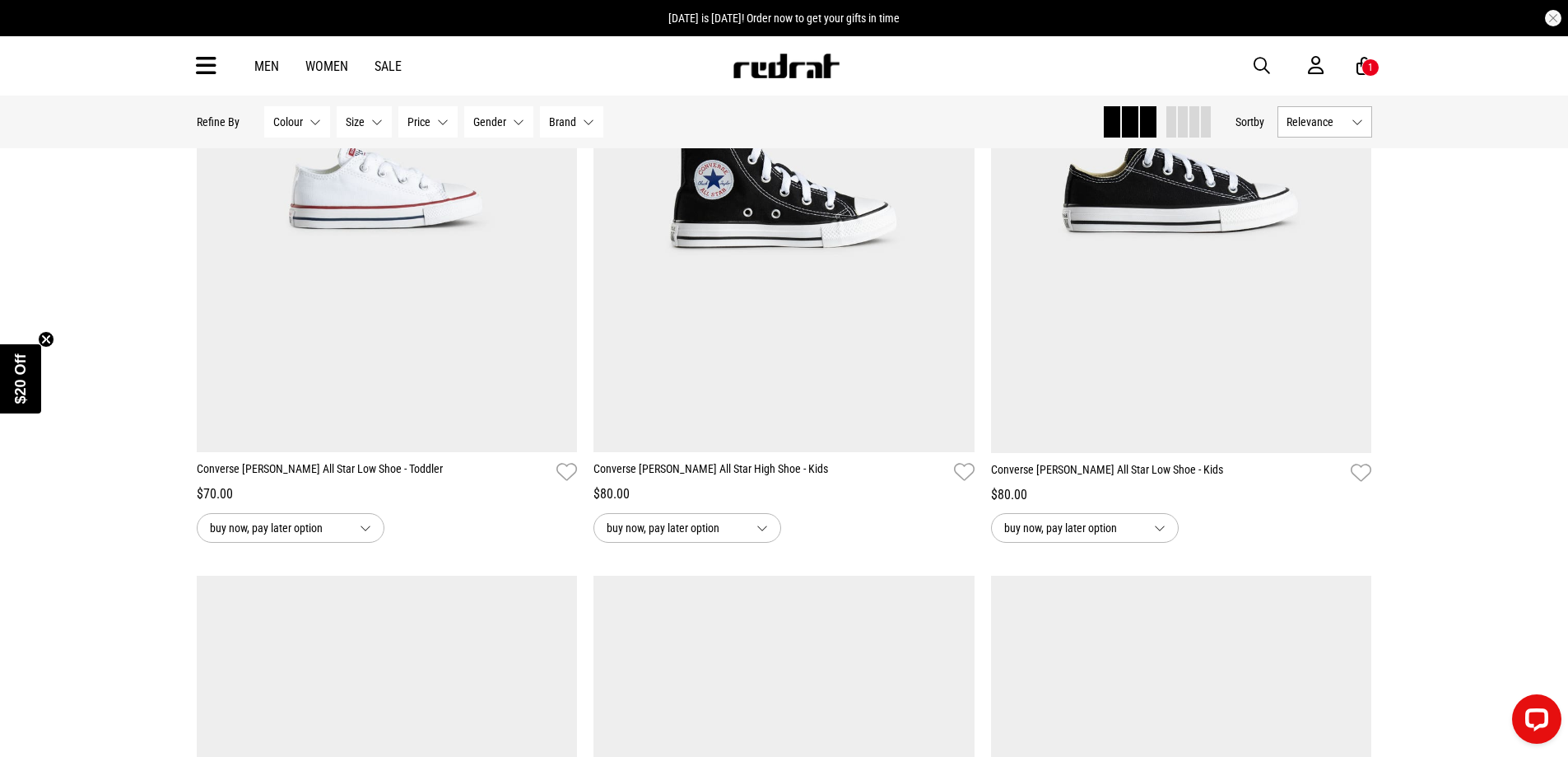
click at [1361, 71] on icon at bounding box center [1364, 67] width 16 height 21
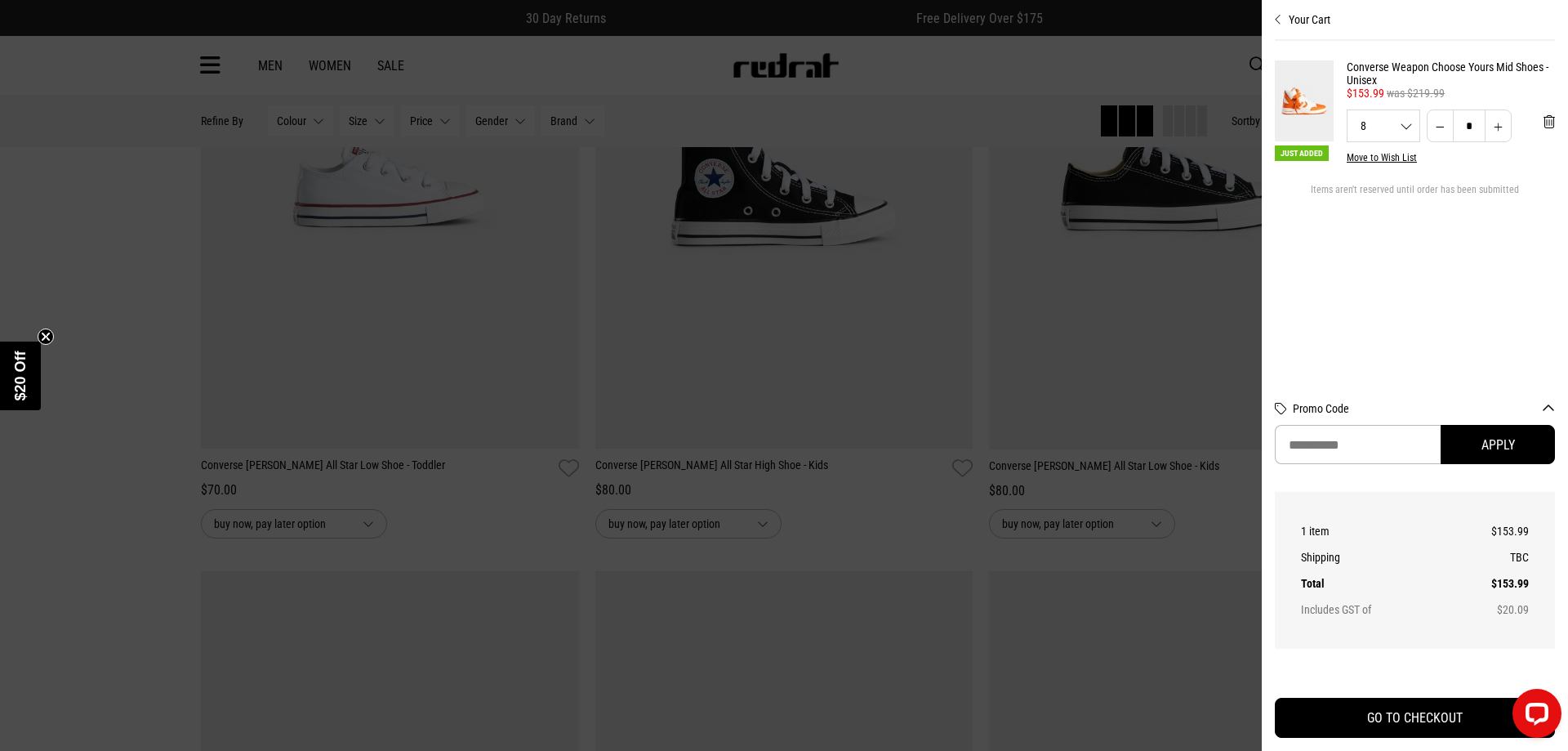
click at [1365, 324] on section "Just Added Converse Weapon Choose Yours Mid Shoes - Unisex $153.99 was $219.99 …" at bounding box center [1414, 211] width 280 height 342
click at [1186, 332] on div at bounding box center [784, 375] width 1568 height 751
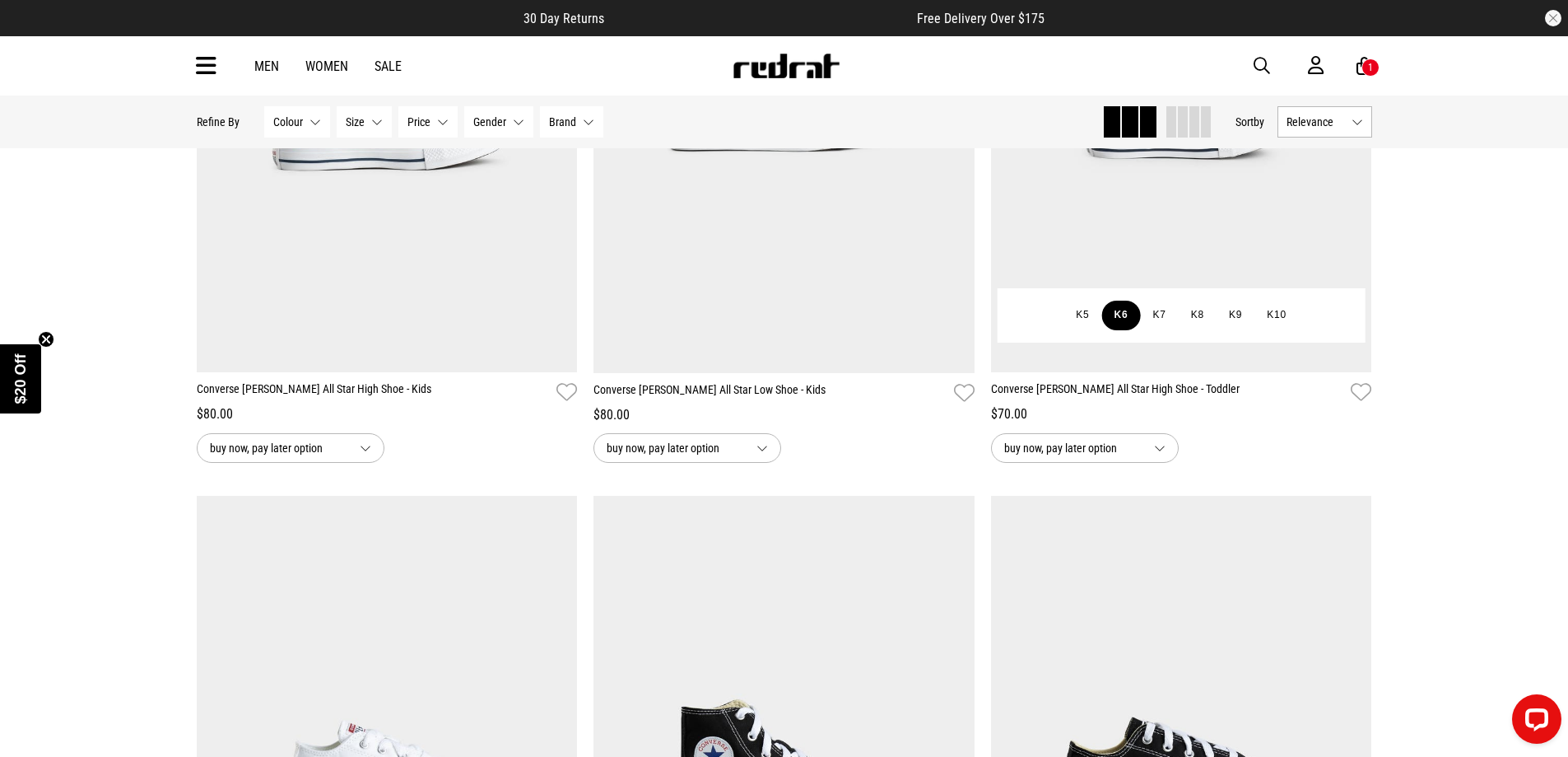
scroll to position [14807, 0]
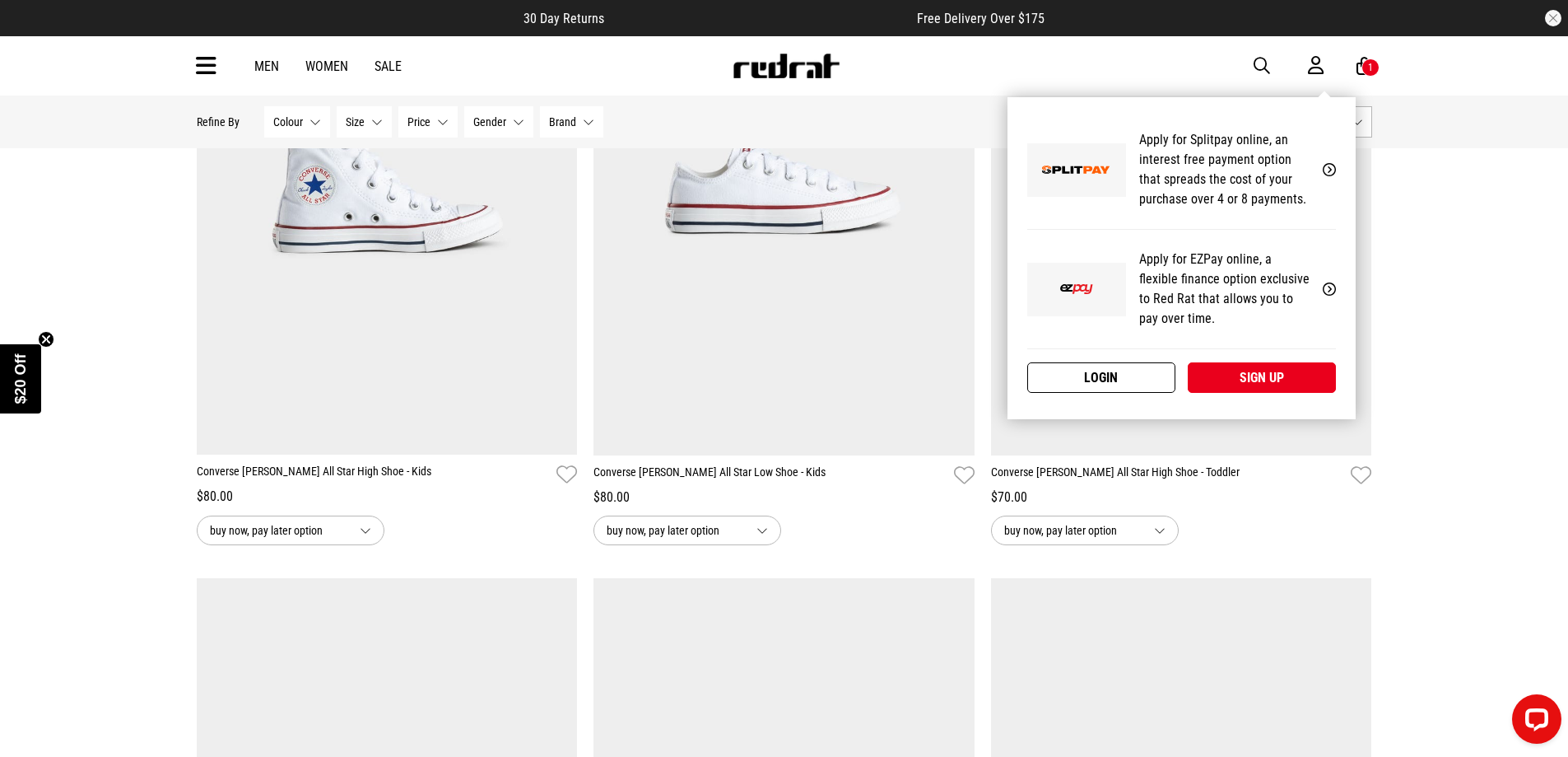
click at [1102, 380] on link "Login" at bounding box center [1101, 377] width 148 height 30
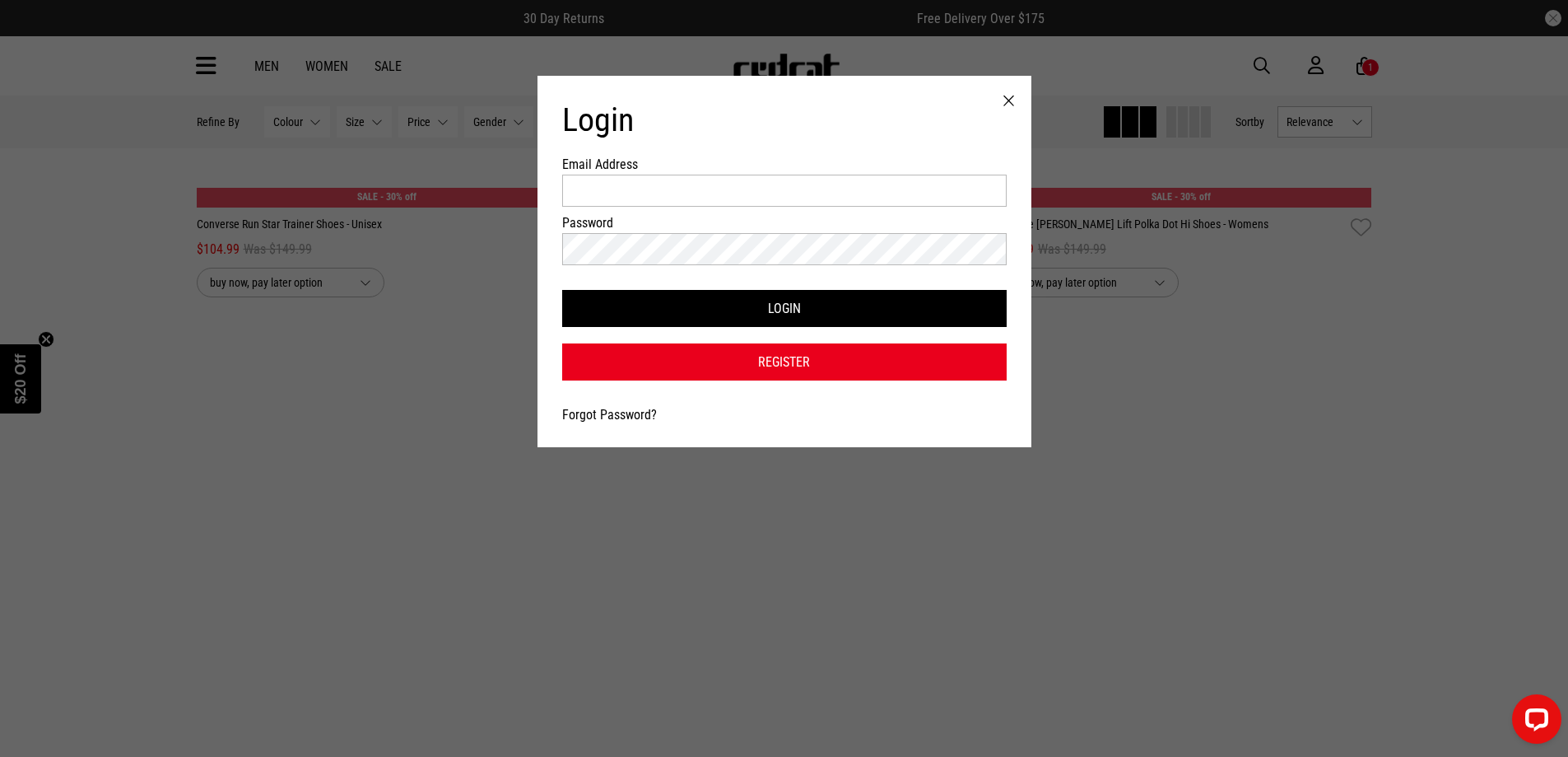
scroll to position [0, 0]
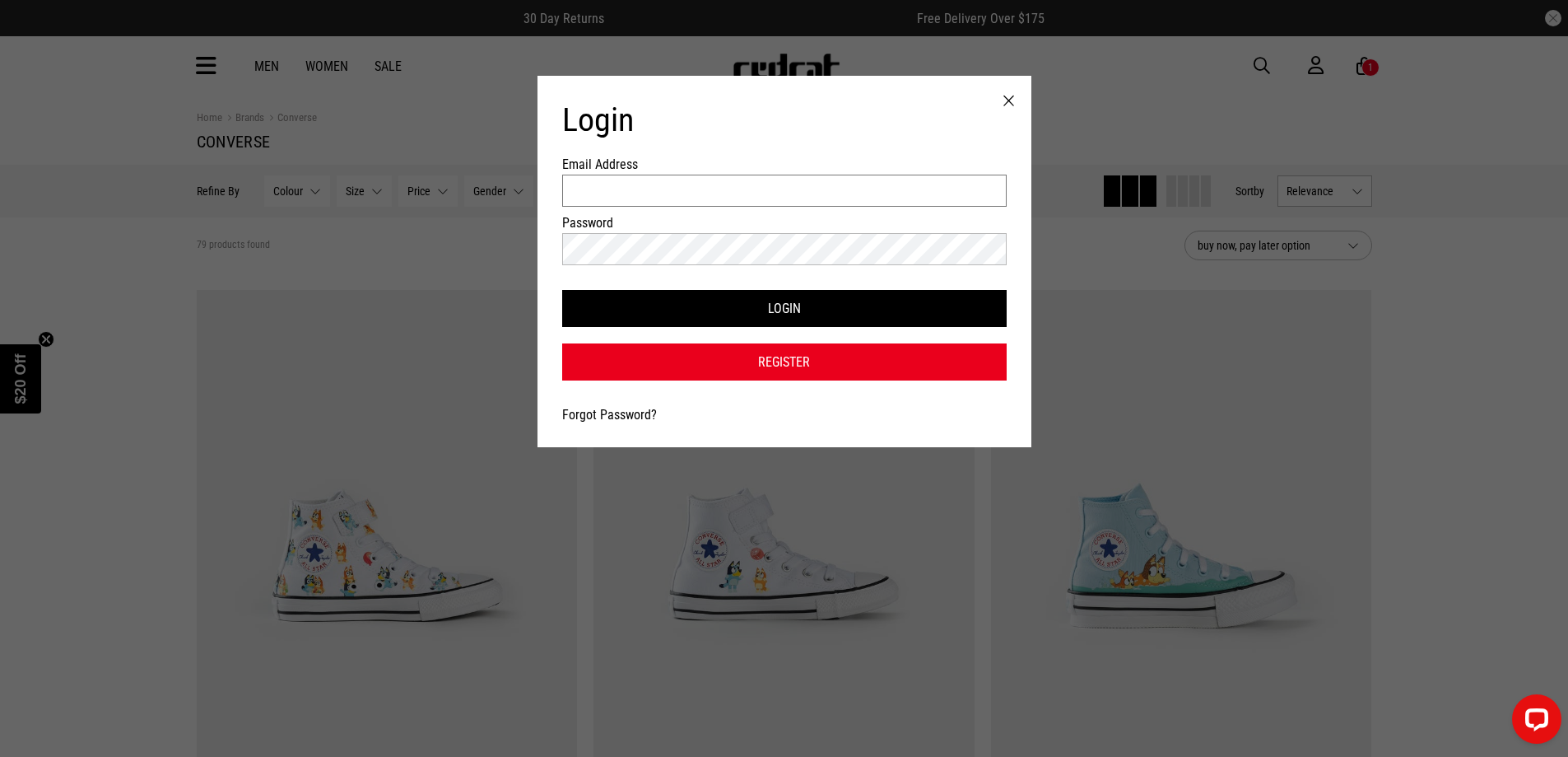
type input "**********"
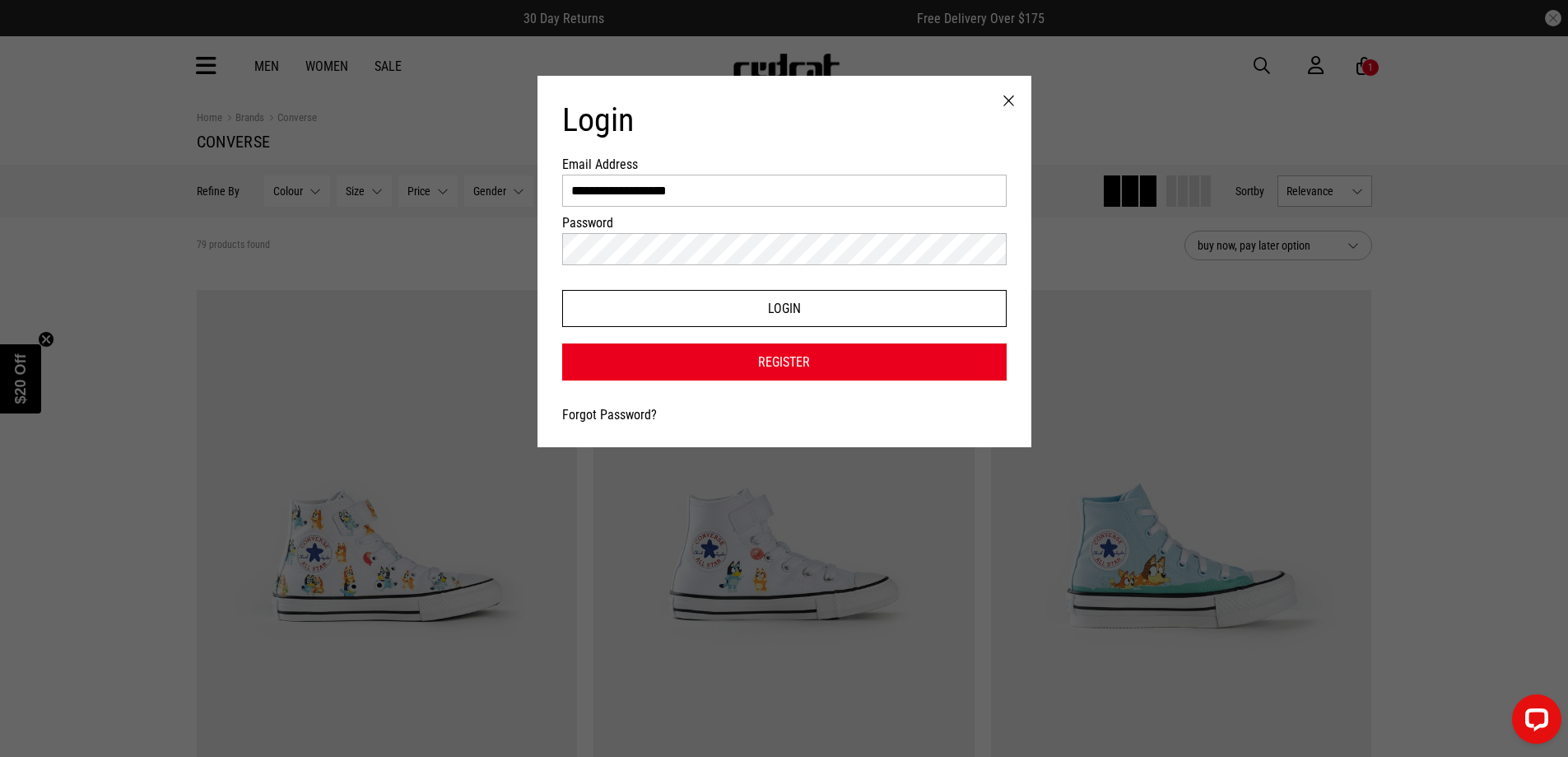
click at [803, 310] on button "Login" at bounding box center [785, 308] width 445 height 37
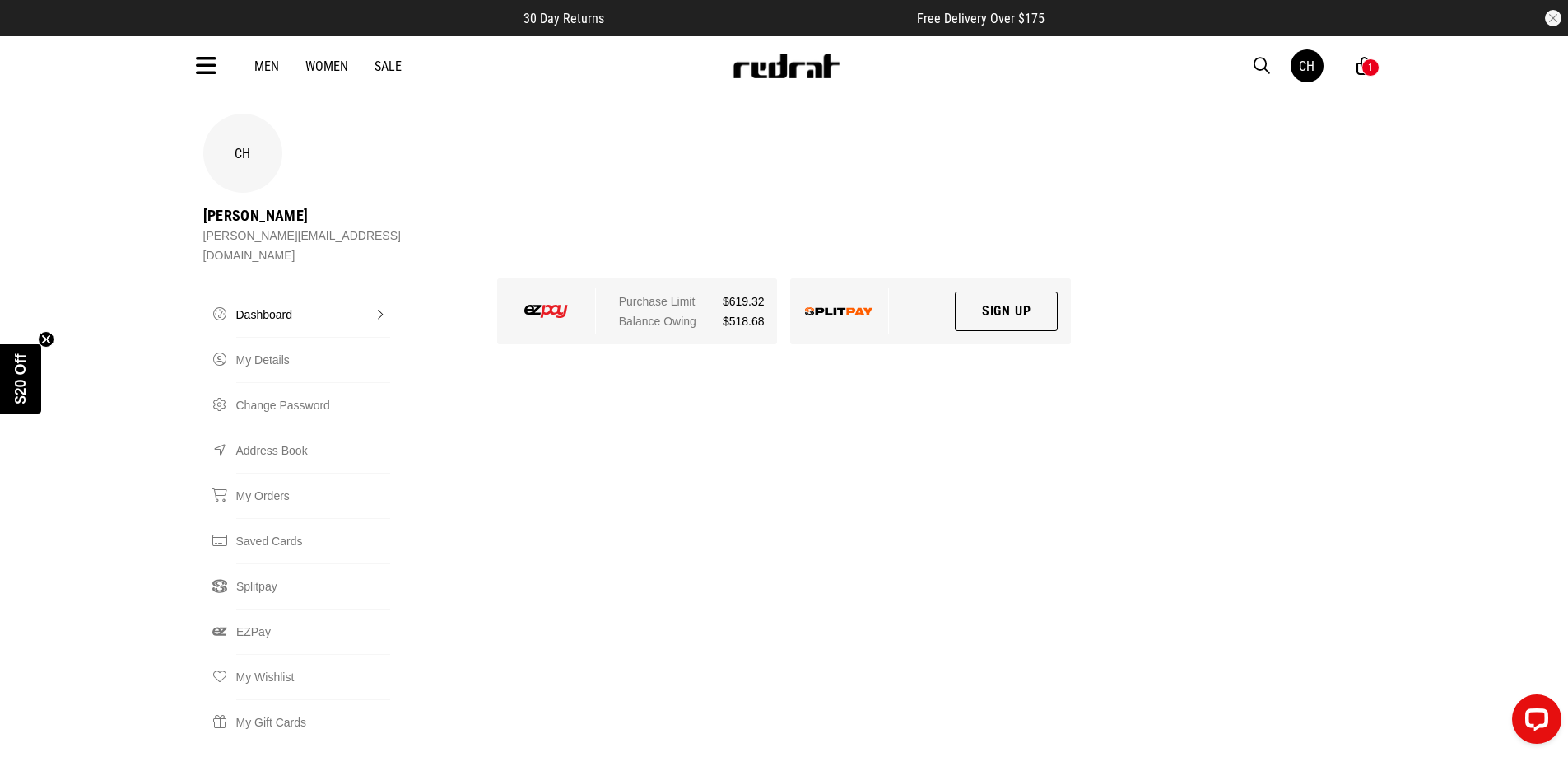
click at [1363, 64] on div "1" at bounding box center [1370, 67] width 18 height 18
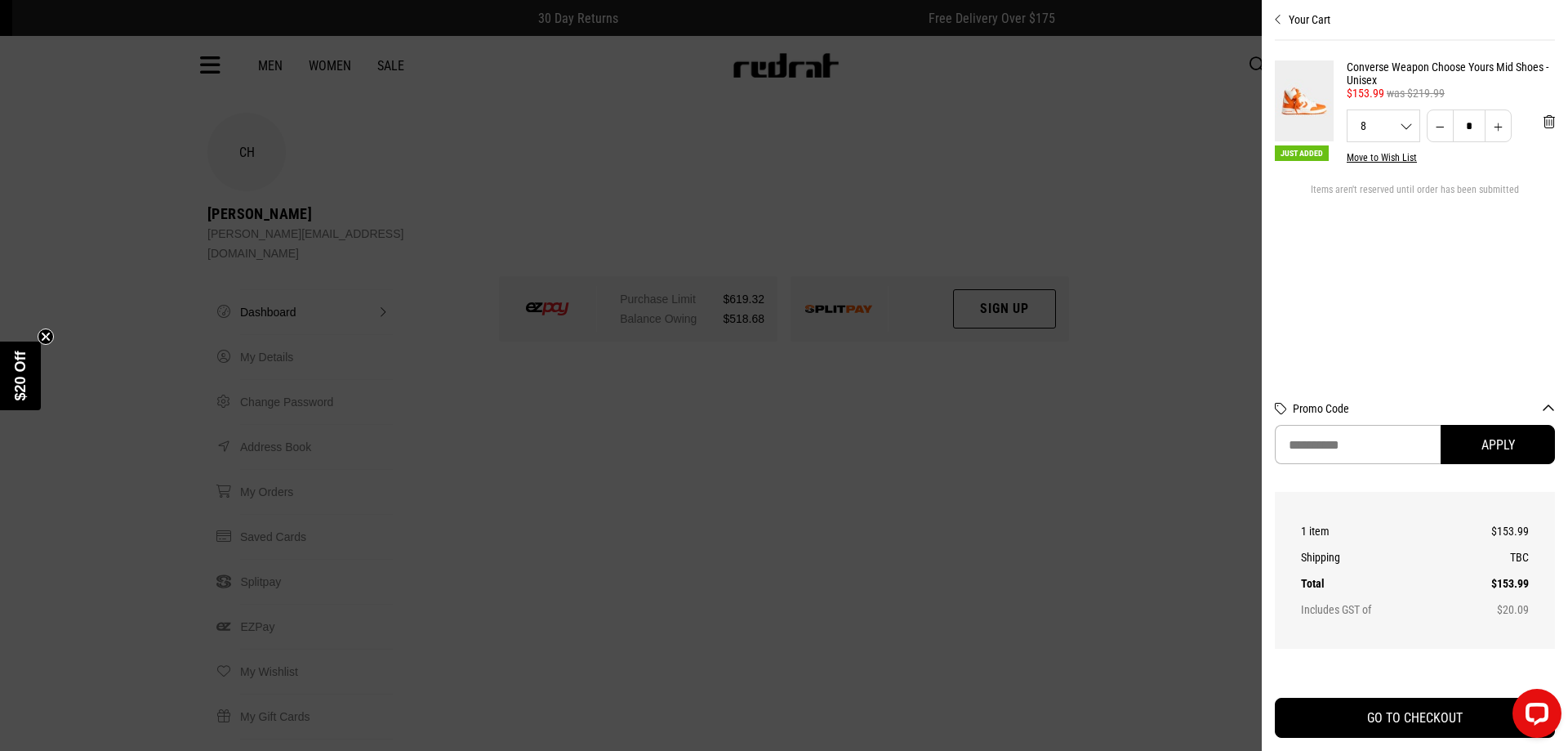
click at [1301, 94] on img at bounding box center [1304, 101] width 59 height 81
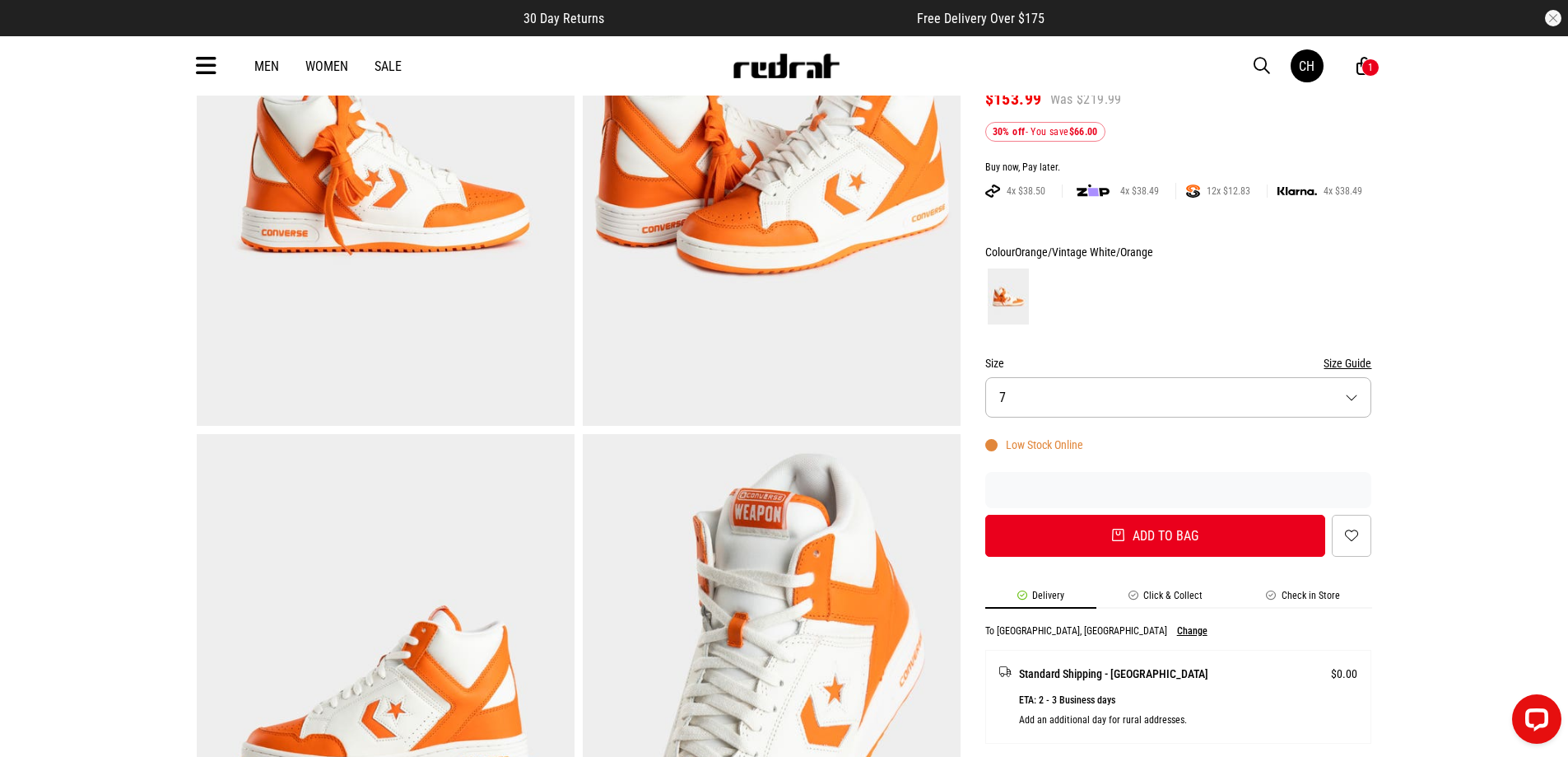
scroll to position [165, 0]
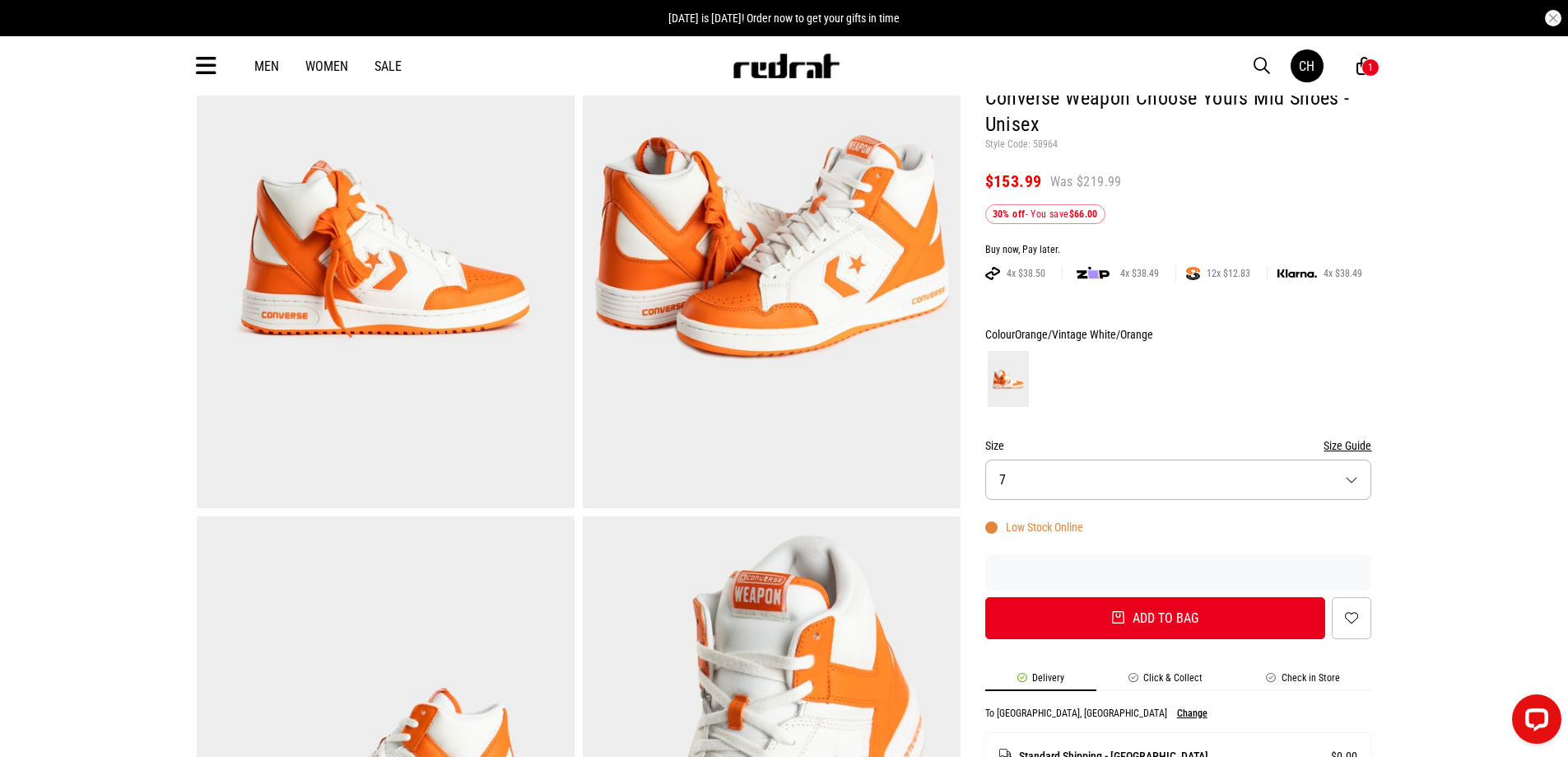
click at [720, 295] on img at bounding box center [771, 248] width 378 height 522
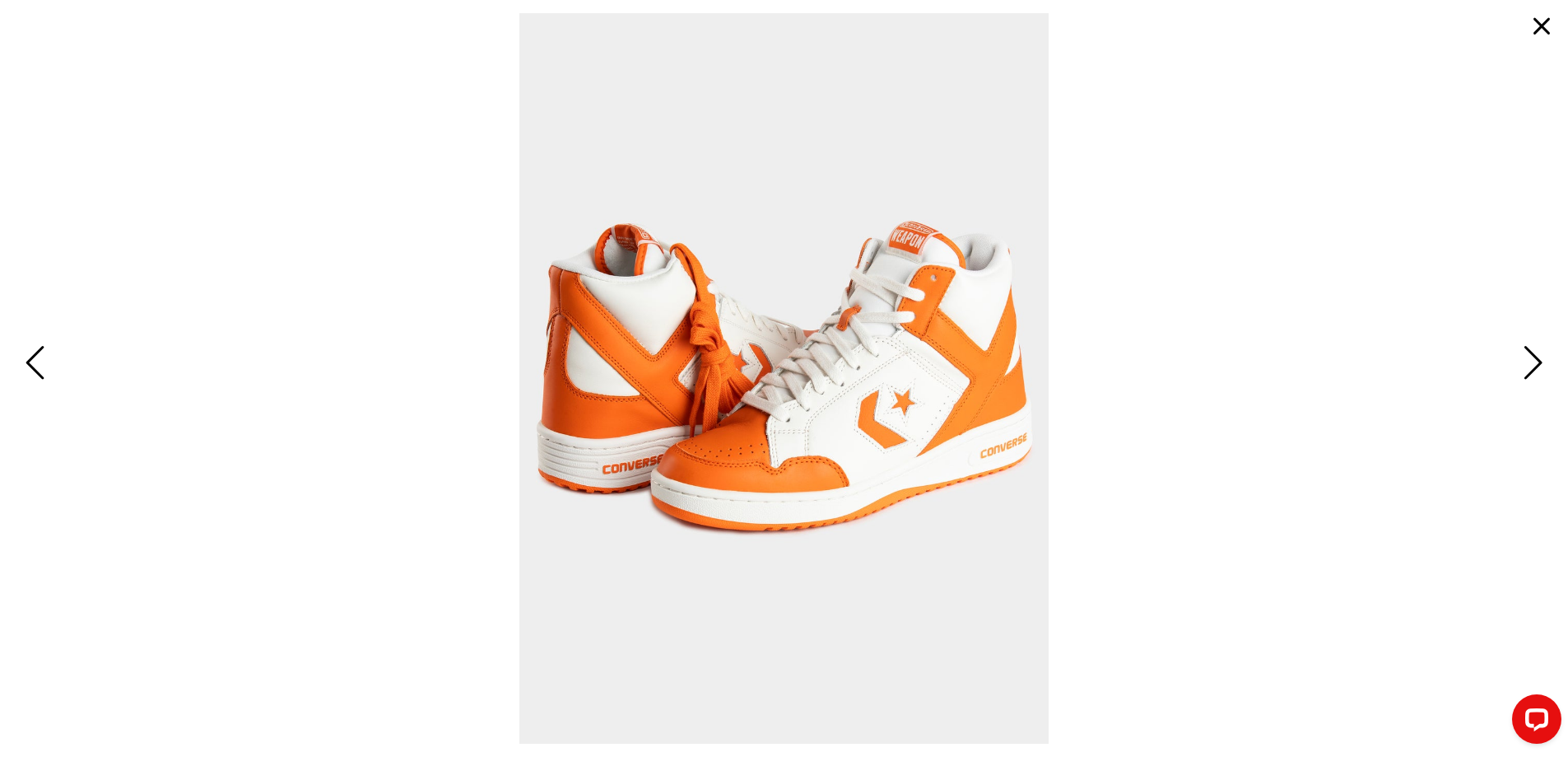
click at [1543, 369] on span "Next" at bounding box center [1530, 364] width 25 height 48
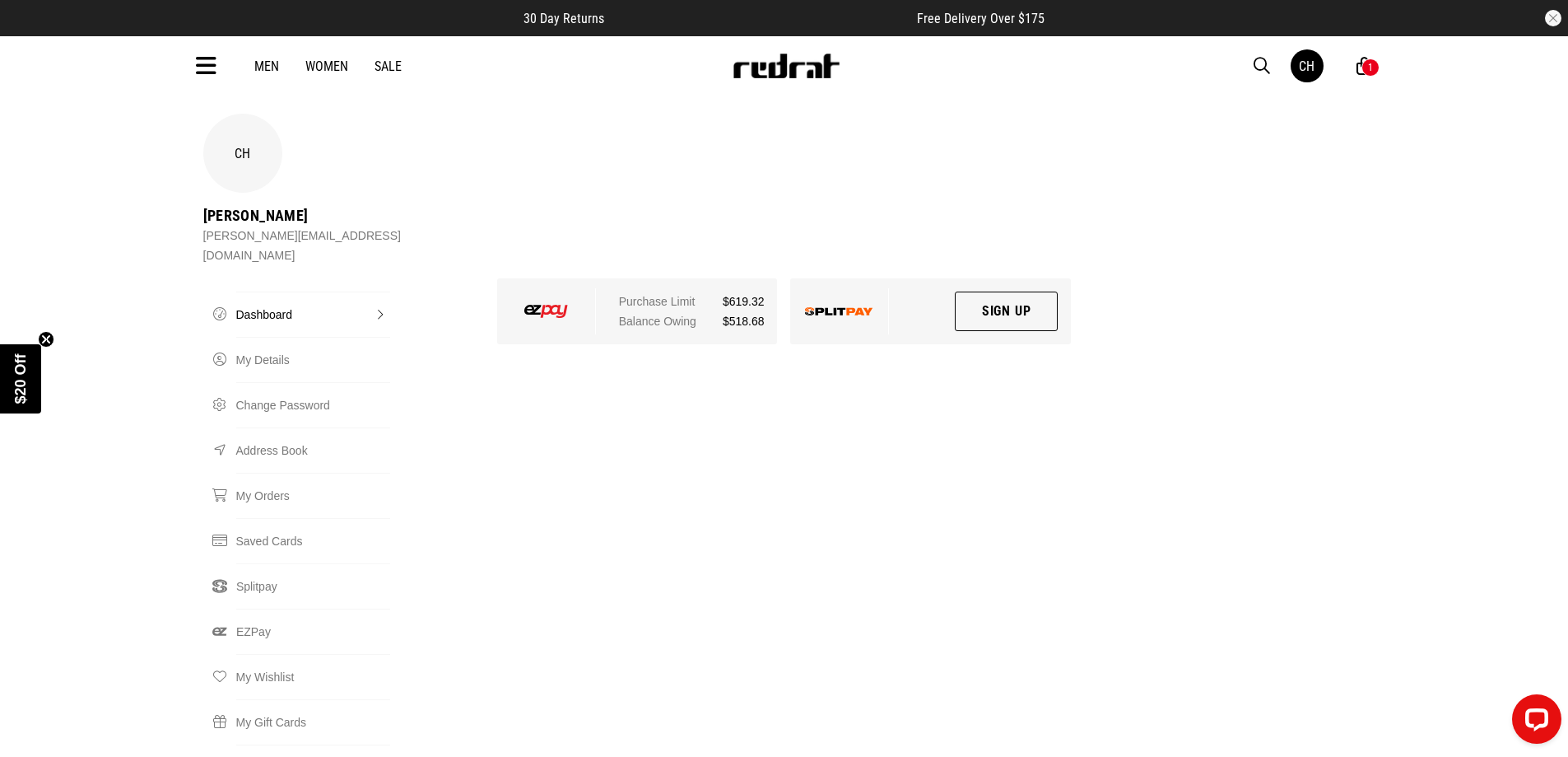
click at [1368, 66] on div "1" at bounding box center [1370, 68] width 5 height 11
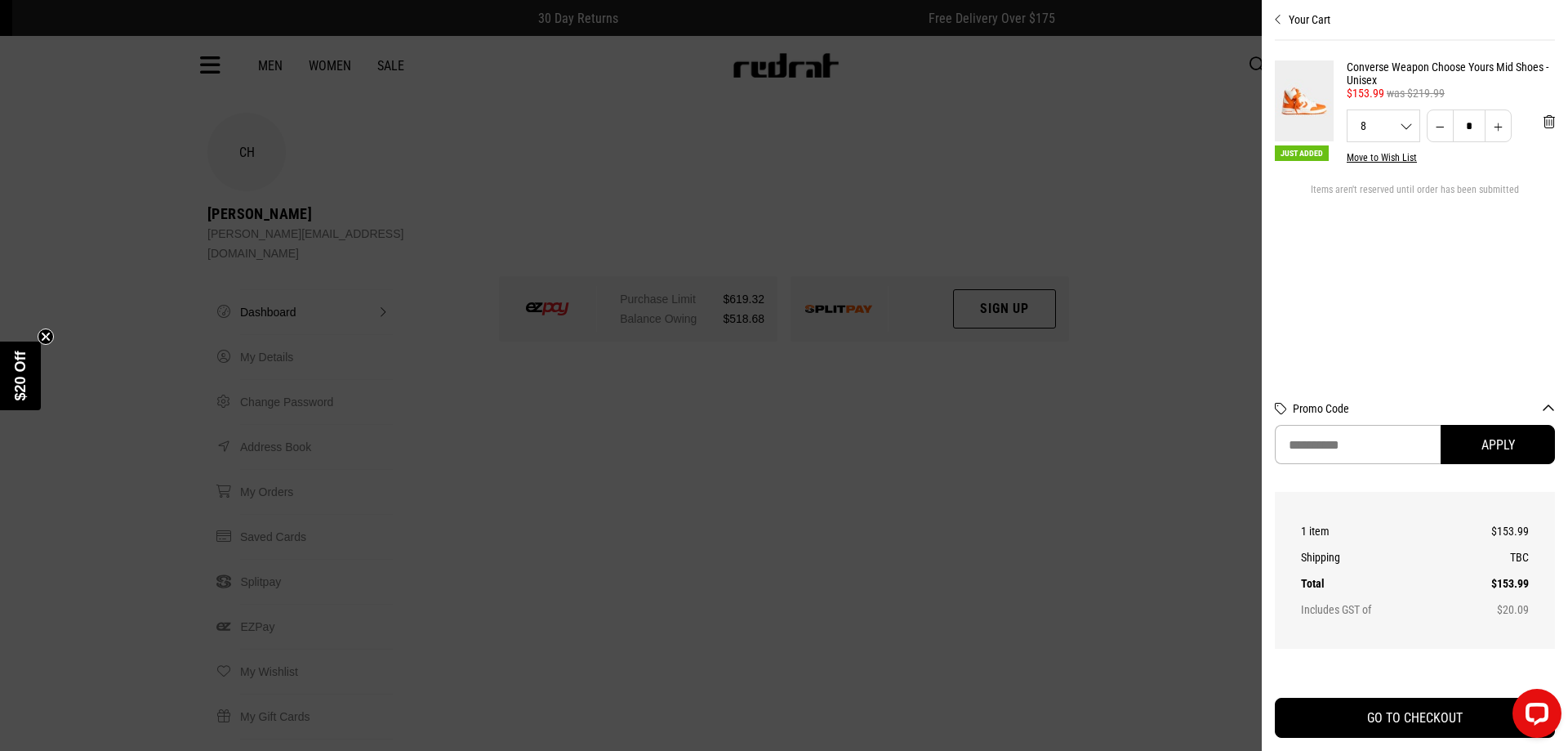
click at [1057, 338] on div at bounding box center [784, 375] width 1568 height 751
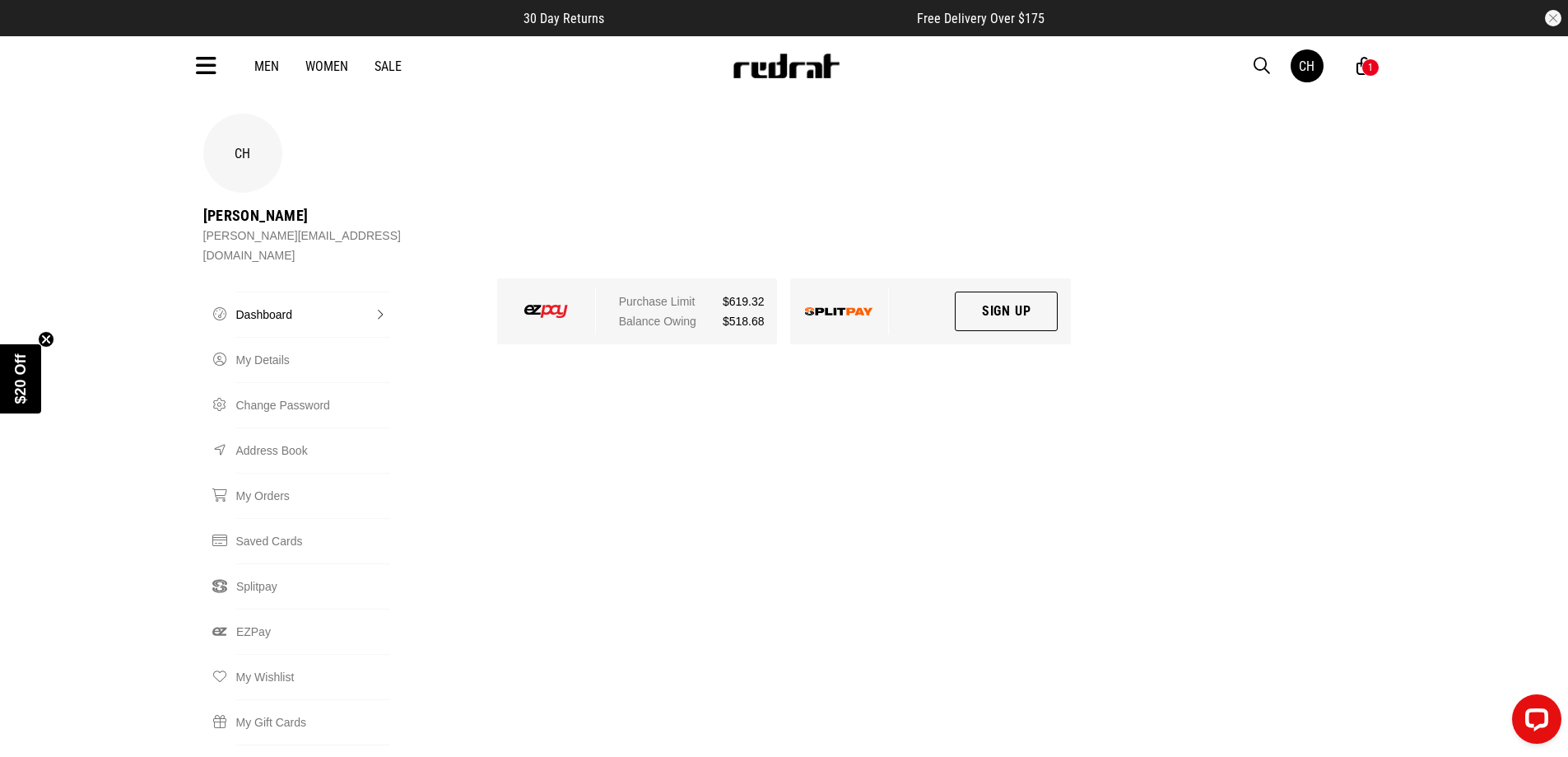
click at [207, 64] on icon at bounding box center [206, 66] width 21 height 27
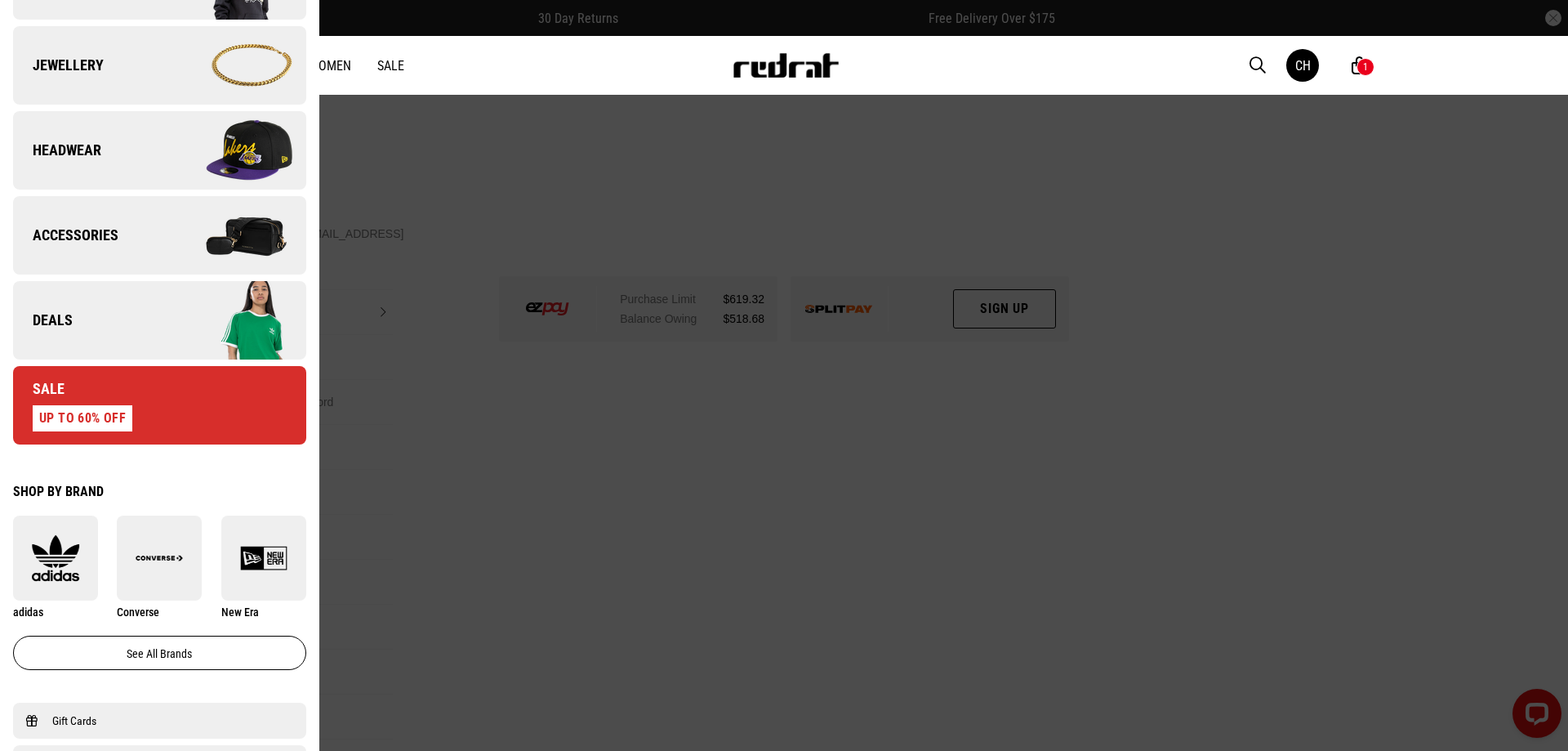
scroll to position [571, 0]
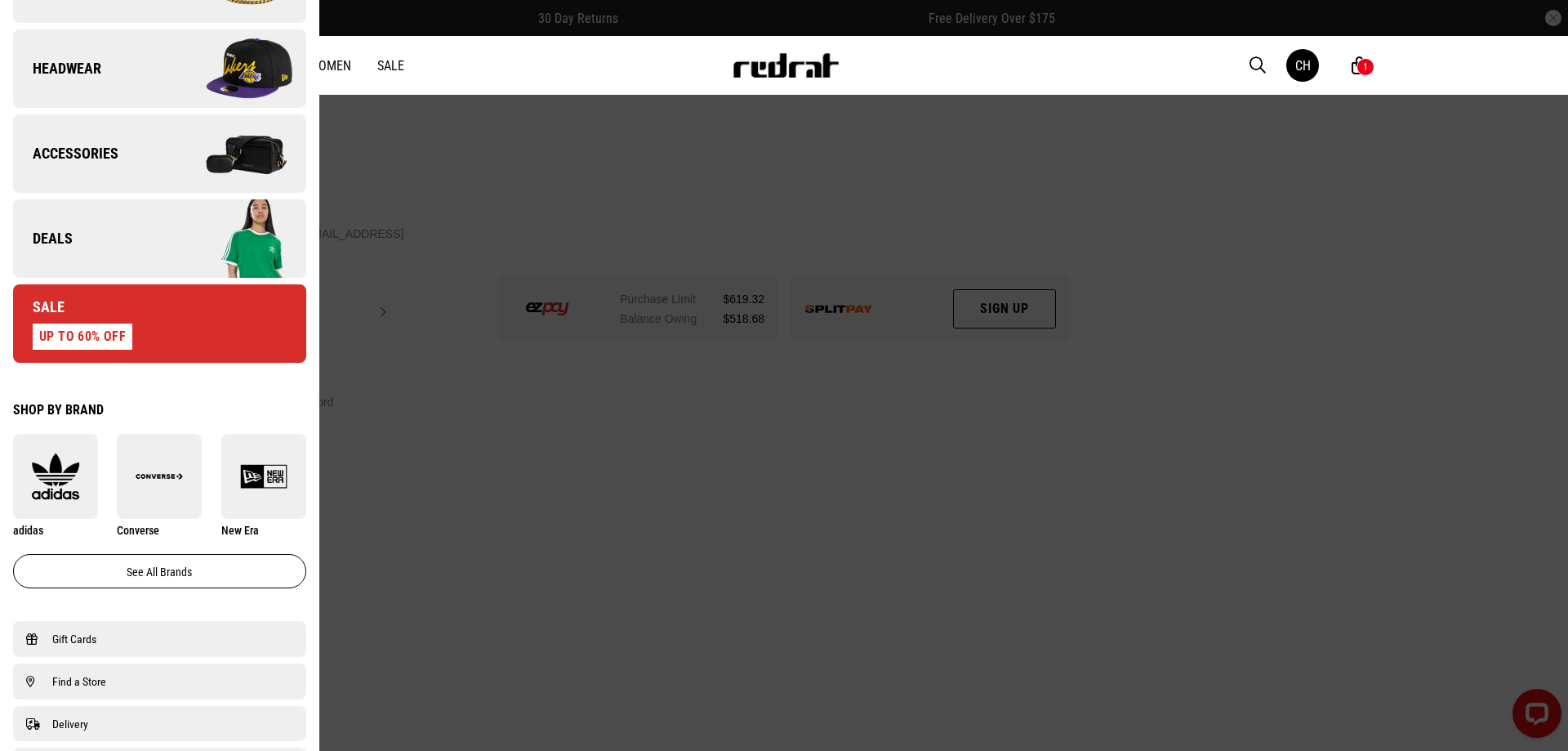
click at [143, 537] on span "Converse" at bounding box center [139, 530] width 43 height 13
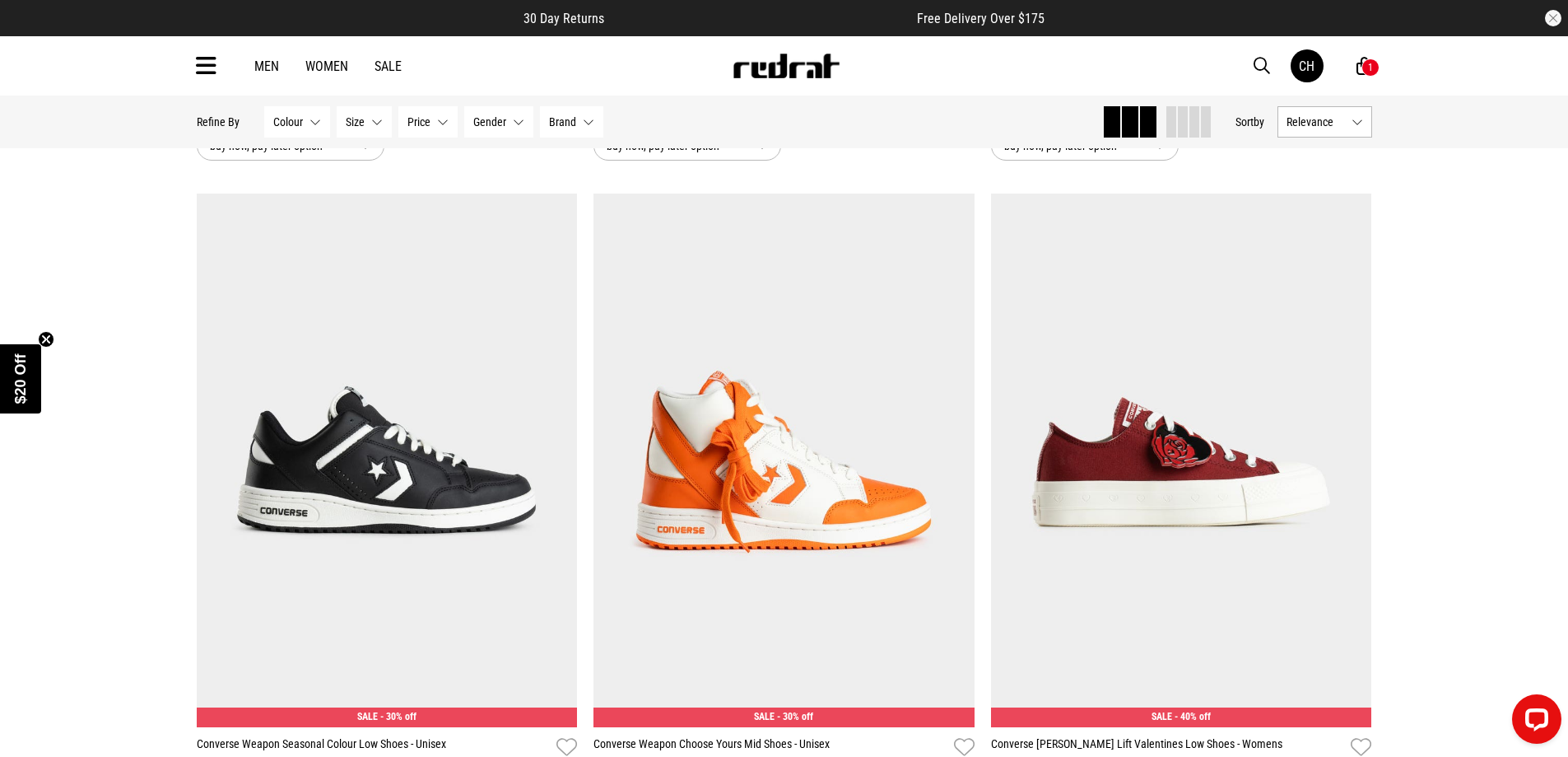
scroll to position [4117, 0]
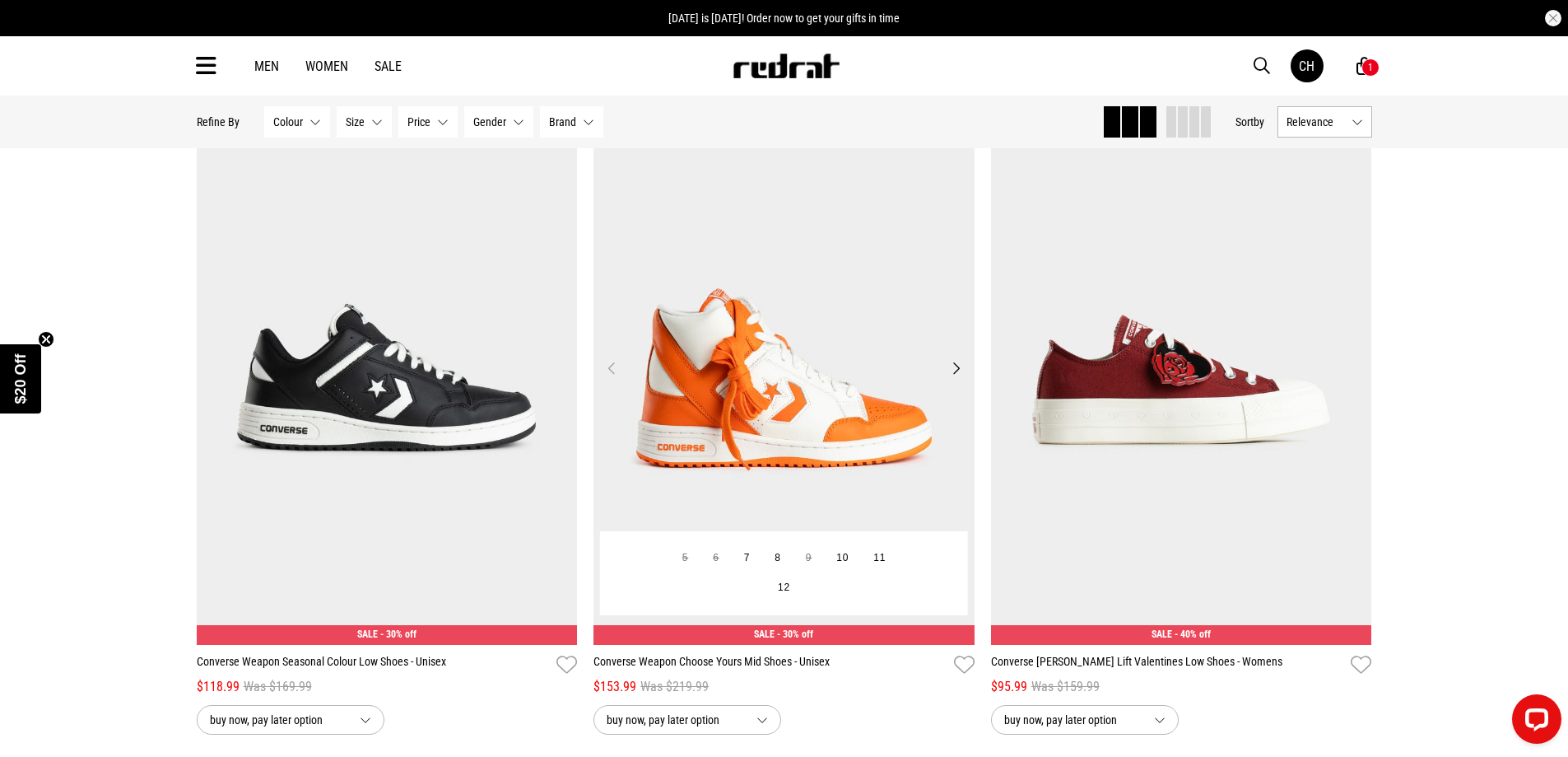
click at [878, 467] on img at bounding box center [784, 377] width 381 height 534
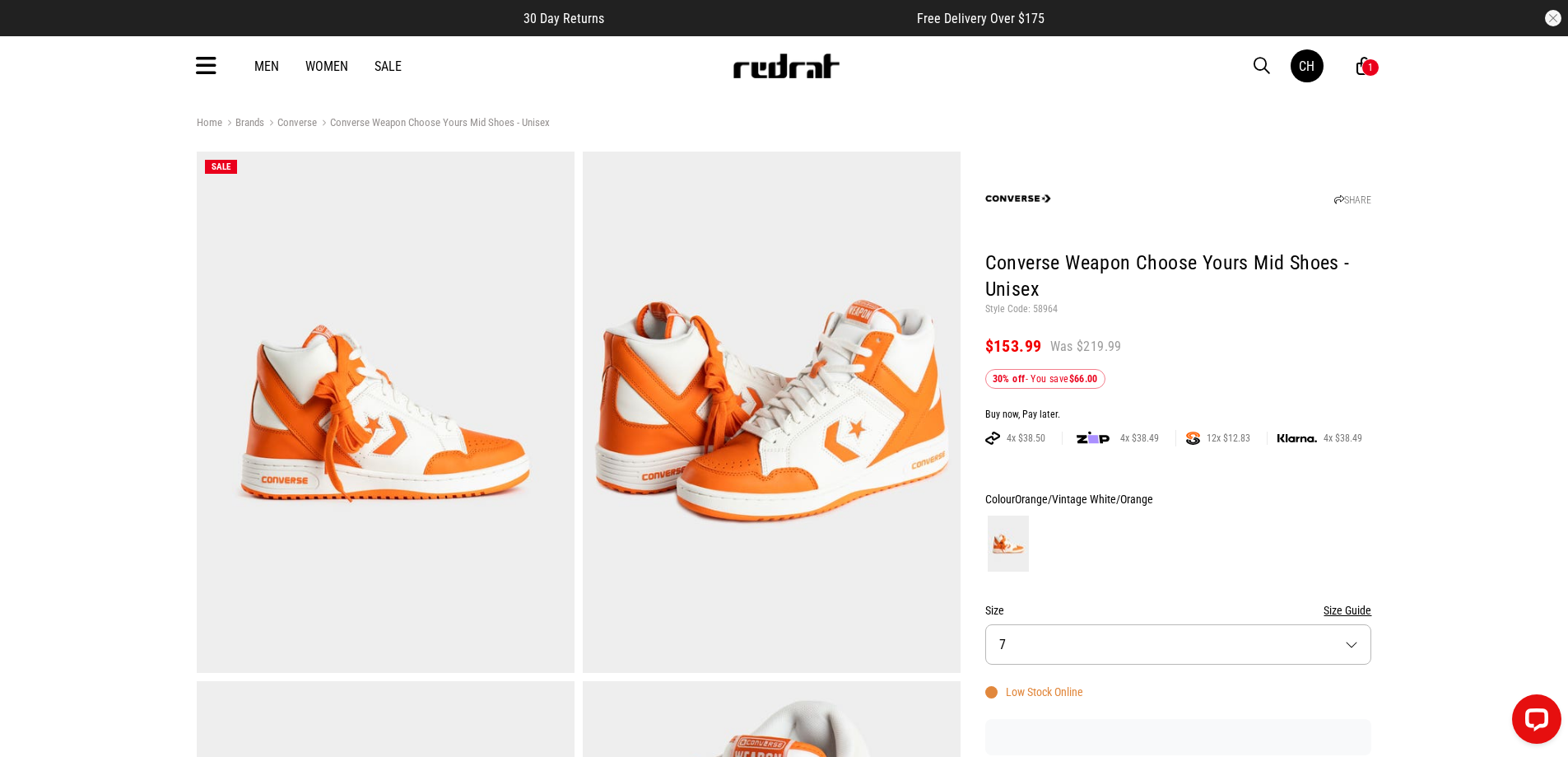
click at [198, 65] on icon at bounding box center [206, 66] width 21 height 27
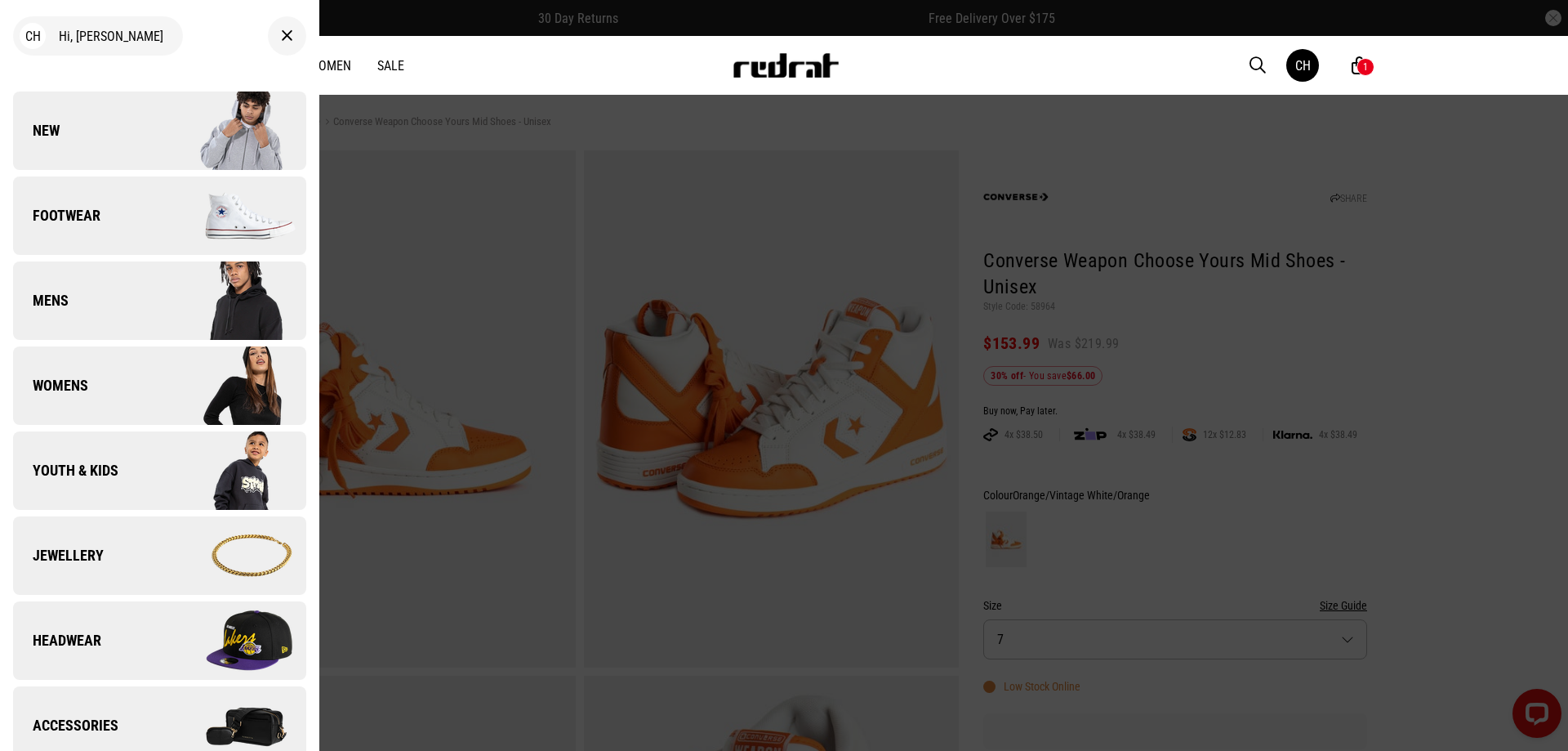
click at [90, 720] on span "Accessories" at bounding box center [65, 725] width 105 height 20
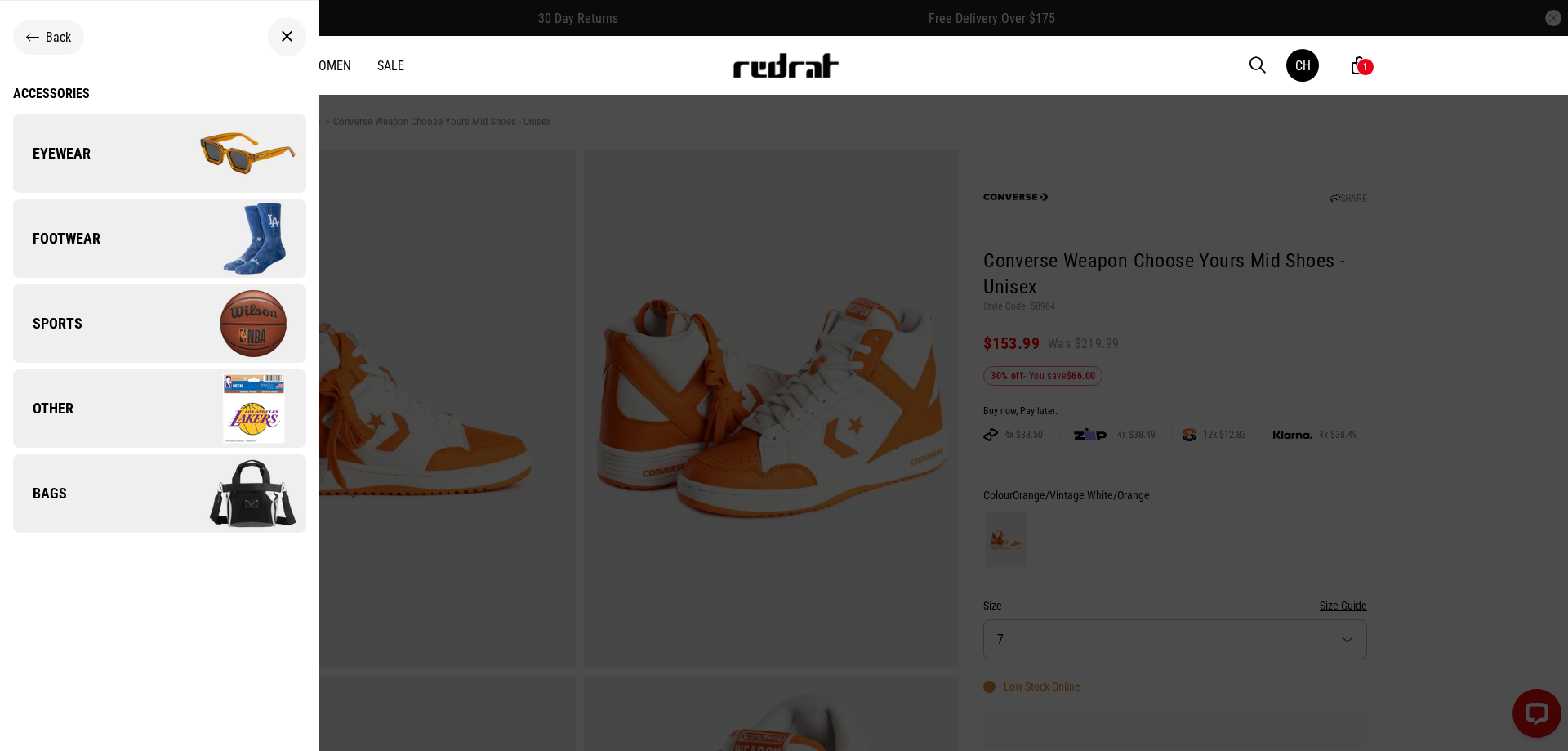
click at [53, 36] on span "Back" at bounding box center [58, 37] width 25 height 16
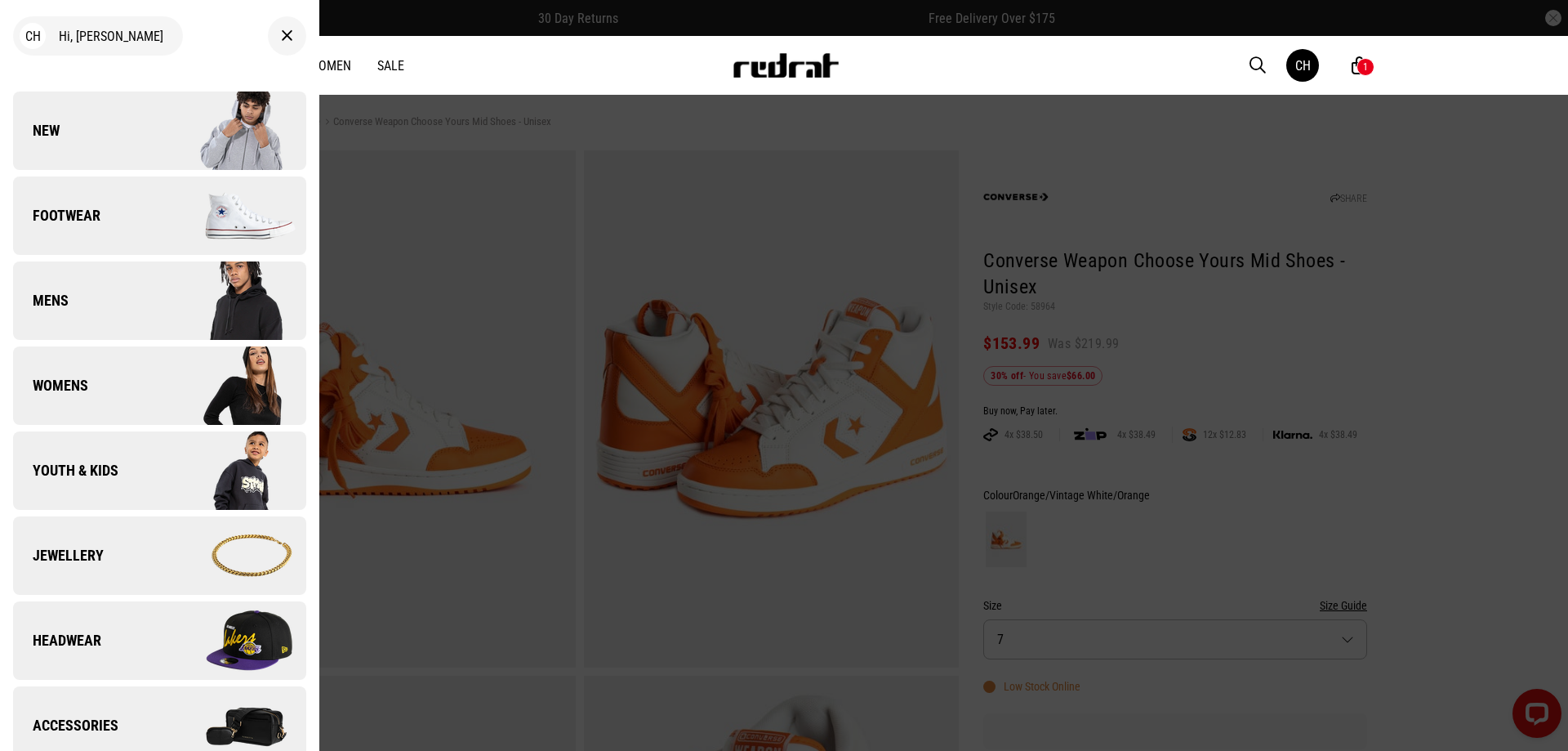
click at [81, 549] on span "Jewellery" at bounding box center [58, 555] width 90 height 20
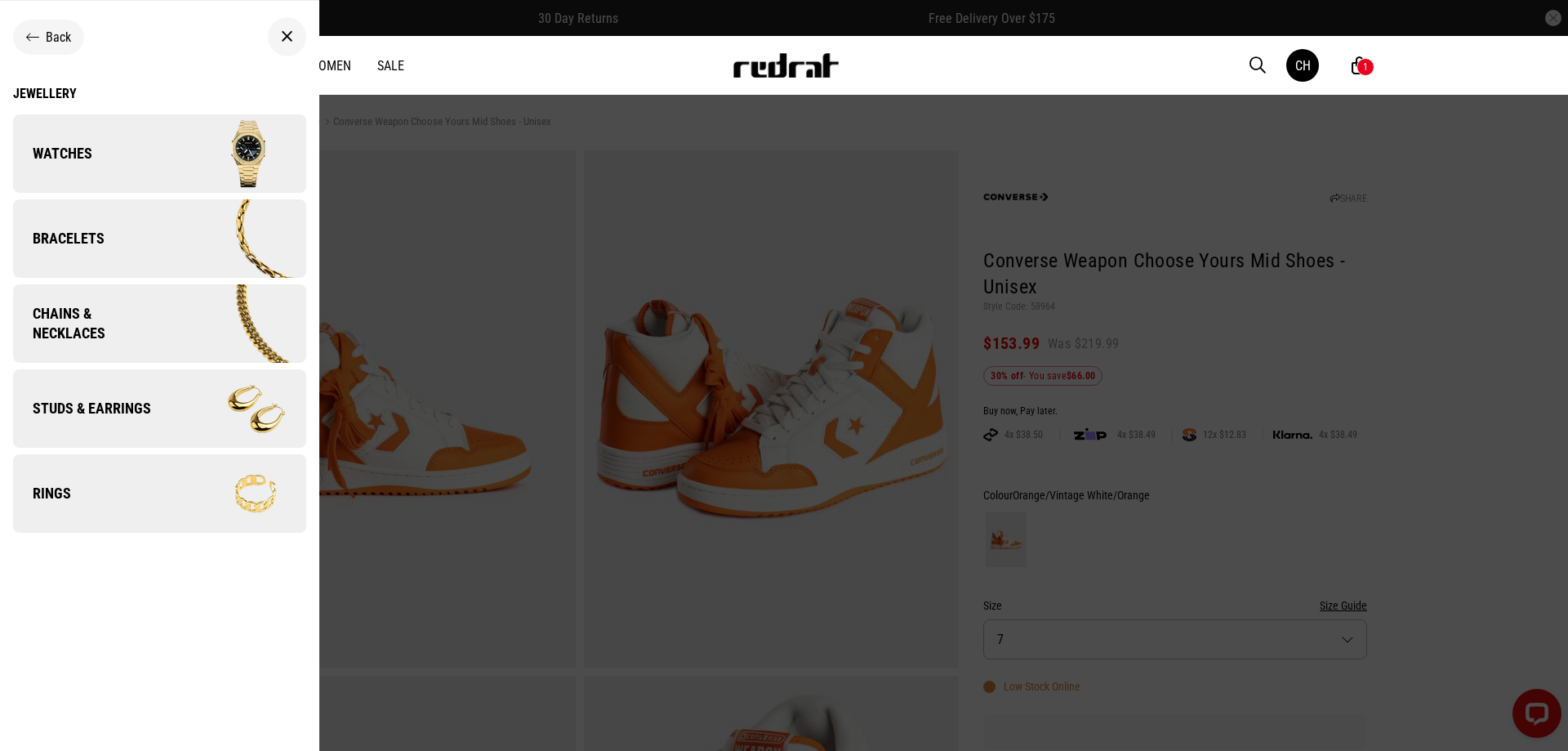
click at [87, 154] on span "Watches" at bounding box center [52, 153] width 79 height 20
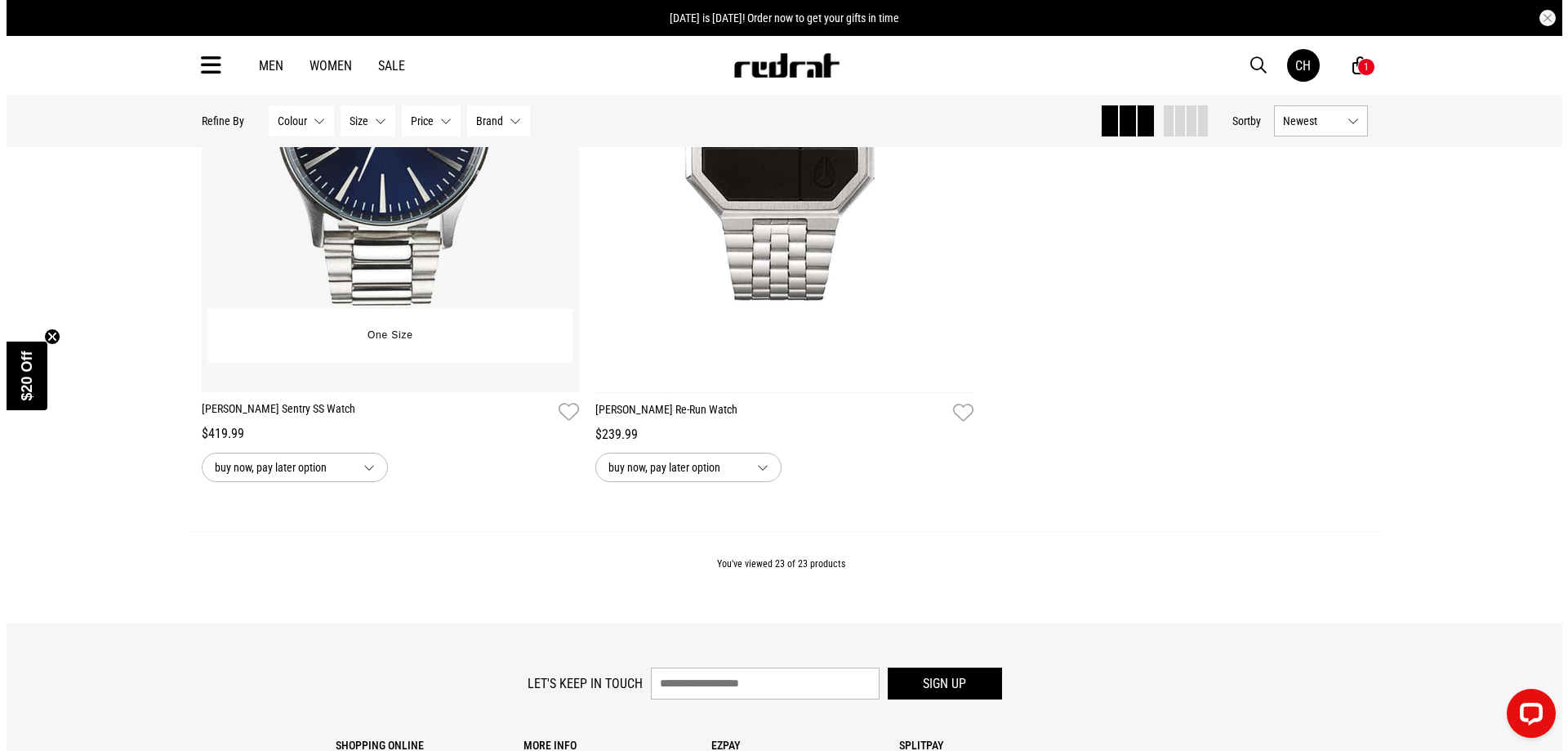
scroll to position [4738, 0]
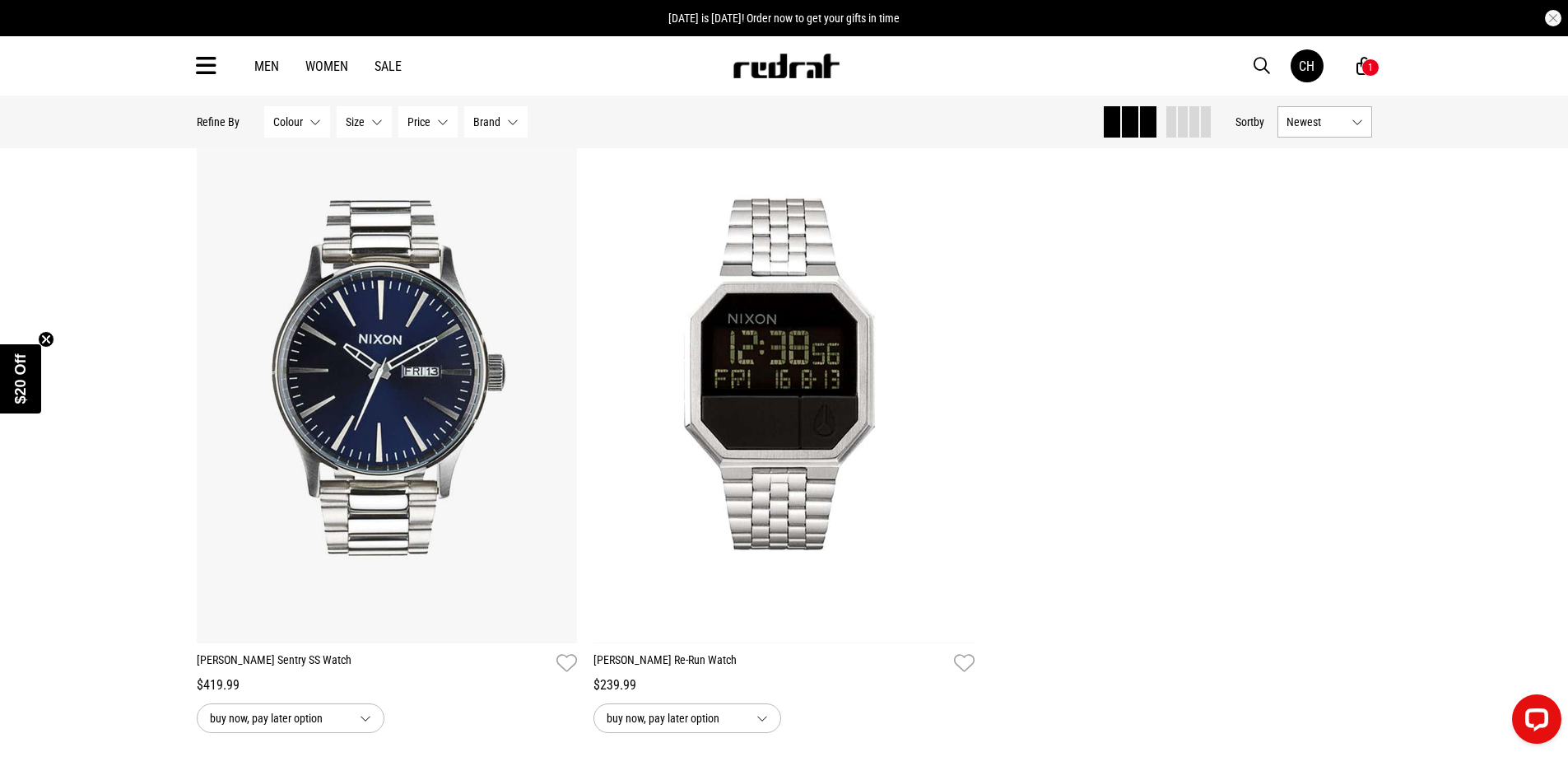
click at [204, 64] on icon at bounding box center [206, 66] width 21 height 27
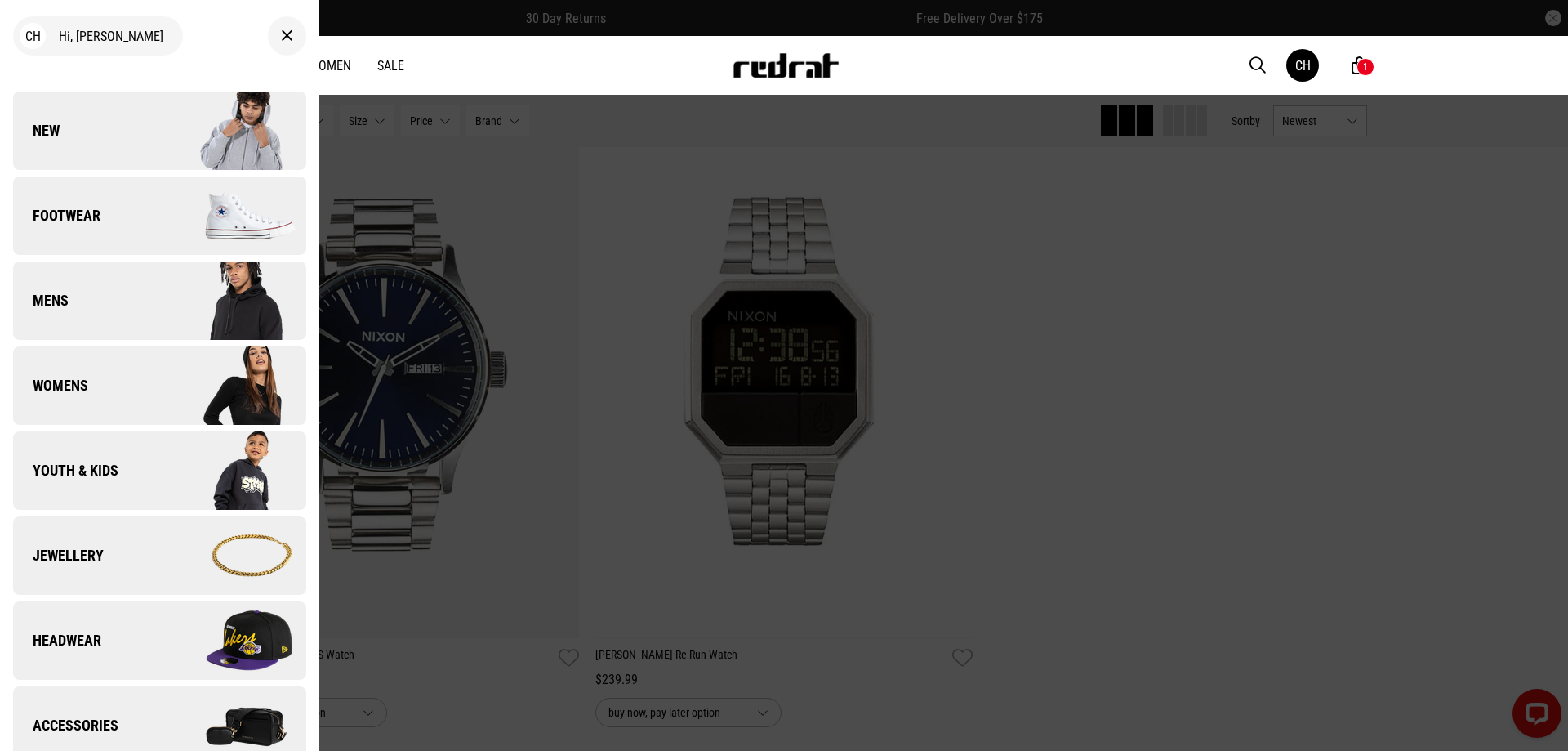
click at [76, 554] on span "Jewellery" at bounding box center [58, 555] width 90 height 20
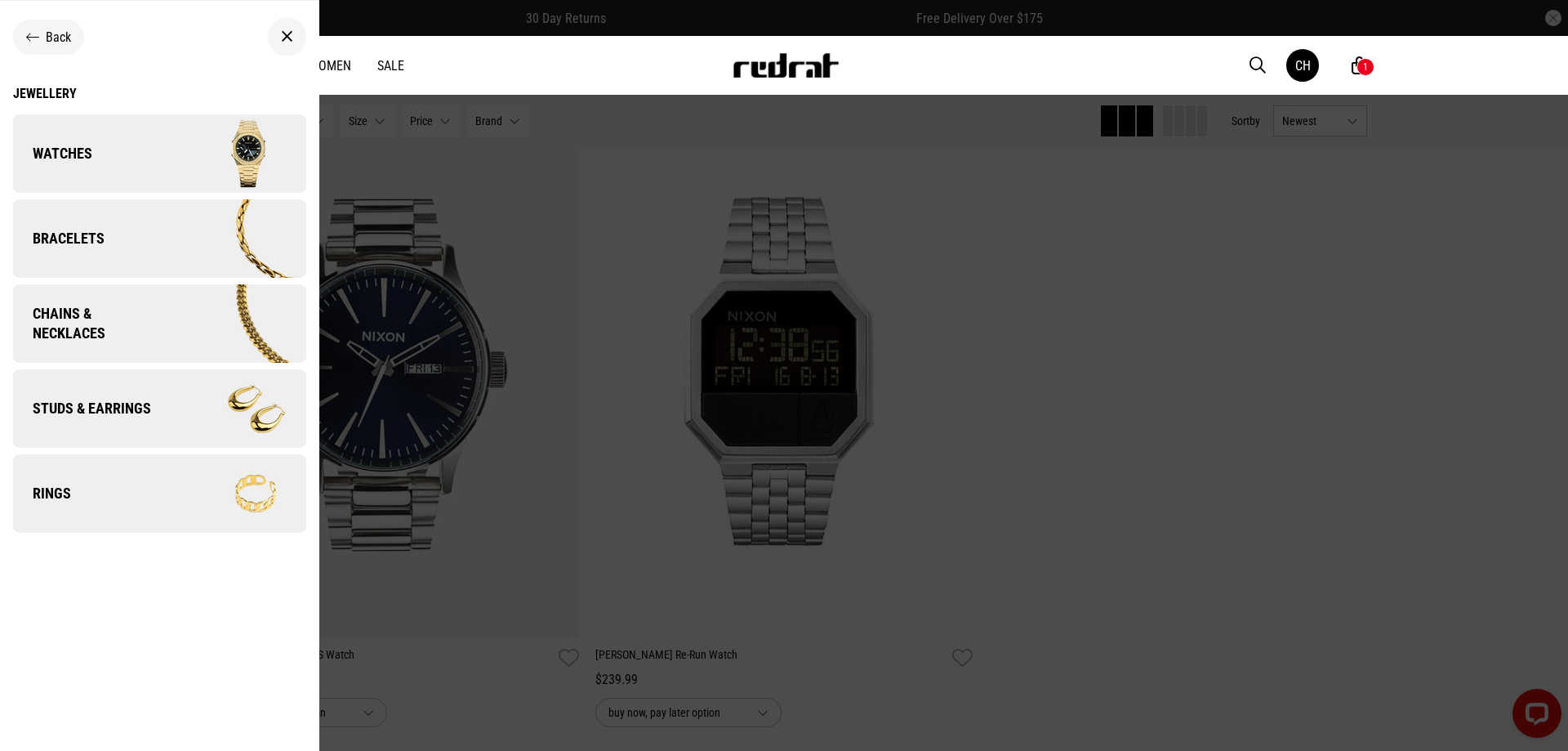
click at [290, 36] on icon at bounding box center [287, 36] width 12 height 20
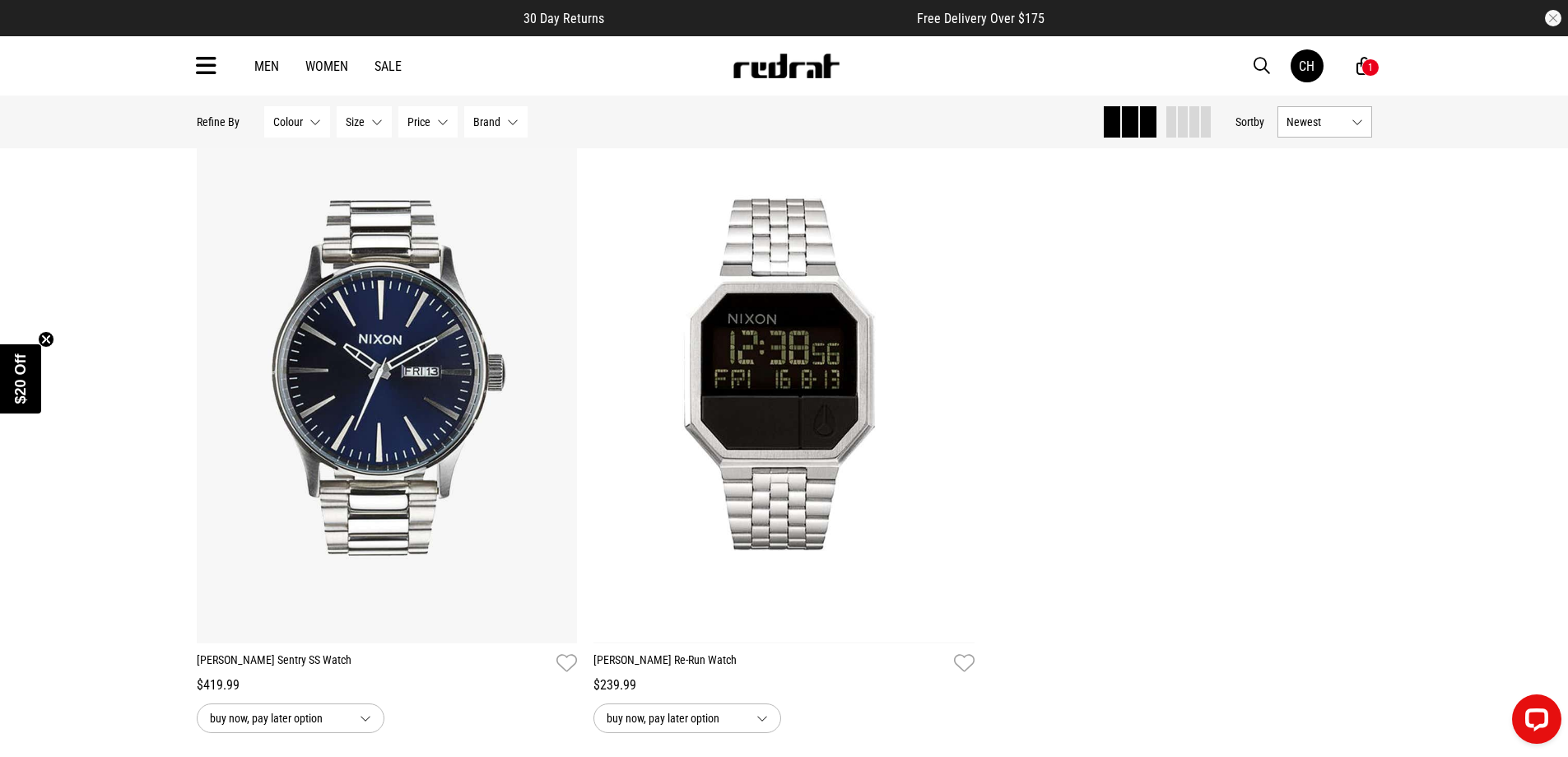
click at [205, 64] on icon at bounding box center [206, 66] width 21 height 27
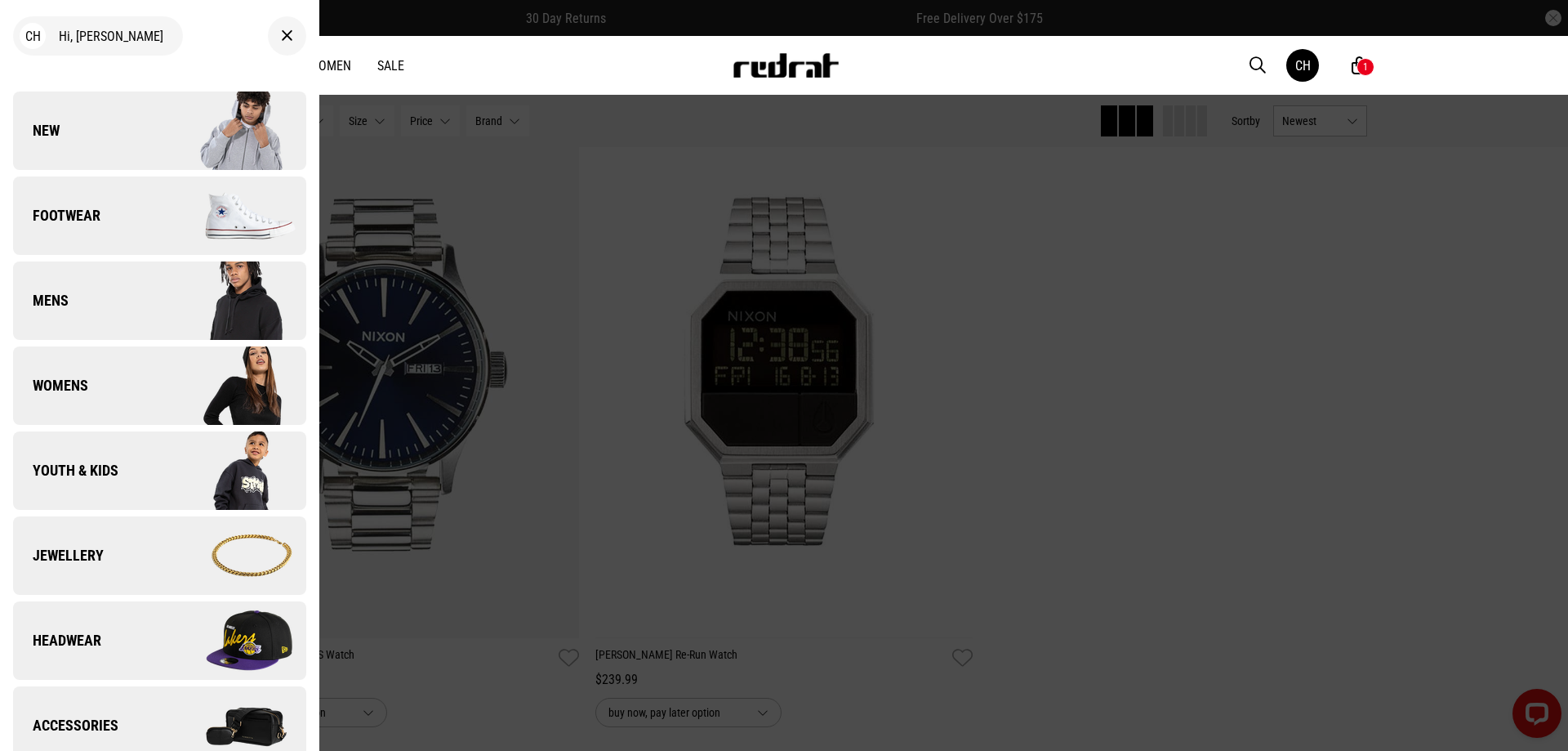
click at [91, 713] on link "Accessories" at bounding box center [159, 725] width 293 height 78
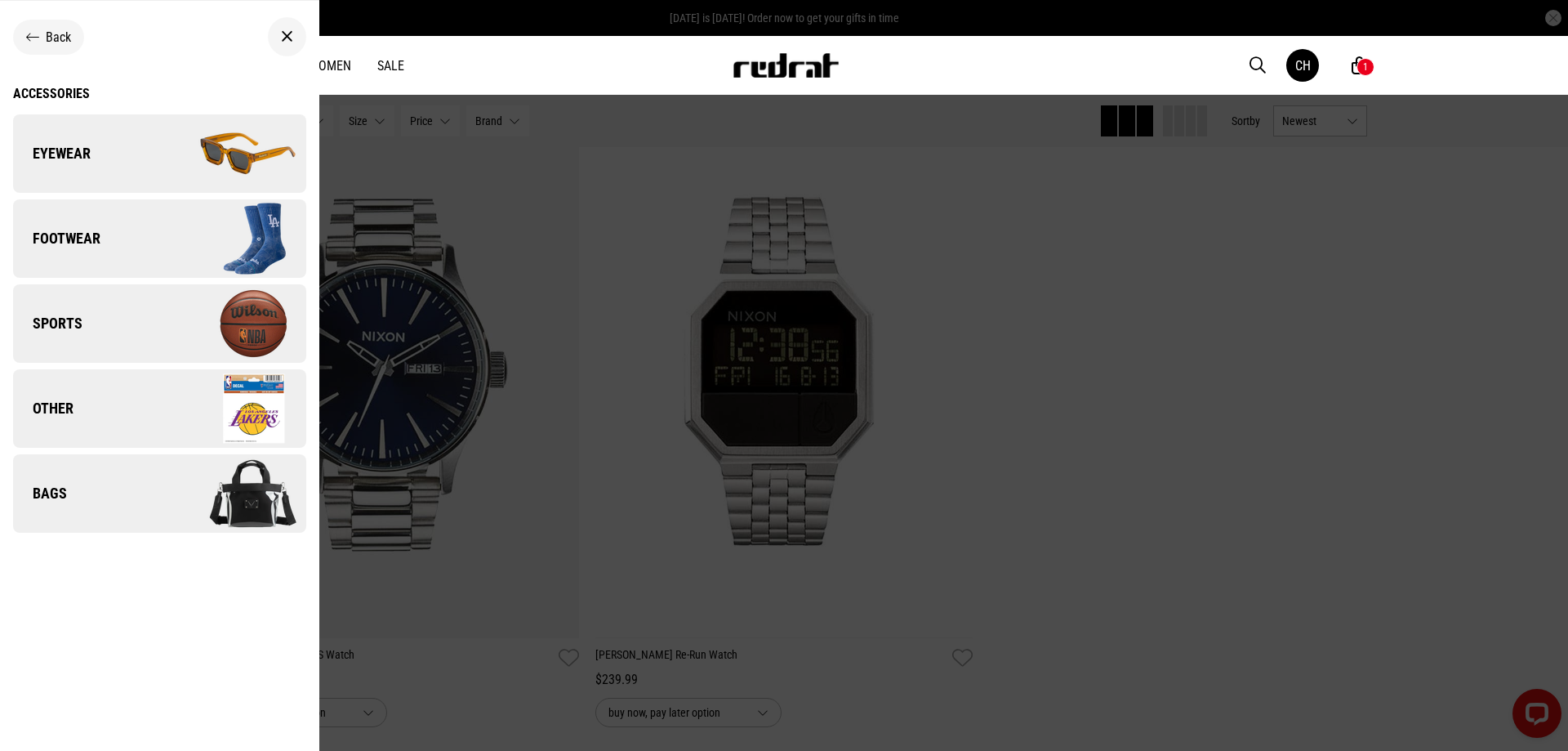
click at [74, 491] on link "Bags" at bounding box center [159, 493] width 293 height 78
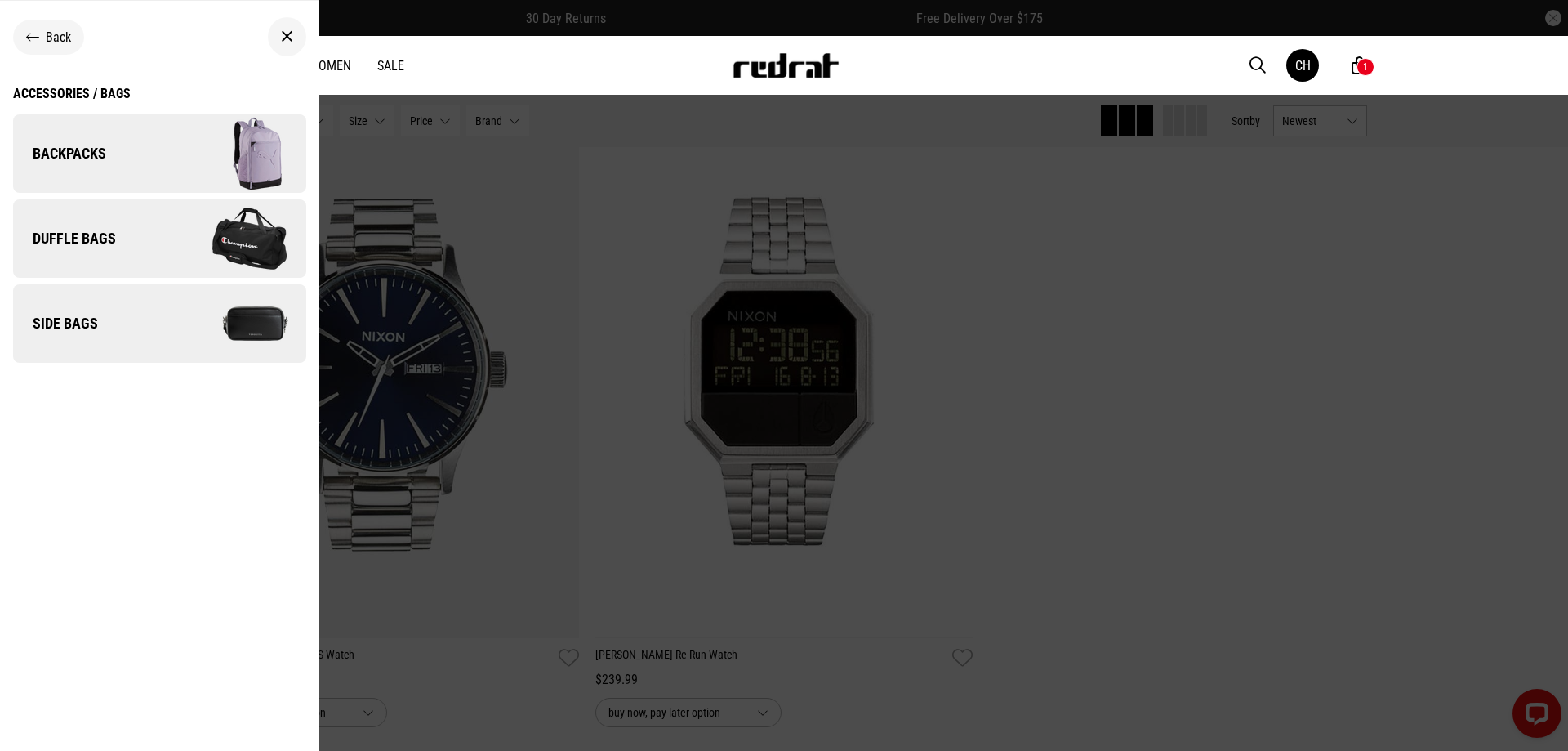
click at [117, 90] on div "Accessories / Bags" at bounding box center [72, 93] width 117 height 16
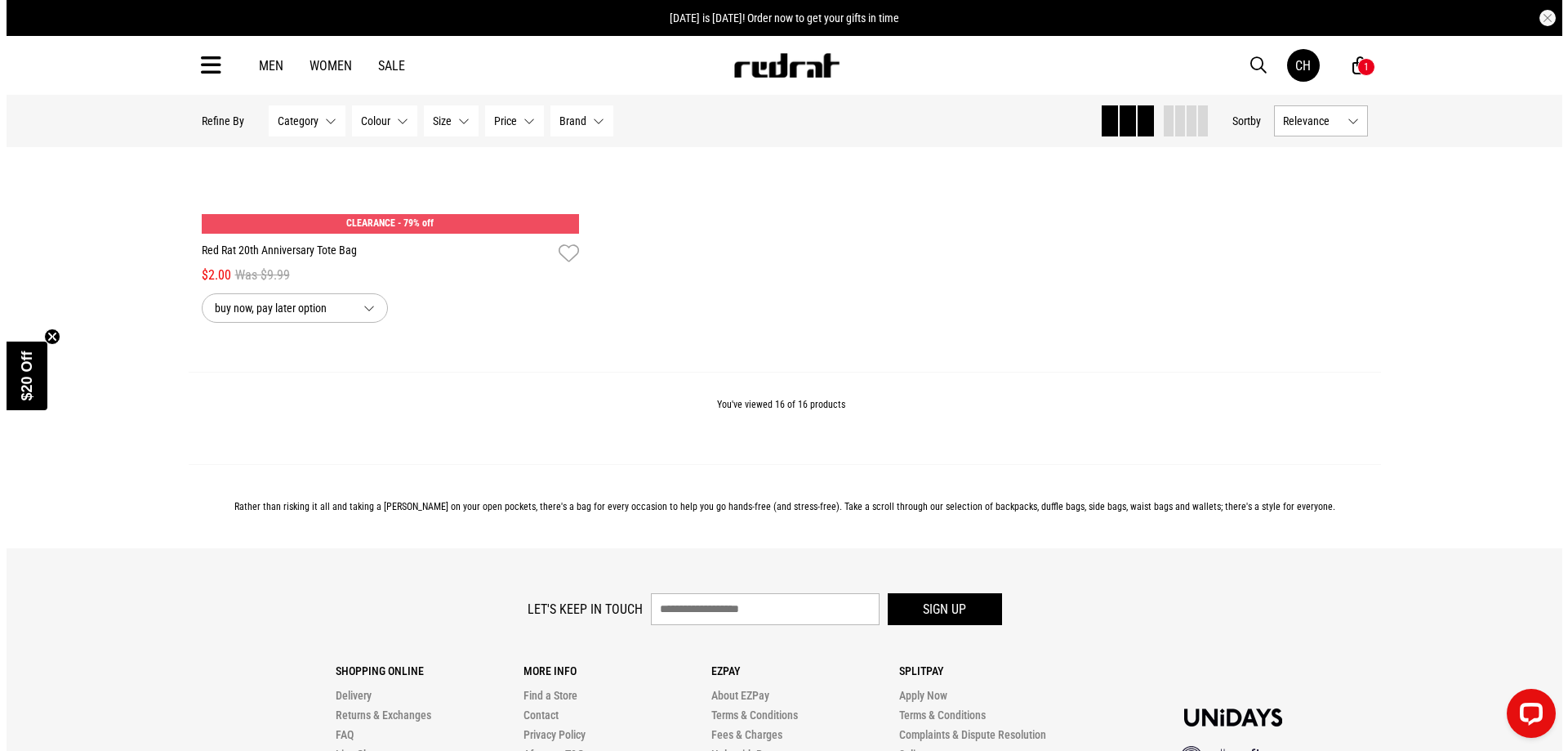
scroll to position [4094, 0]
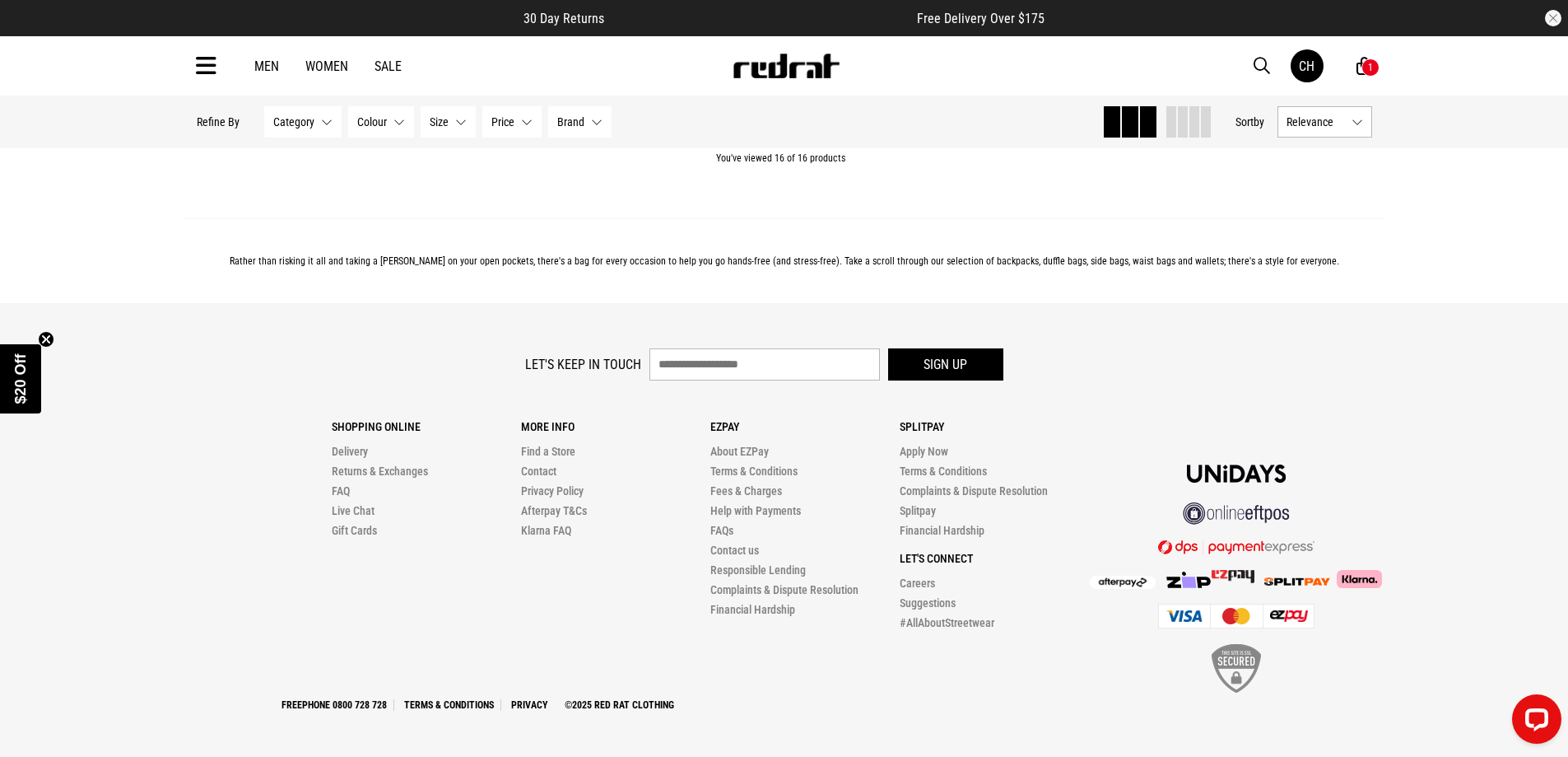
click at [1368, 69] on div "1" at bounding box center [1370, 68] width 5 height 11
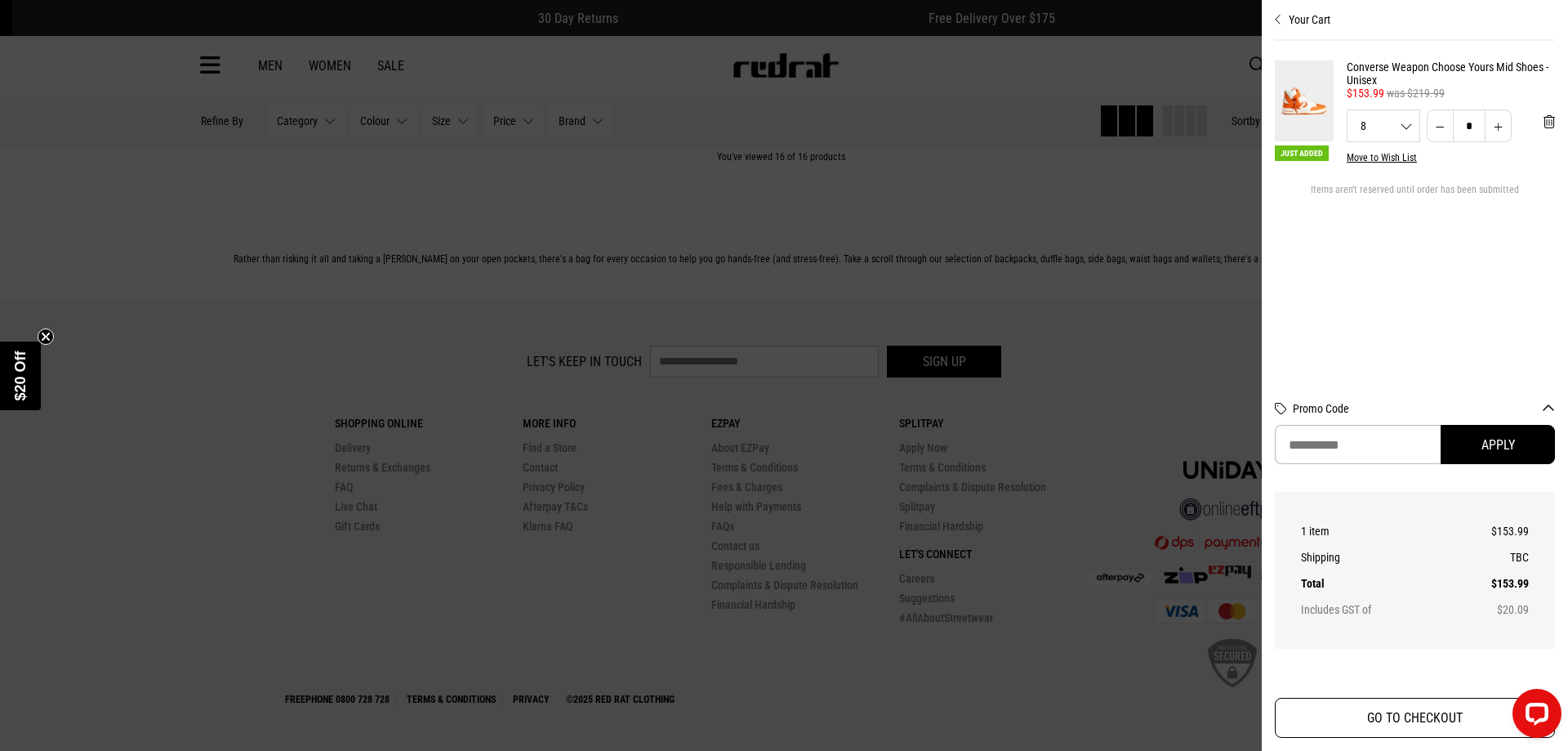
click at [1421, 725] on button "GO TO CHECKOUT" at bounding box center [1414, 717] width 280 height 40
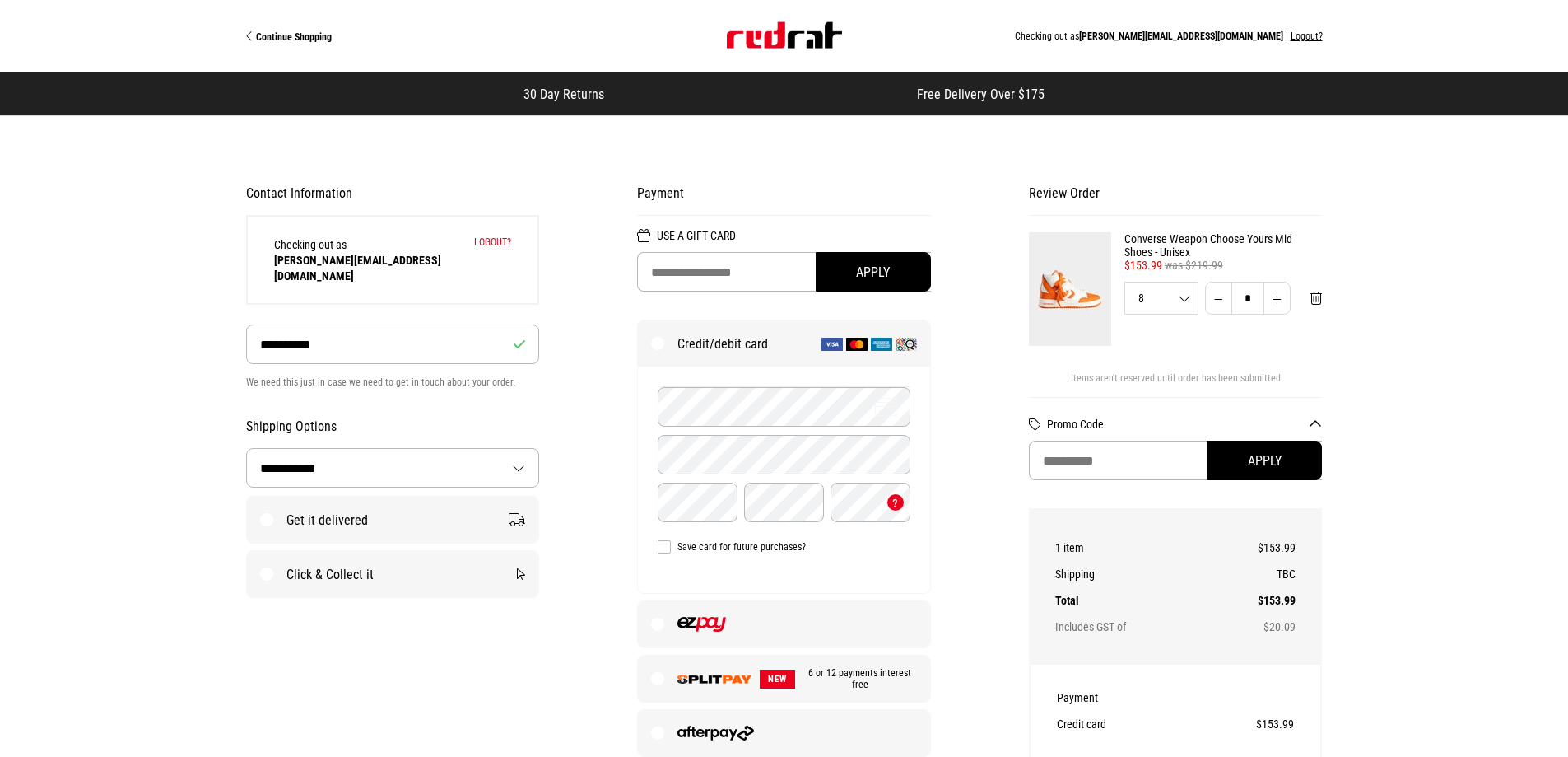
select select "**********"
click at [367, 506] on label "Get it delivered" at bounding box center [393, 519] width 293 height 46
select select "**********"
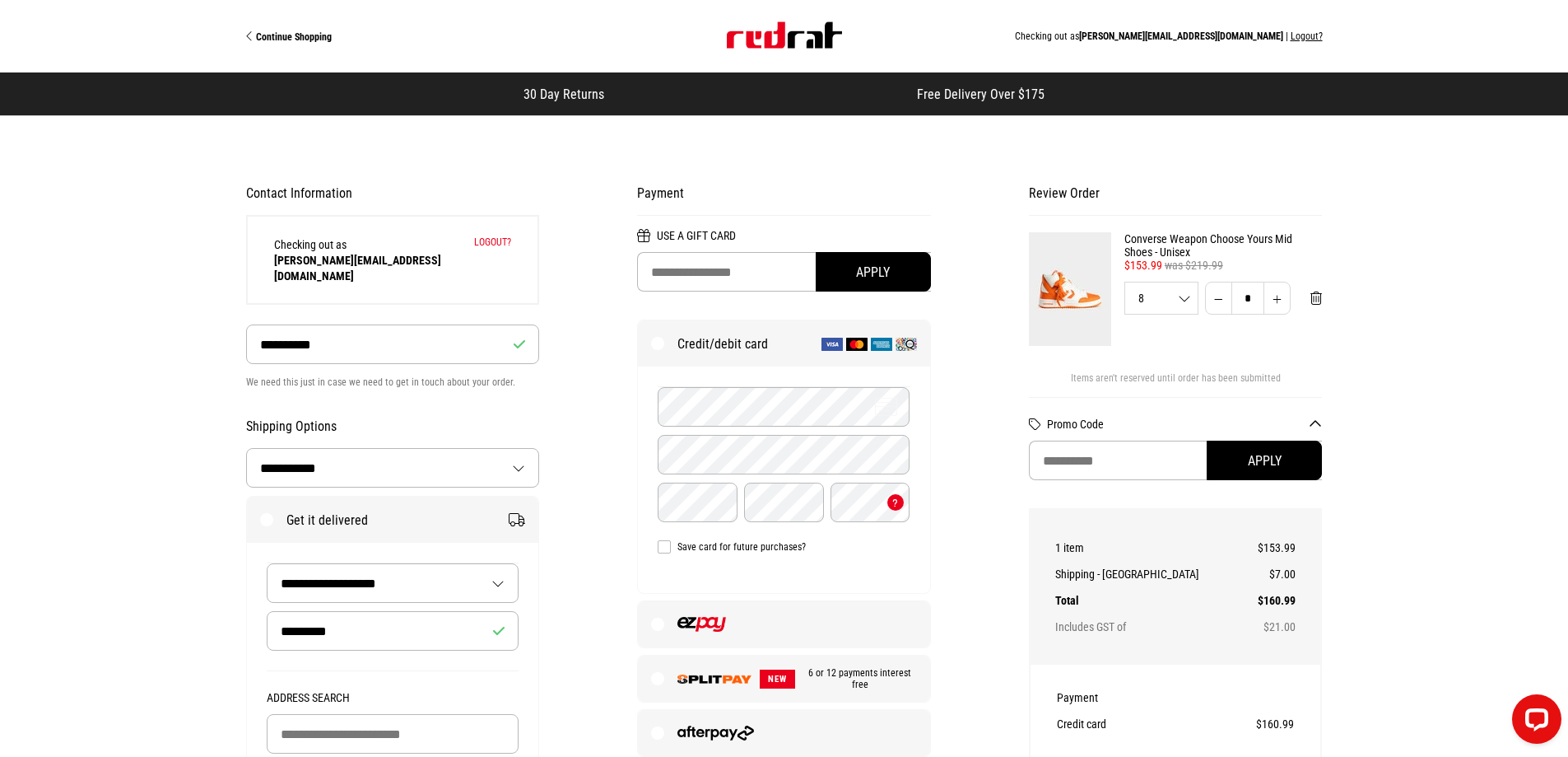
click at [497, 565] on select "**********" at bounding box center [392, 583] width 250 height 38
select select "******"
click at [267, 564] on select "**********" at bounding box center [392, 583] width 250 height 38
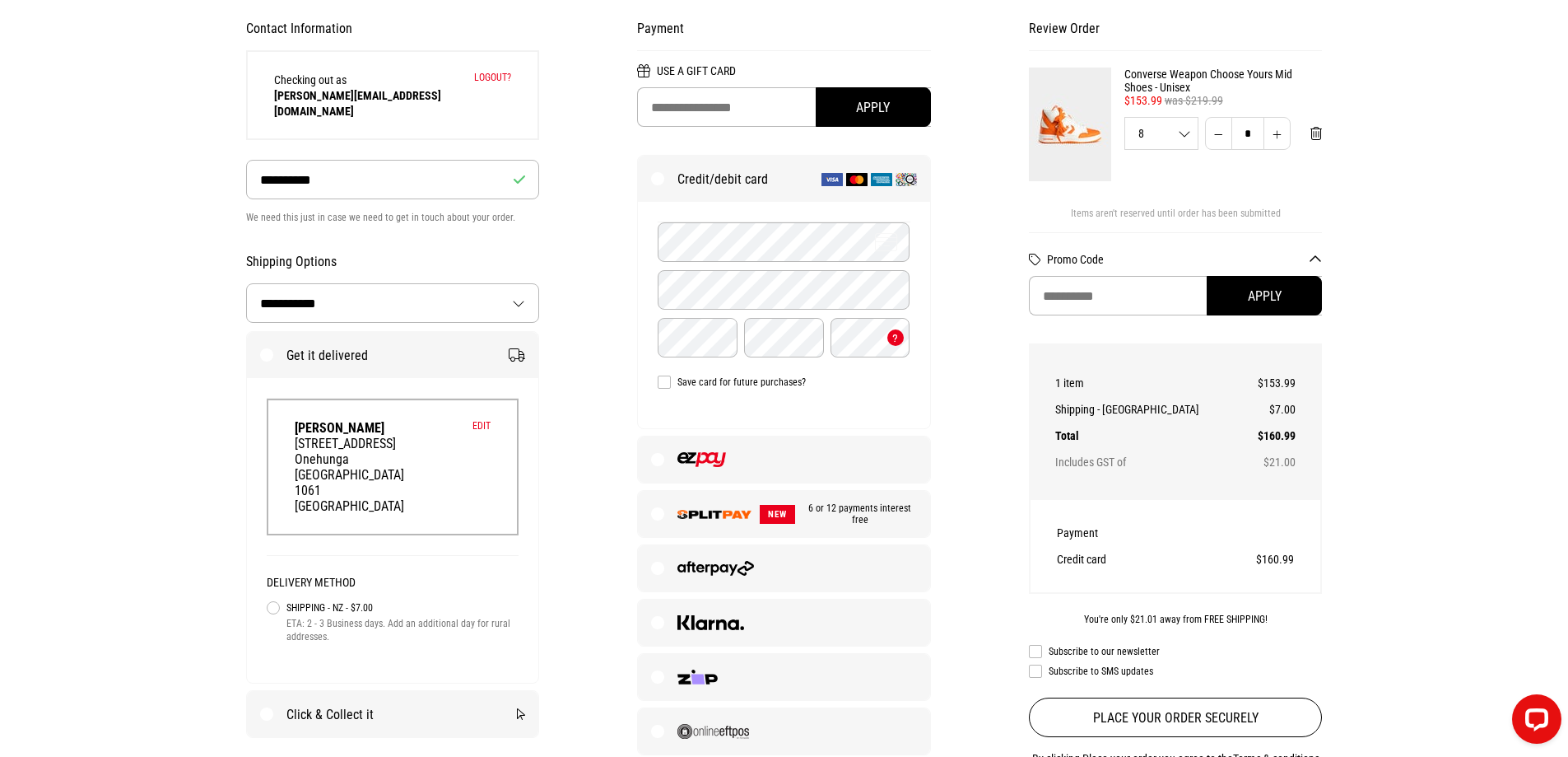
scroll to position [83, 0]
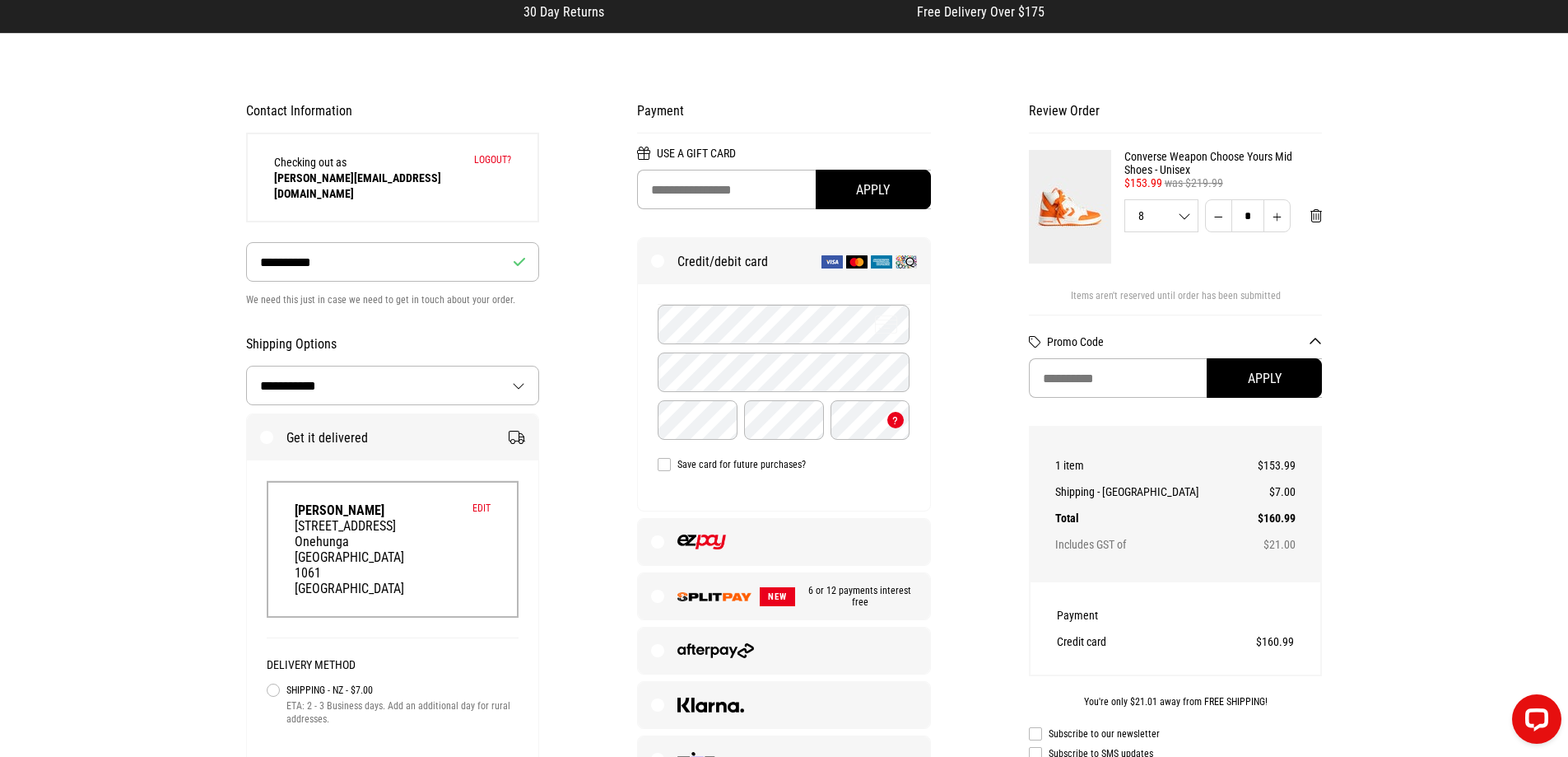
click at [492, 421] on label "Get it delivered" at bounding box center [393, 437] width 293 height 46
click at [524, 421] on label "Get it delivered" at bounding box center [393, 437] width 293 height 46
click at [477, 484] on div "Edit [PERSON_NAME] He [STREET_ADDRESS] 1061 [GEOGRAPHIC_DATA]" at bounding box center [392, 550] width 252 height 137
click at [486, 502] on button "Edit" at bounding box center [481, 507] width 18 height 11
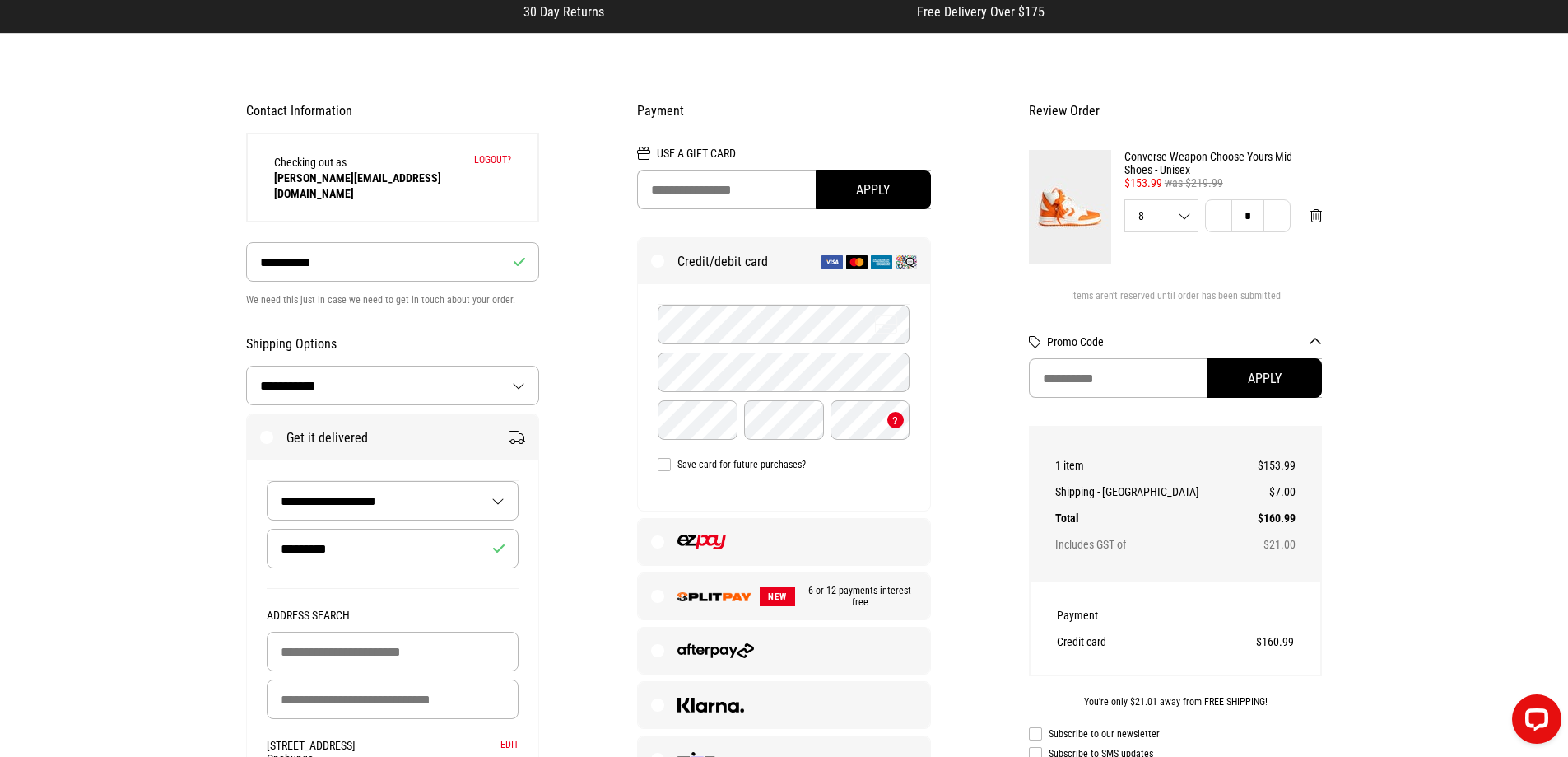
click at [499, 485] on select "**********" at bounding box center [392, 500] width 250 height 38
select select "******"
click at [267, 481] on select "**********" at bounding box center [392, 500] width 250 height 38
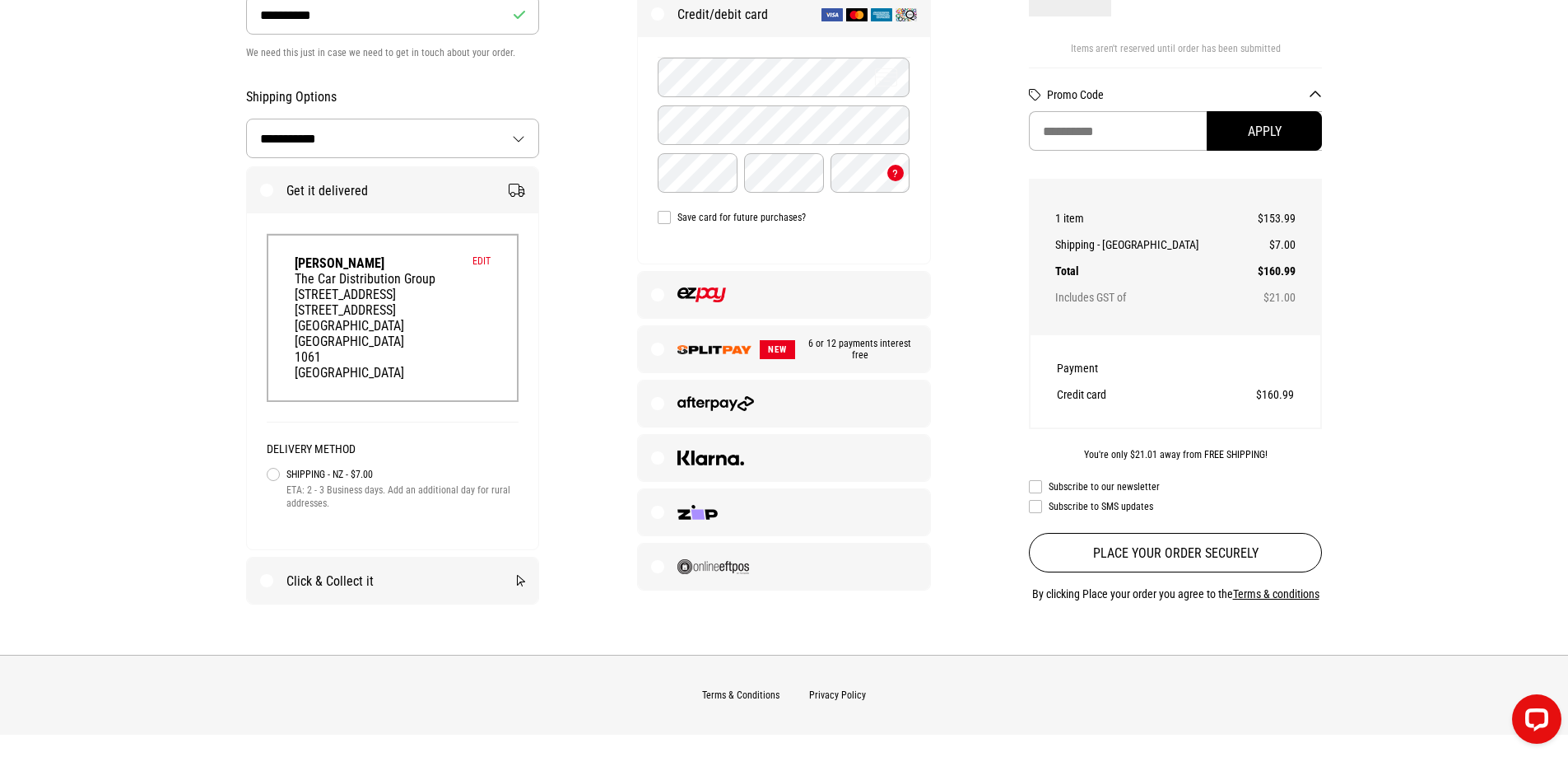
scroll to position [412, 0]
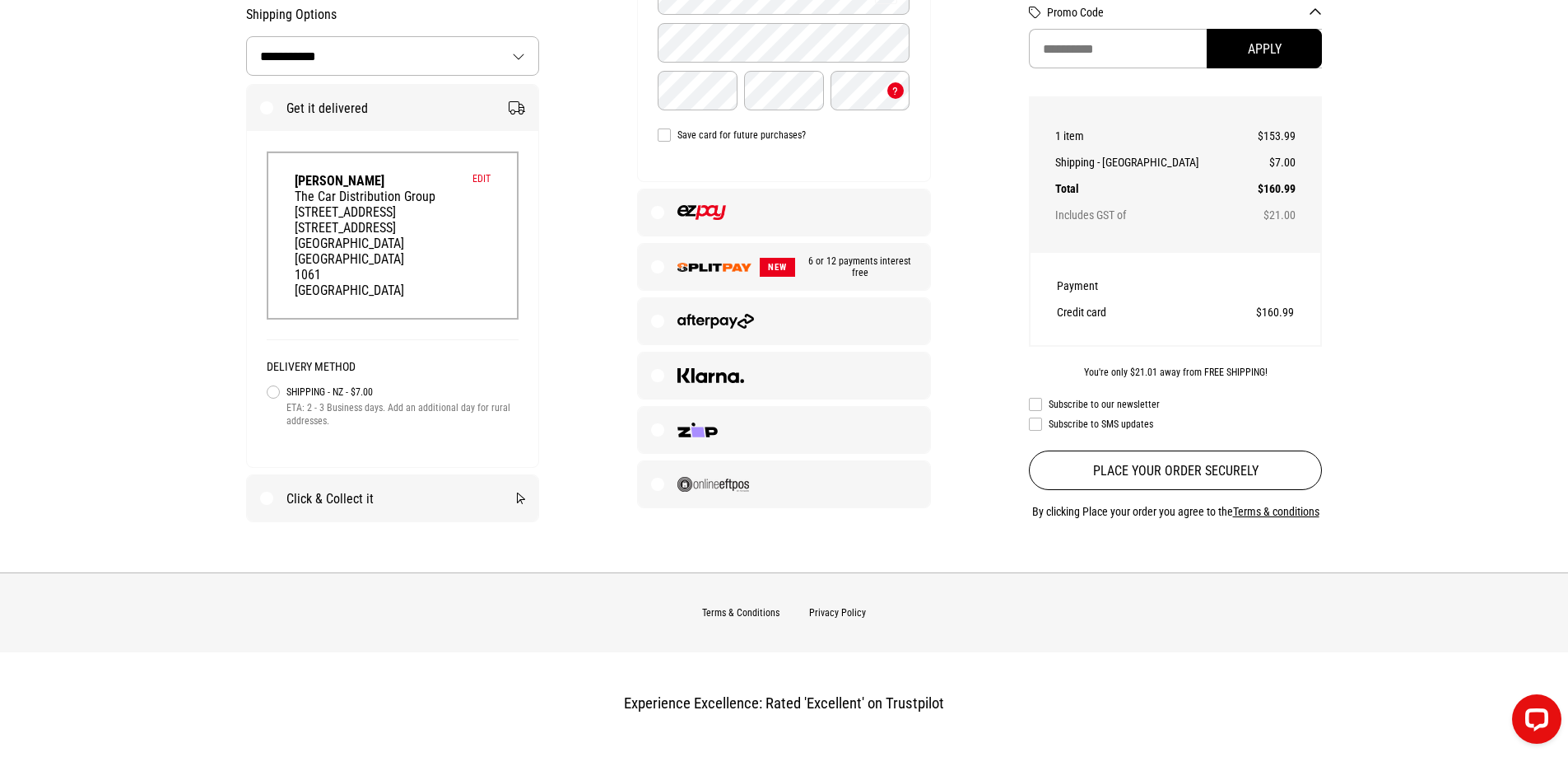
click at [711, 206] on img at bounding box center [701, 213] width 49 height 15
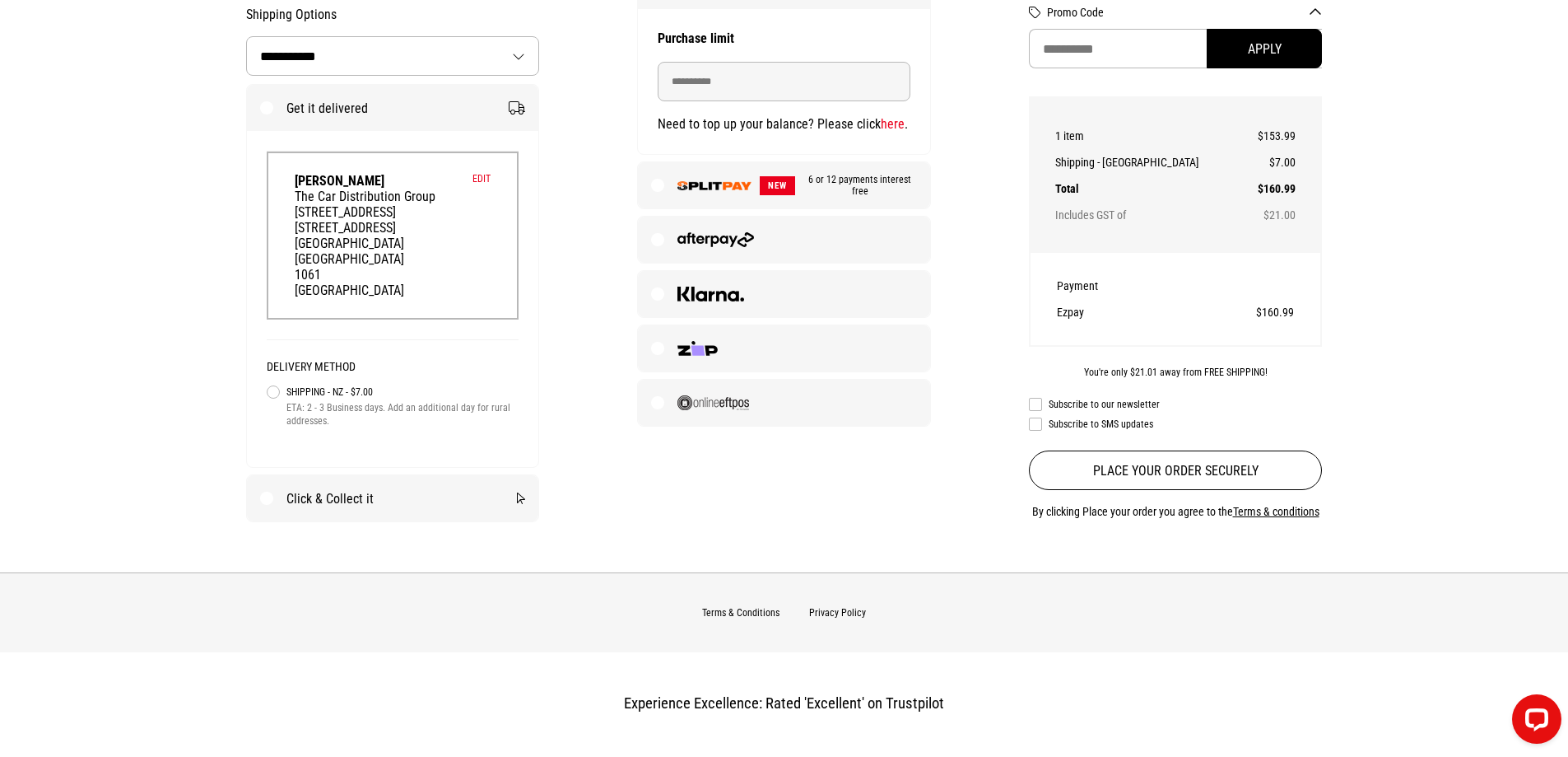
scroll to position [494, 0]
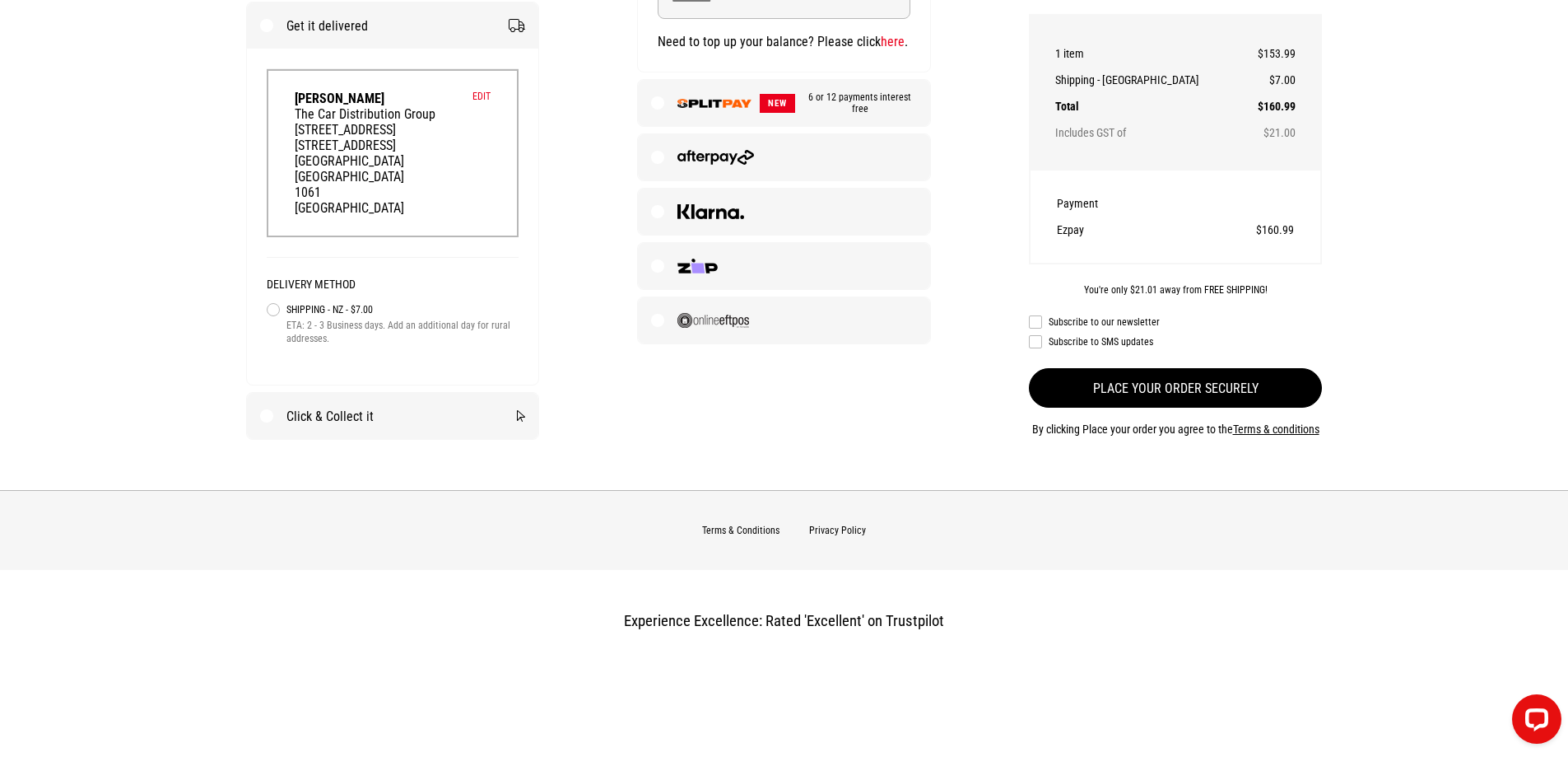
click at [1144, 383] on button "Place your order securely" at bounding box center [1175, 387] width 294 height 39
